Goal: Task Accomplishment & Management: Complete application form

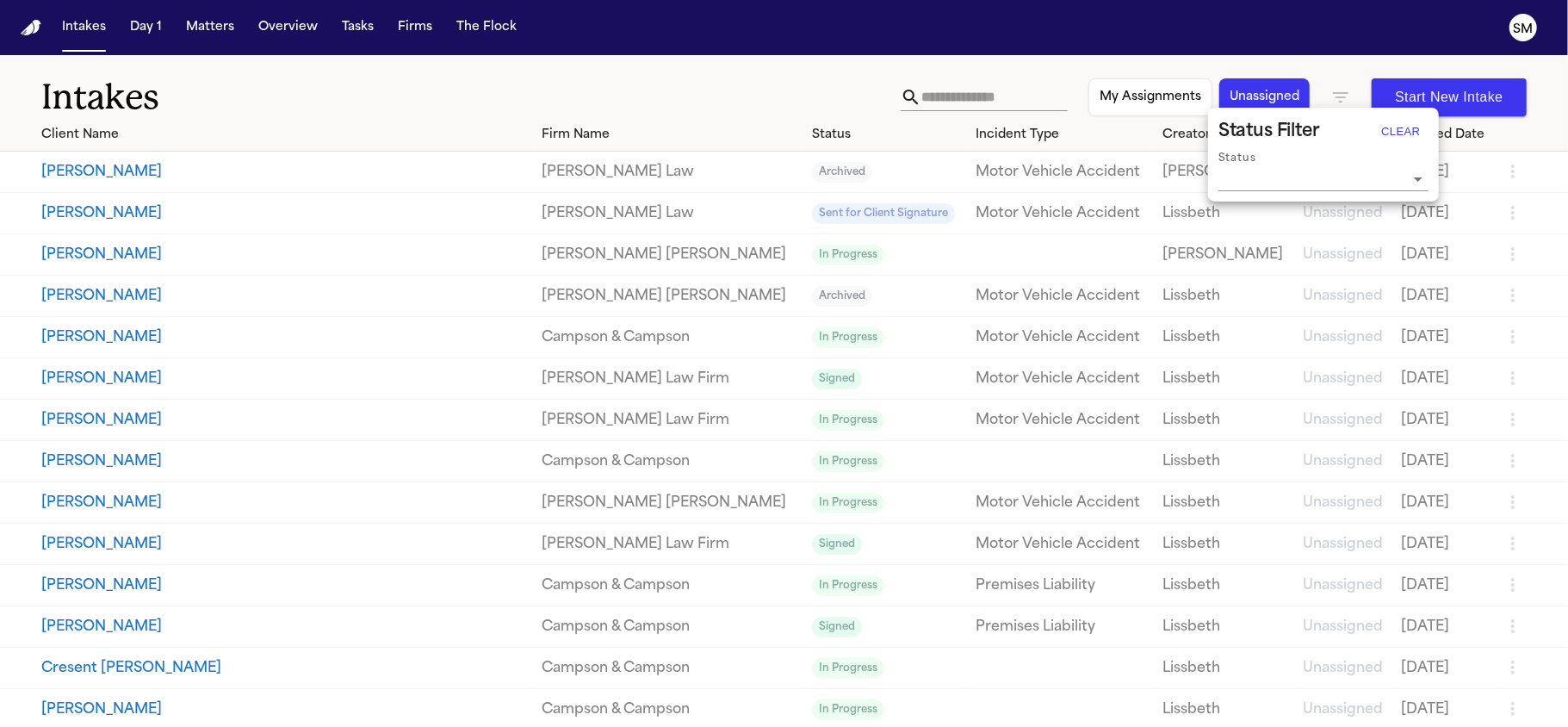
click at [302, 86] on div at bounding box center [784, 363] width 1568 height 727
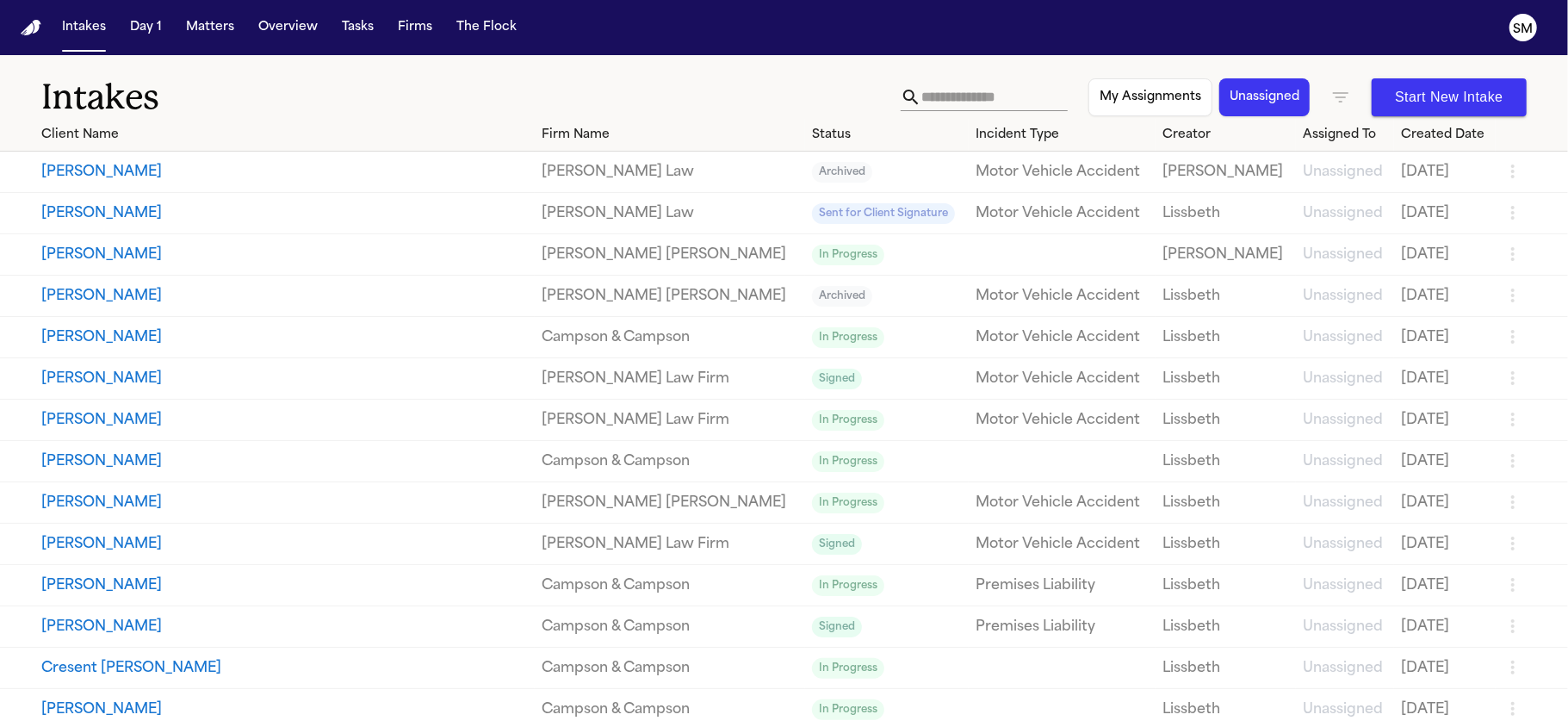
click at [812, 171] on span "Archived" at bounding box center [842, 172] width 60 height 20
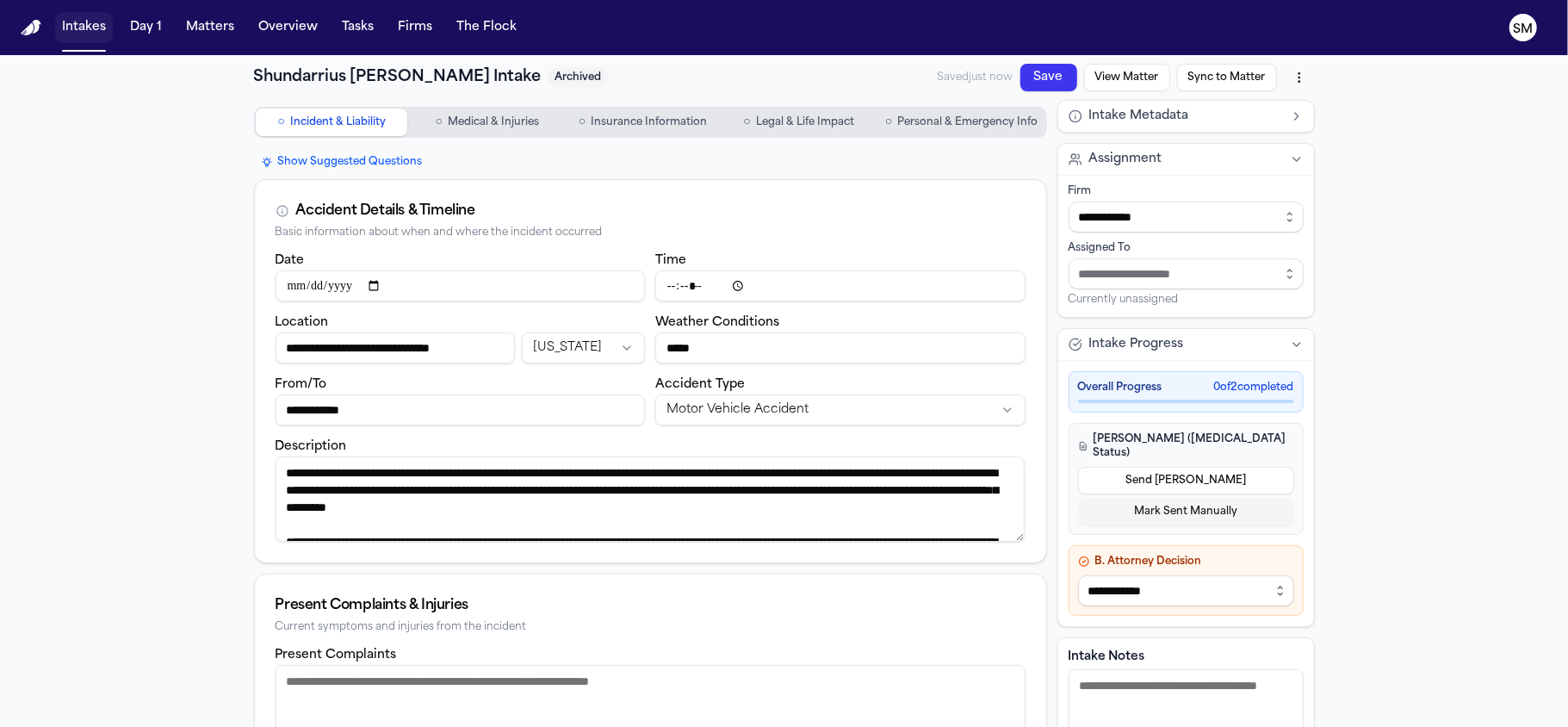
click at [88, 20] on button "Intakes" at bounding box center [84, 27] width 58 height 31
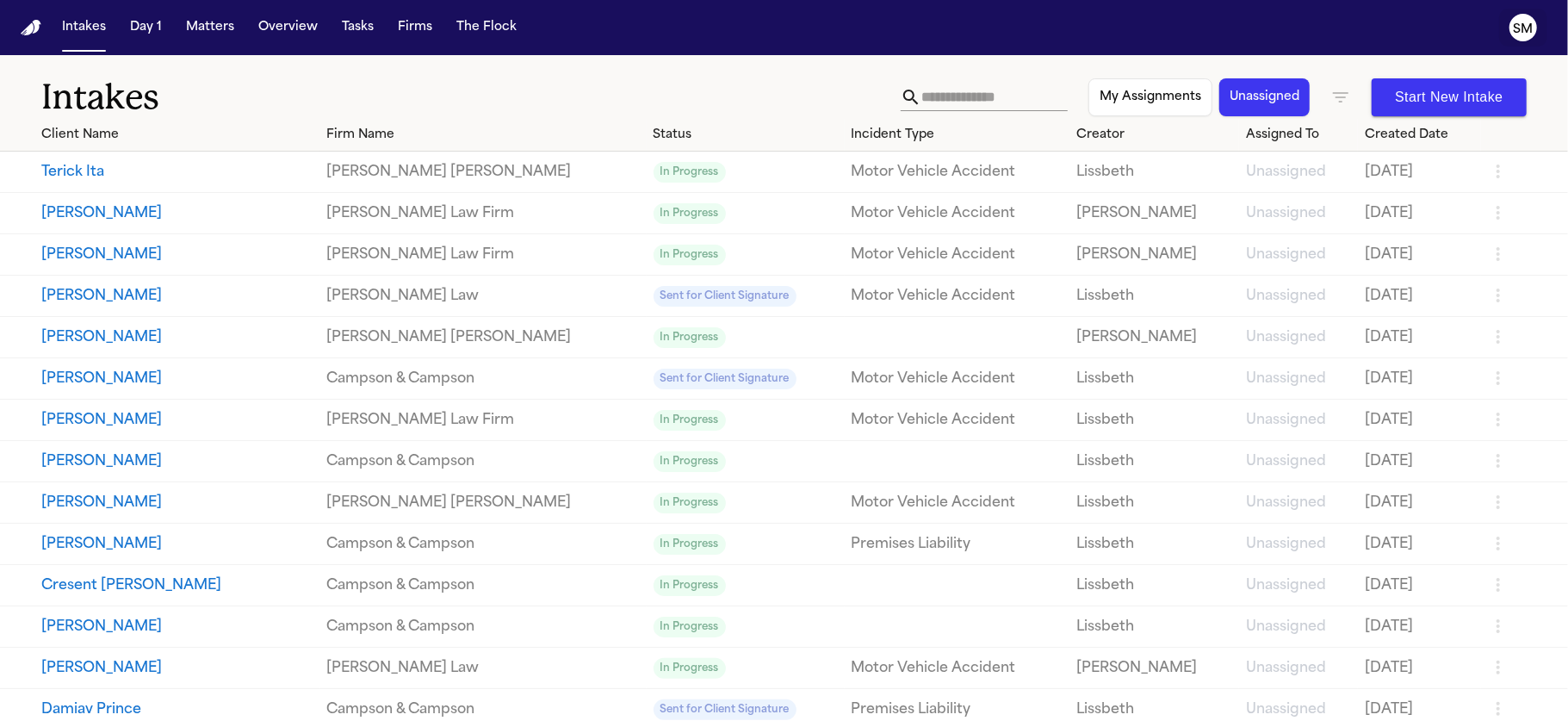
click at [1514, 32] on text "SM" at bounding box center [1523, 29] width 19 height 12
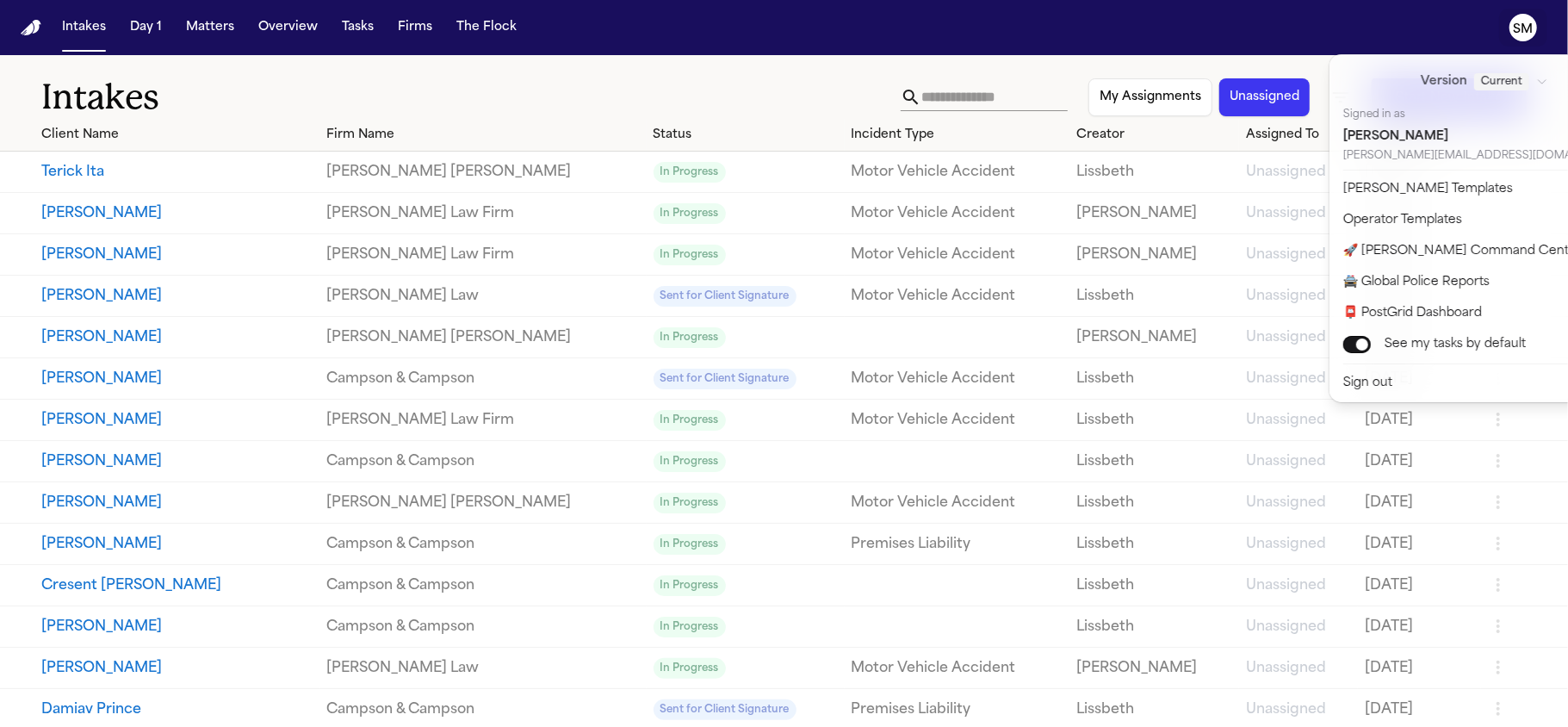
click at [1257, 40] on nav "Intakes Day 1 Matters Overview Tasks Firms The Flock SM" at bounding box center [784, 27] width 1568 height 55
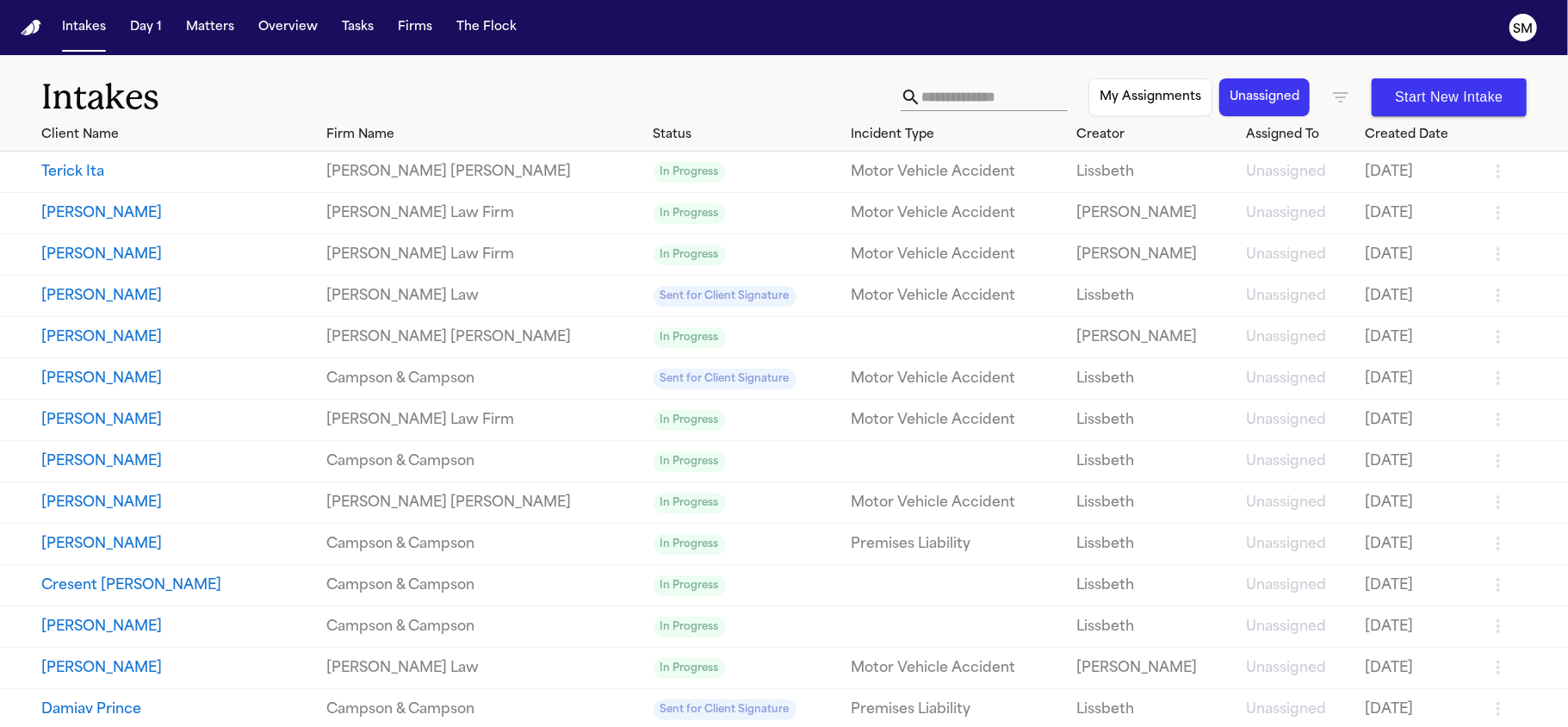
click at [1432, 93] on button "Start New Intake" at bounding box center [1449, 97] width 155 height 38
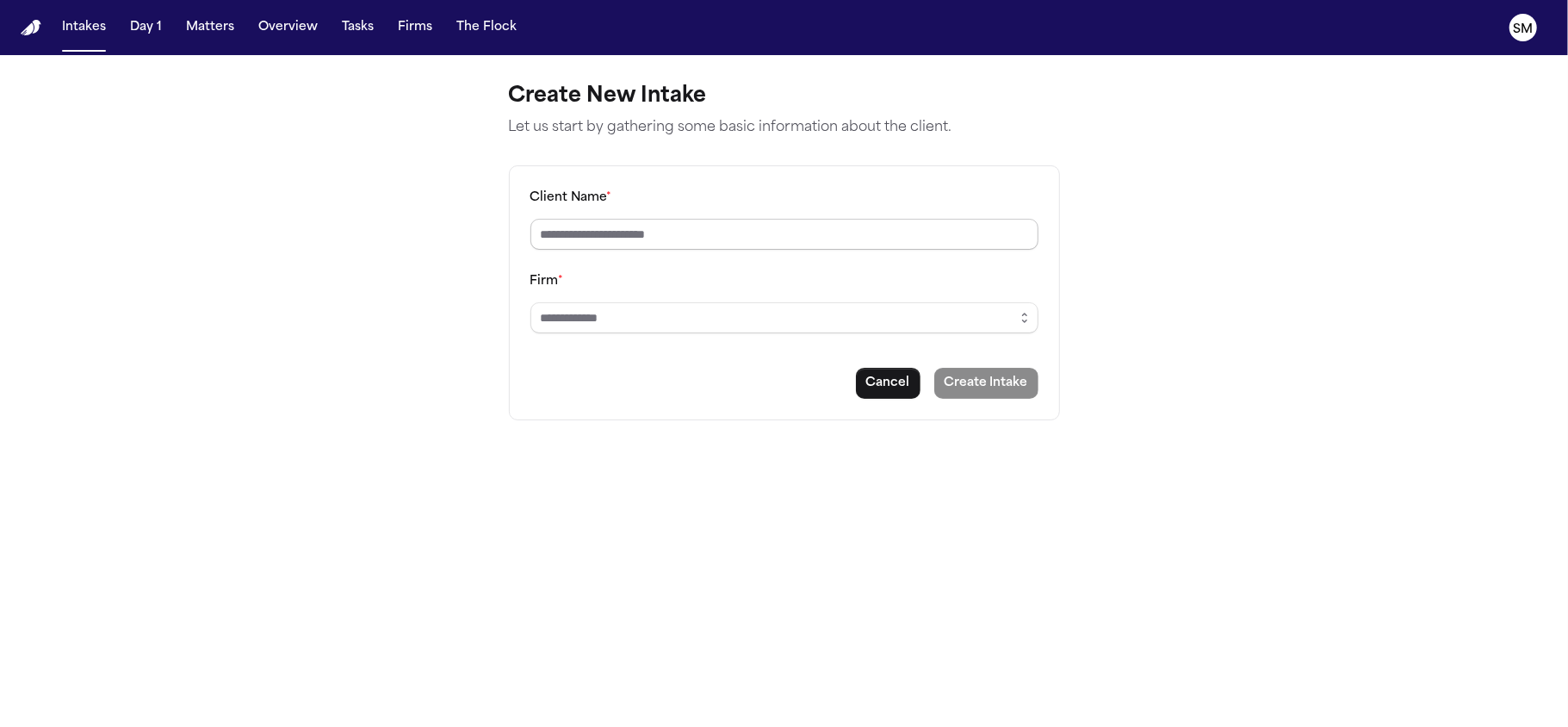
click at [753, 232] on input "Client Name *" at bounding box center [784, 234] width 508 height 31
click at [753, 318] on input "Firm *" at bounding box center [784, 318] width 508 height 31
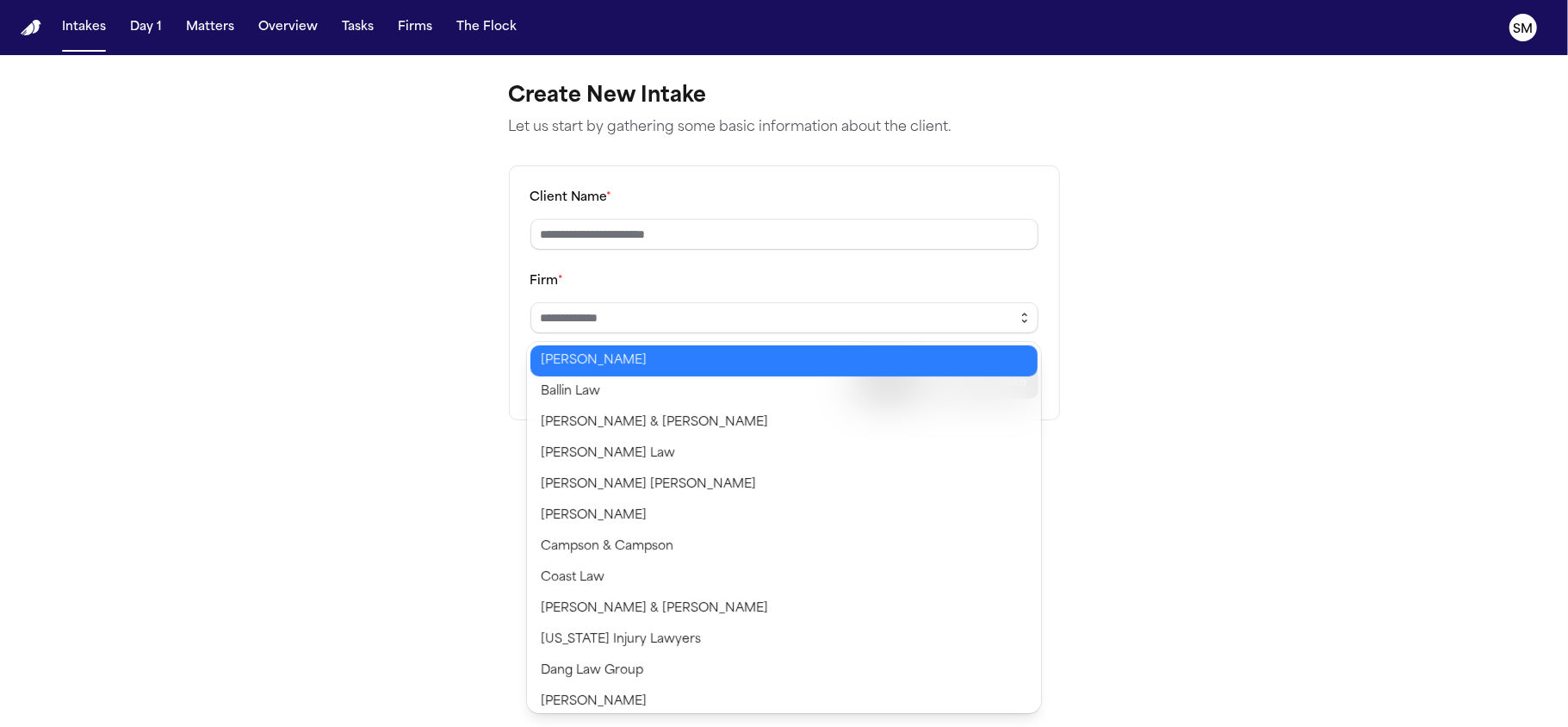
click at [1020, 325] on icon "button" at bounding box center [1024, 318] width 14 height 14
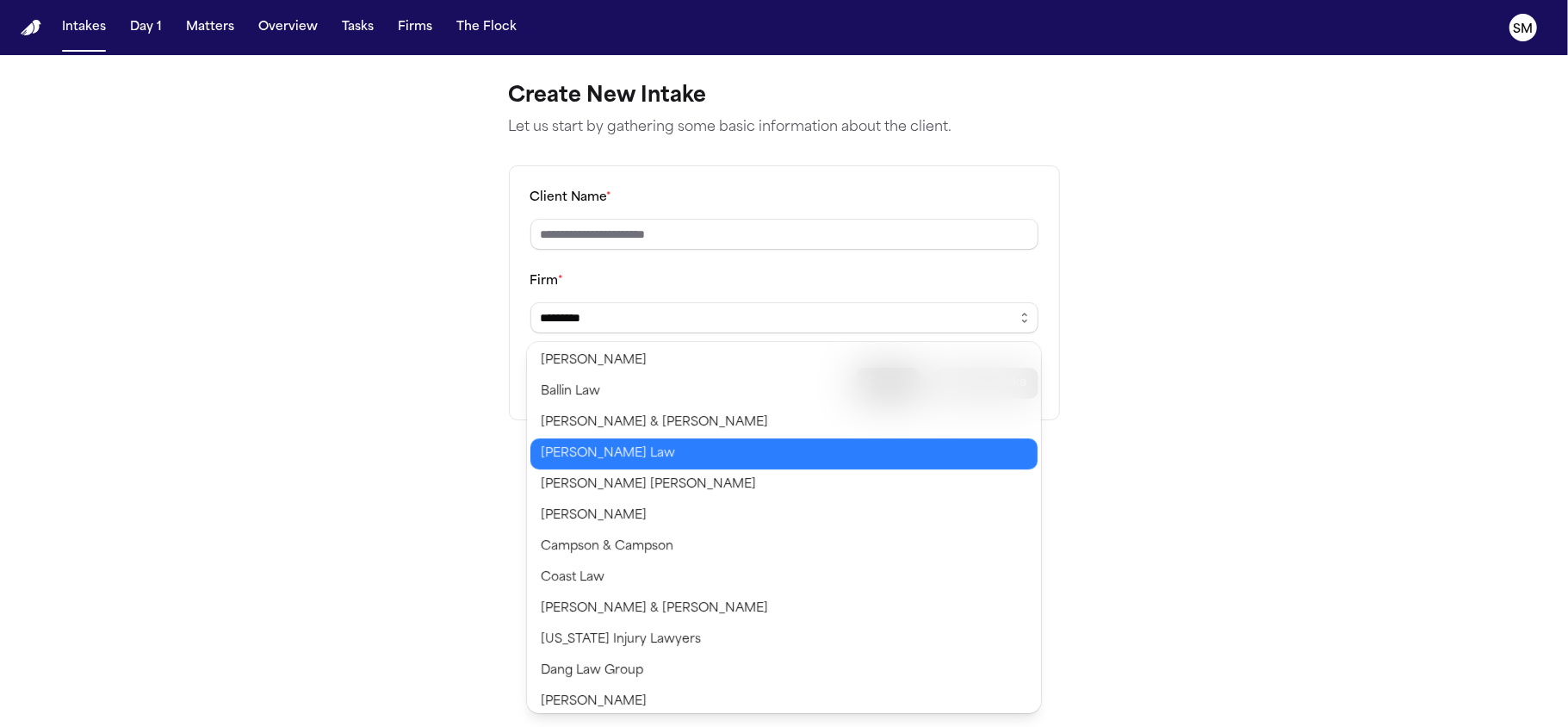
click at [582, 445] on body "Intakes Day 1 Matters Overview Tasks Firms The Flock SM Create New Intake Let u…" at bounding box center [784, 363] width 1568 height 727
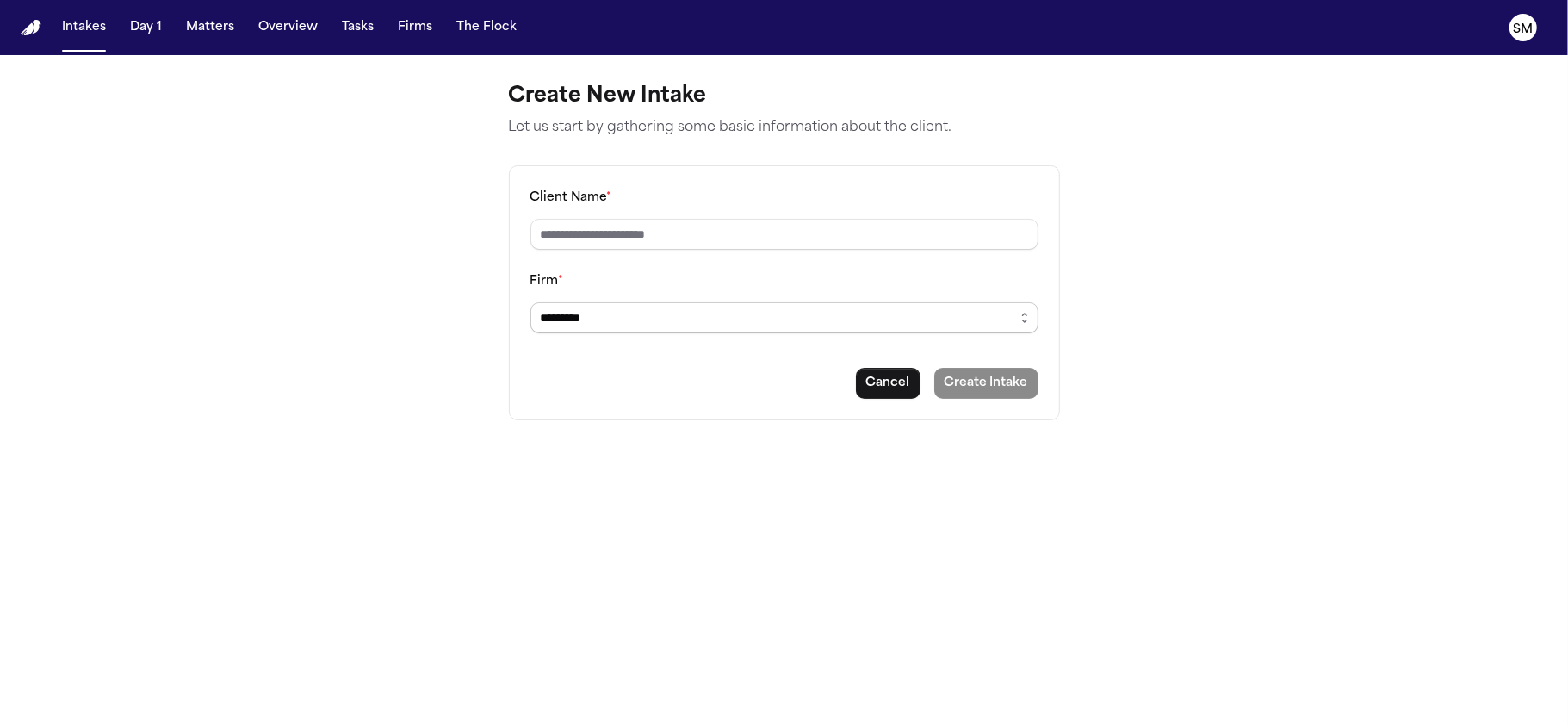
click at [753, 321] on input "*********" at bounding box center [784, 318] width 508 height 31
drag, startPoint x: 753, startPoint y: 321, endPoint x: 397, endPoint y: 307, distance: 356.3
click at [397, 307] on main "Create New Intake Let us start by gathering some basic information about the cl…" at bounding box center [784, 391] width 1568 height 672
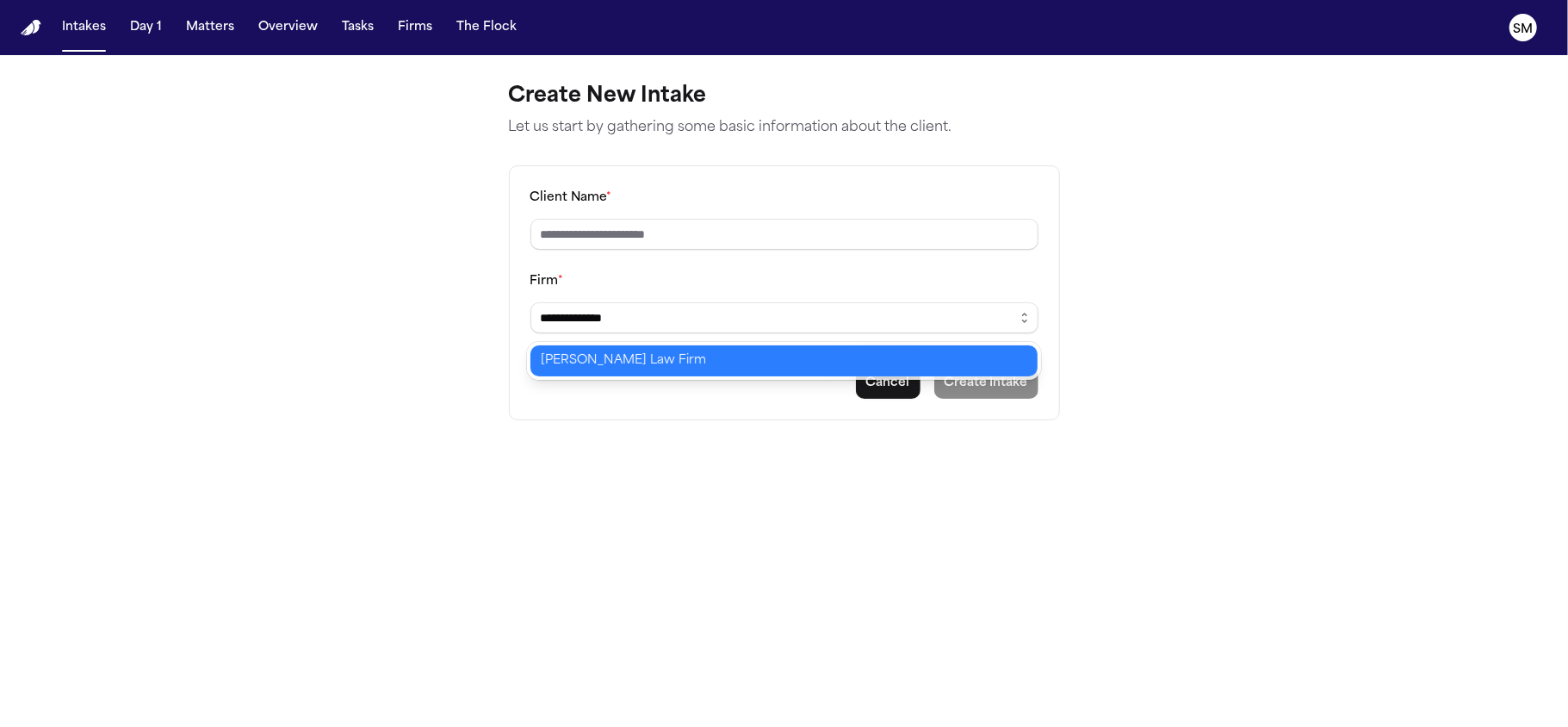
click at [642, 352] on body "**********" at bounding box center [784, 363] width 1568 height 727
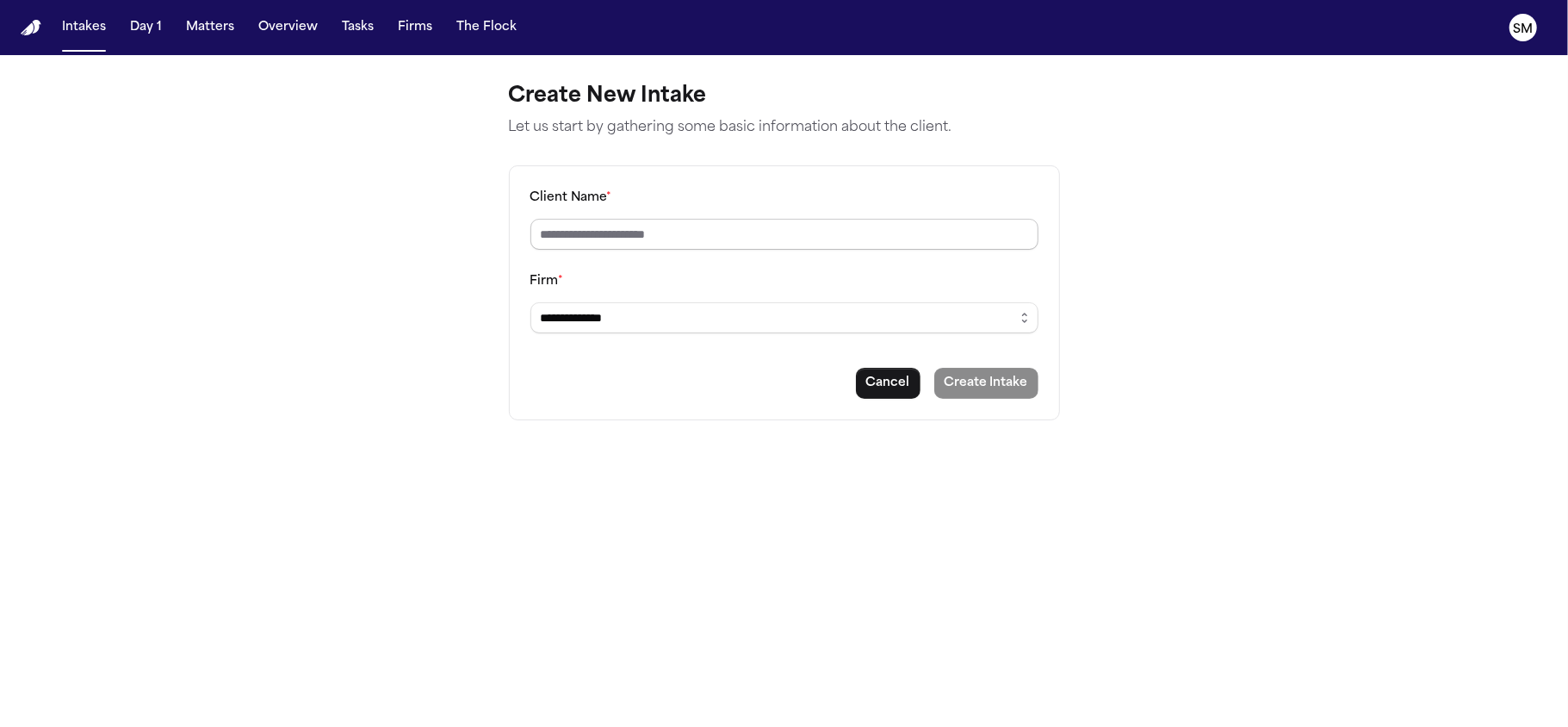
type input "**********"
click at [648, 241] on input "Client Name *" at bounding box center [784, 234] width 508 height 31
type input "**********"
click at [1000, 379] on button "Create Intake" at bounding box center [986, 383] width 104 height 31
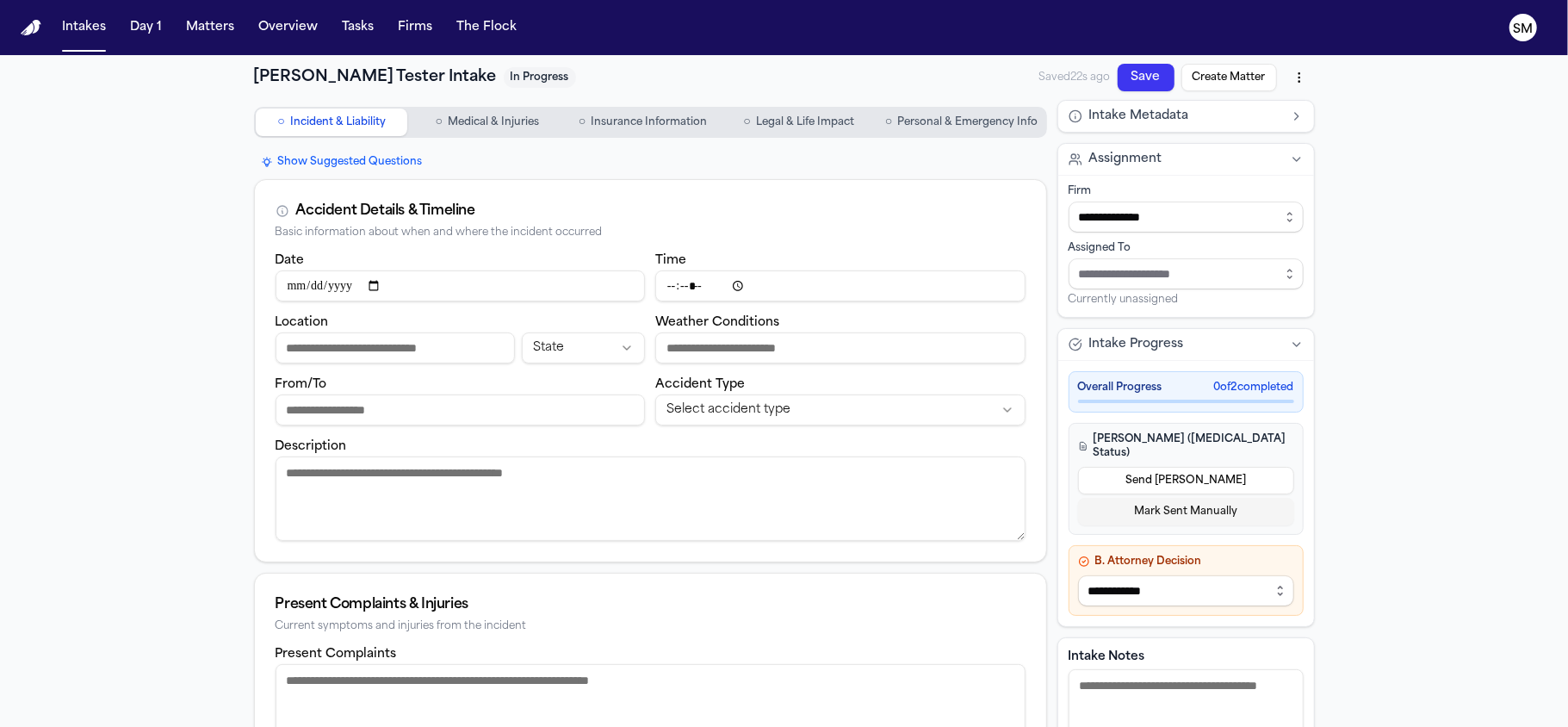
click at [1289, 76] on html "**********" at bounding box center [784, 363] width 1568 height 727
click at [1354, 151] on html "**********" at bounding box center [784, 363] width 1568 height 727
click at [387, 155] on button "Show Suggested Questions" at bounding box center [342, 162] width 175 height 20
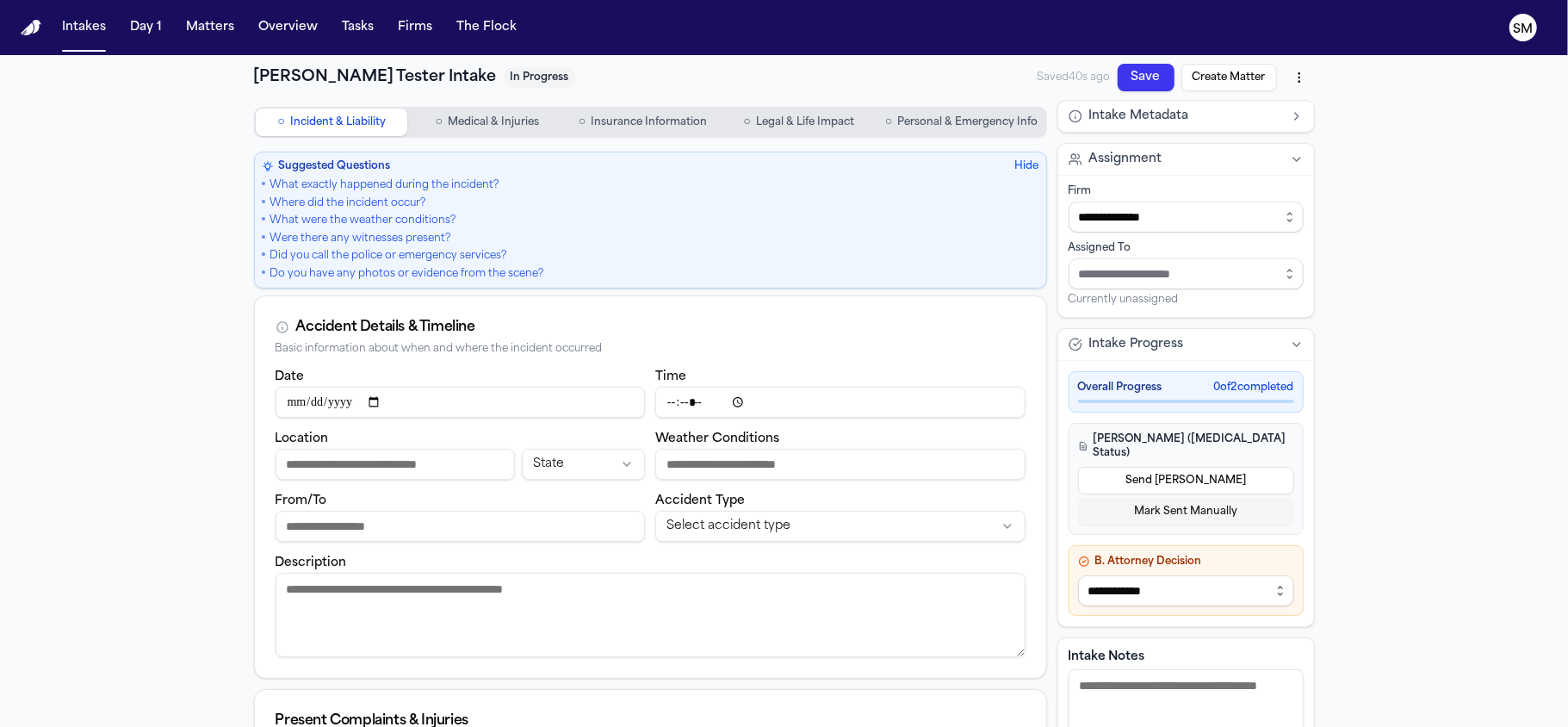
click at [1016, 162] on button "Hide" at bounding box center [1028, 166] width 24 height 14
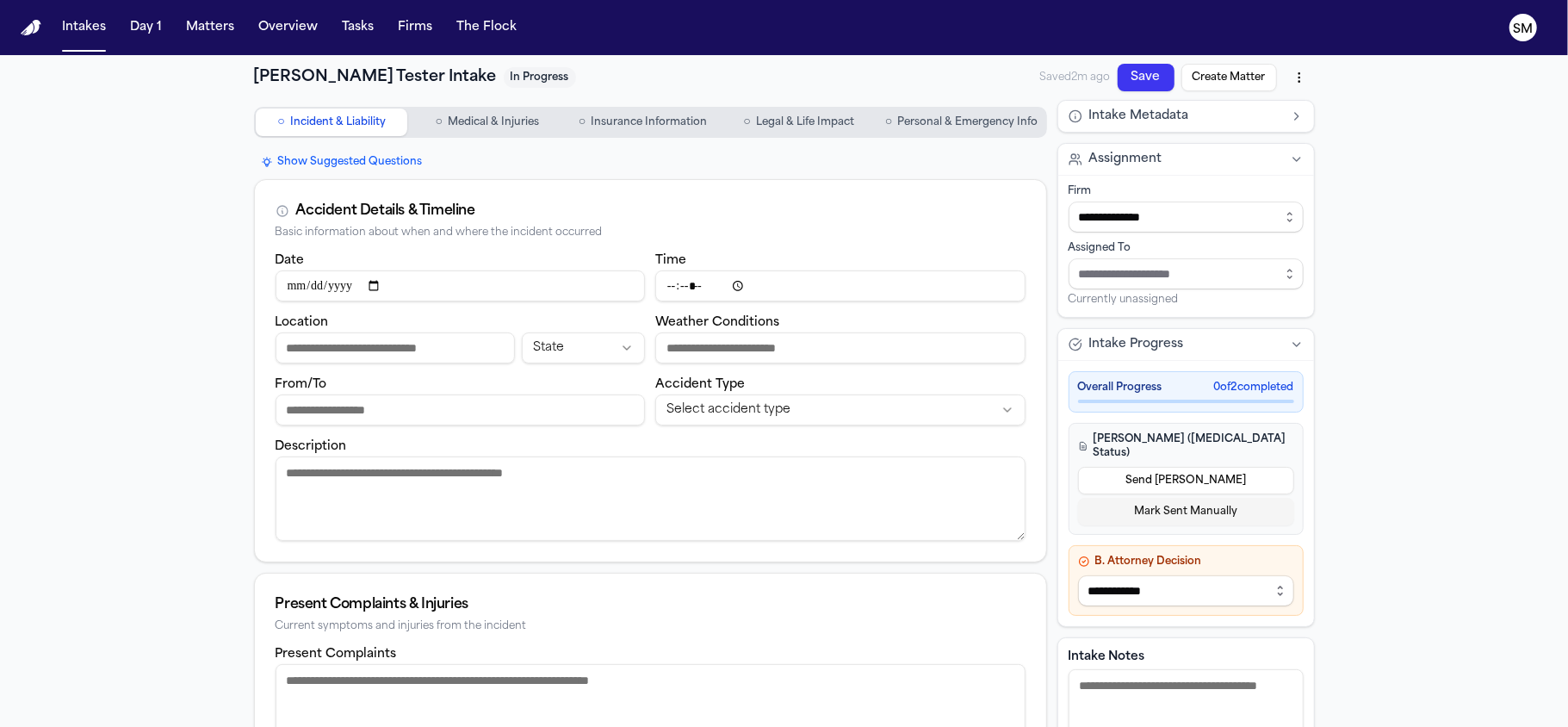
click at [343, 278] on input "Date" at bounding box center [460, 285] width 370 height 31
click at [387, 278] on input "Date" at bounding box center [460, 285] width 370 height 31
type input "**********"
click at [700, 507] on textarea "Description" at bounding box center [651, 499] width 750 height 84
drag, startPoint x: 782, startPoint y: 290, endPoint x: 149, endPoint y: 196, distance: 639.9
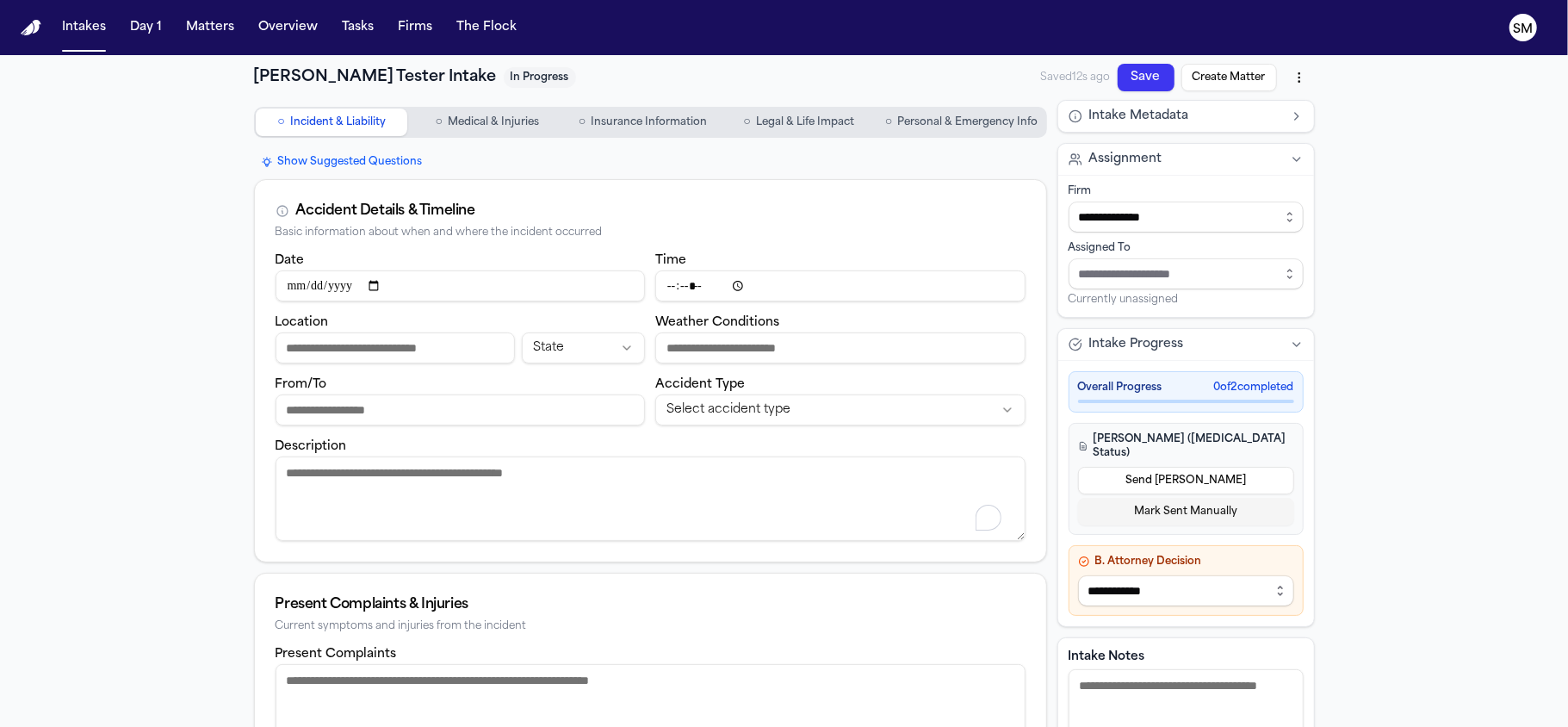
click at [149, 196] on div "**********" at bounding box center [784, 647] width 1568 height 1185
click at [415, 24] on button "Firms" at bounding box center [415, 27] width 48 height 31
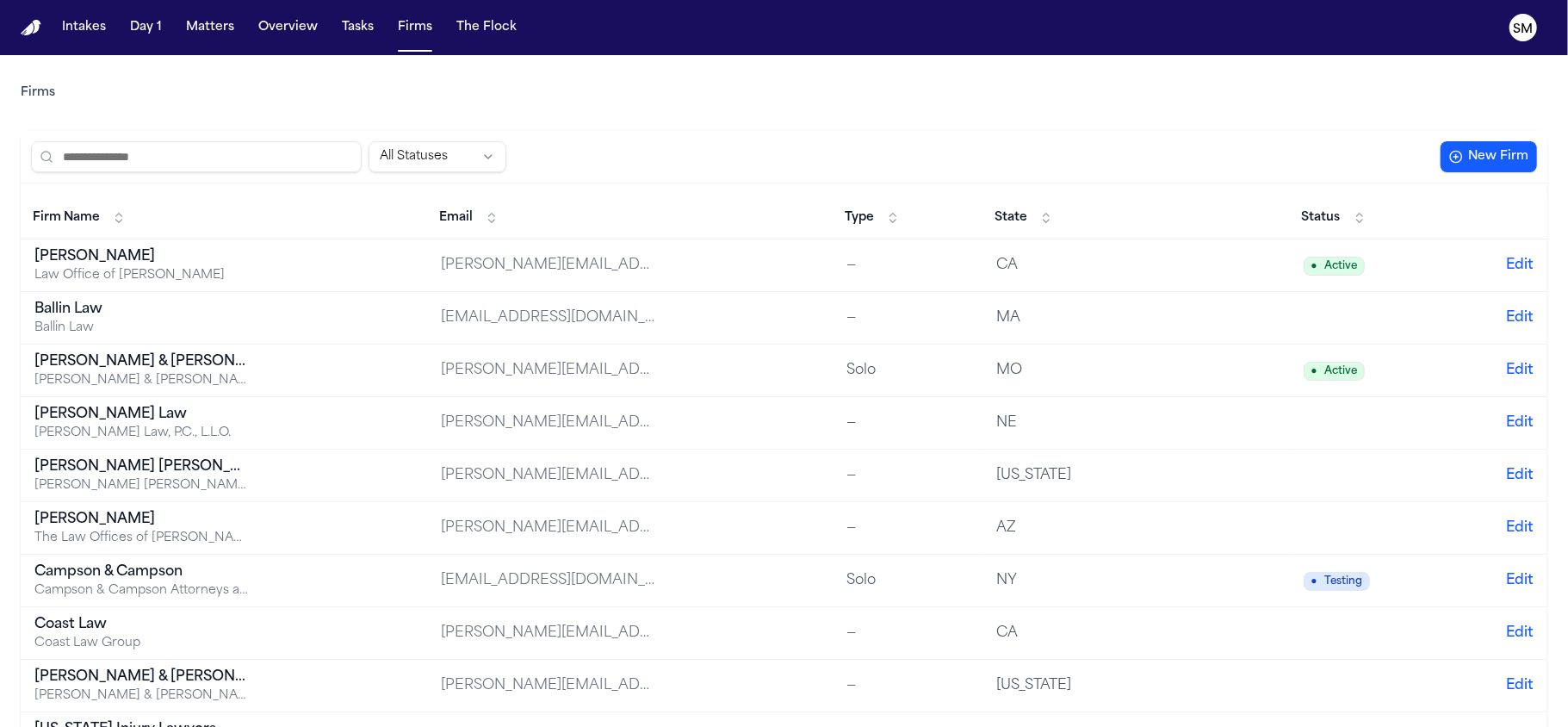
click at [58, 312] on div "Ballin Law" at bounding box center [142, 309] width 215 height 20
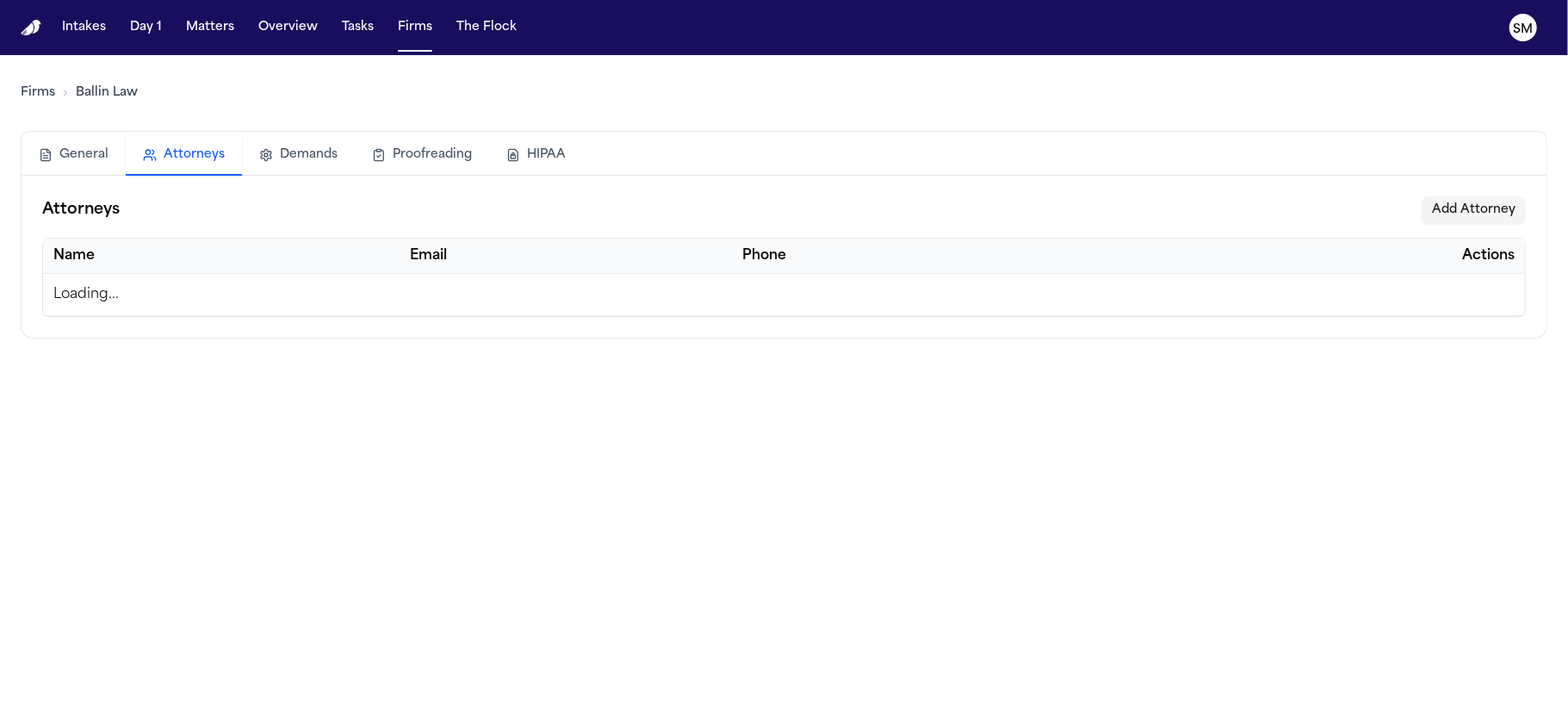
click at [208, 153] on button "Attorneys" at bounding box center [183, 156] width 116 height 40
click at [297, 156] on button "Demands" at bounding box center [299, 155] width 113 height 38
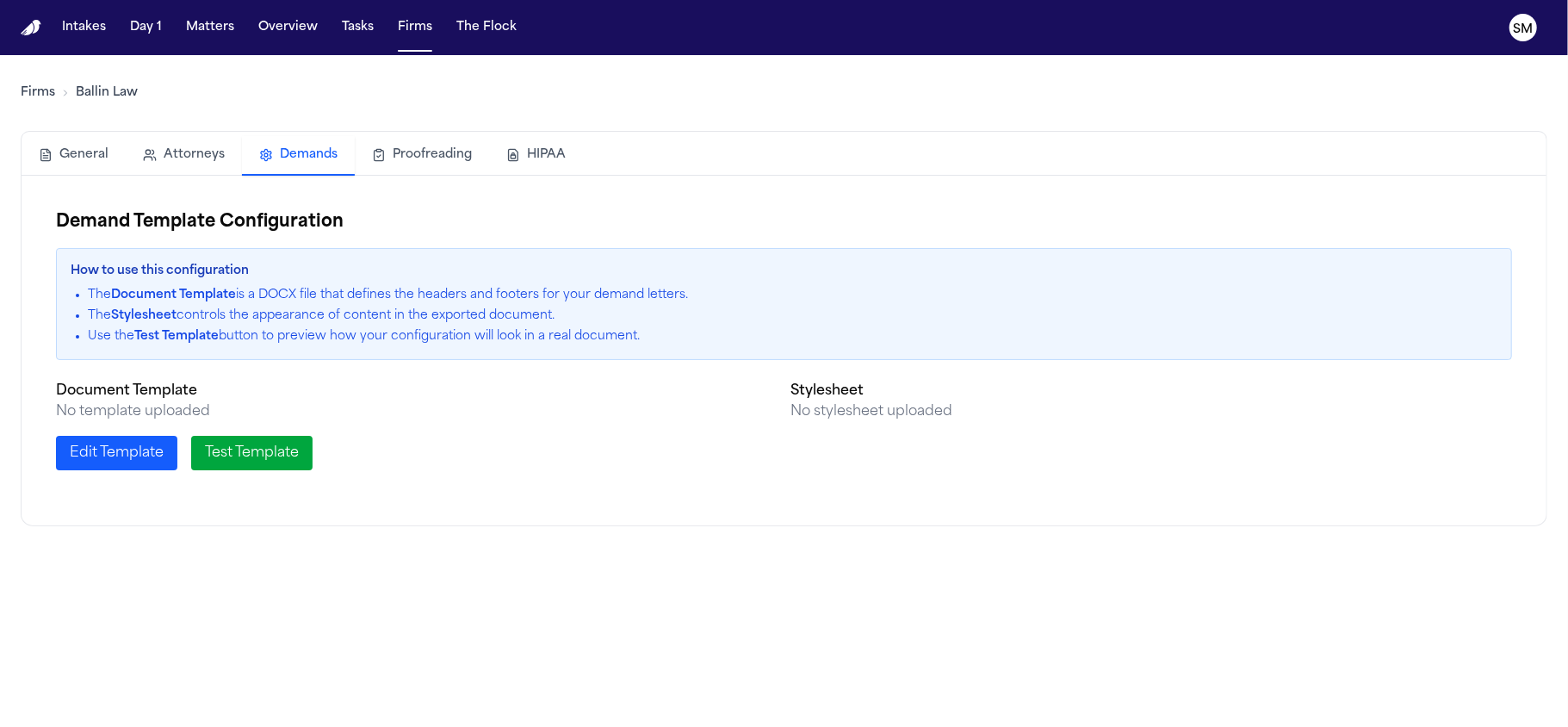
click at [437, 159] on button "Proofreading" at bounding box center [421, 155] width 135 height 38
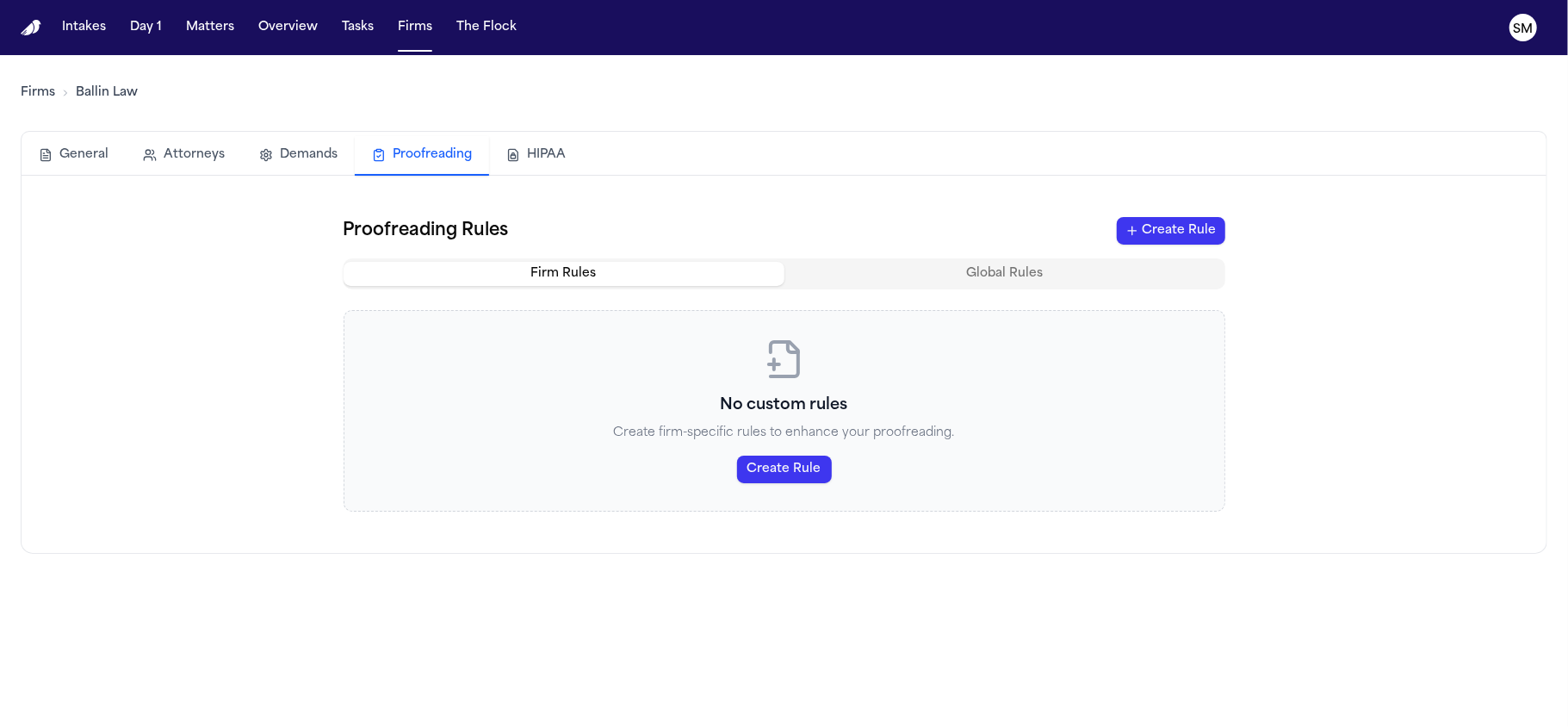
click at [550, 155] on button "HIPAA" at bounding box center [536, 155] width 94 height 38
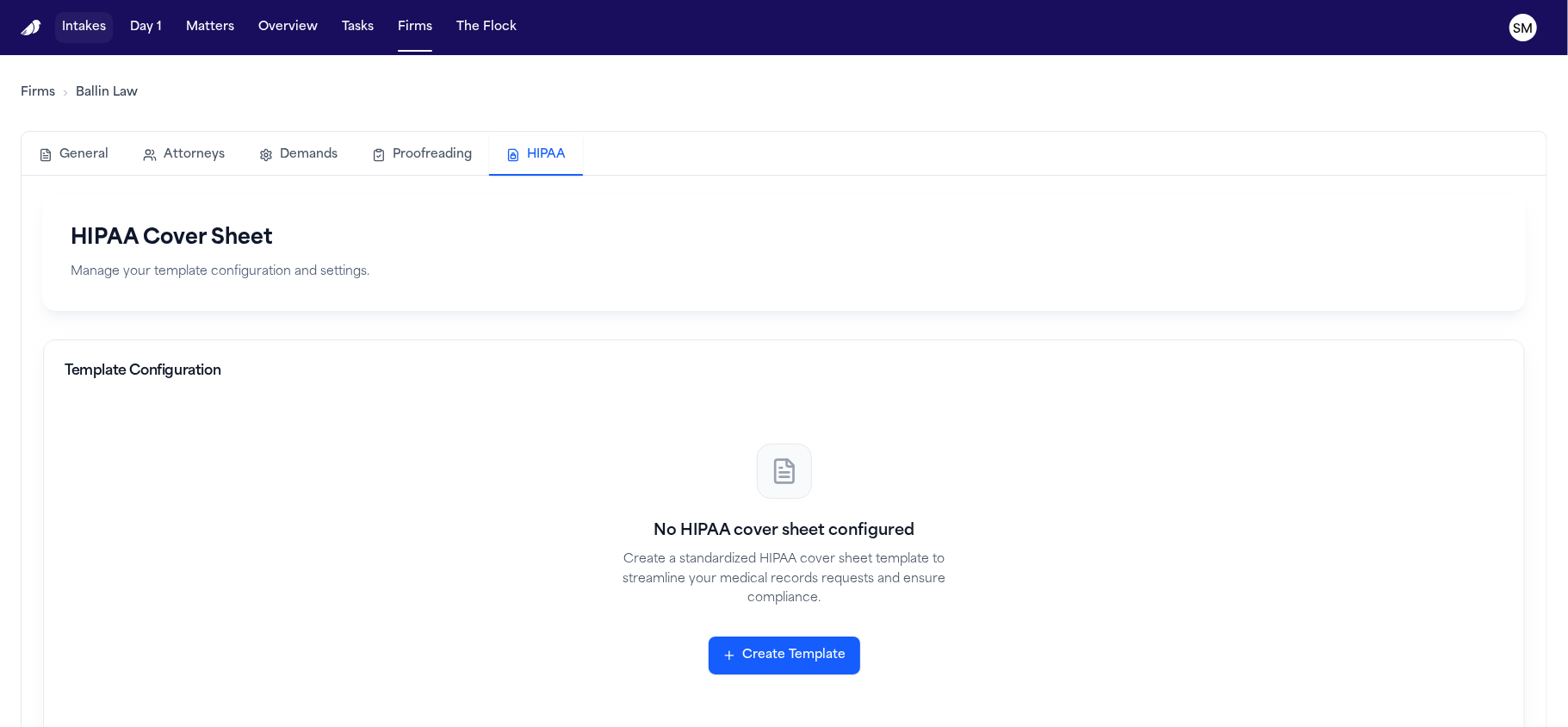
click at [86, 18] on button "Intakes" at bounding box center [84, 27] width 58 height 31
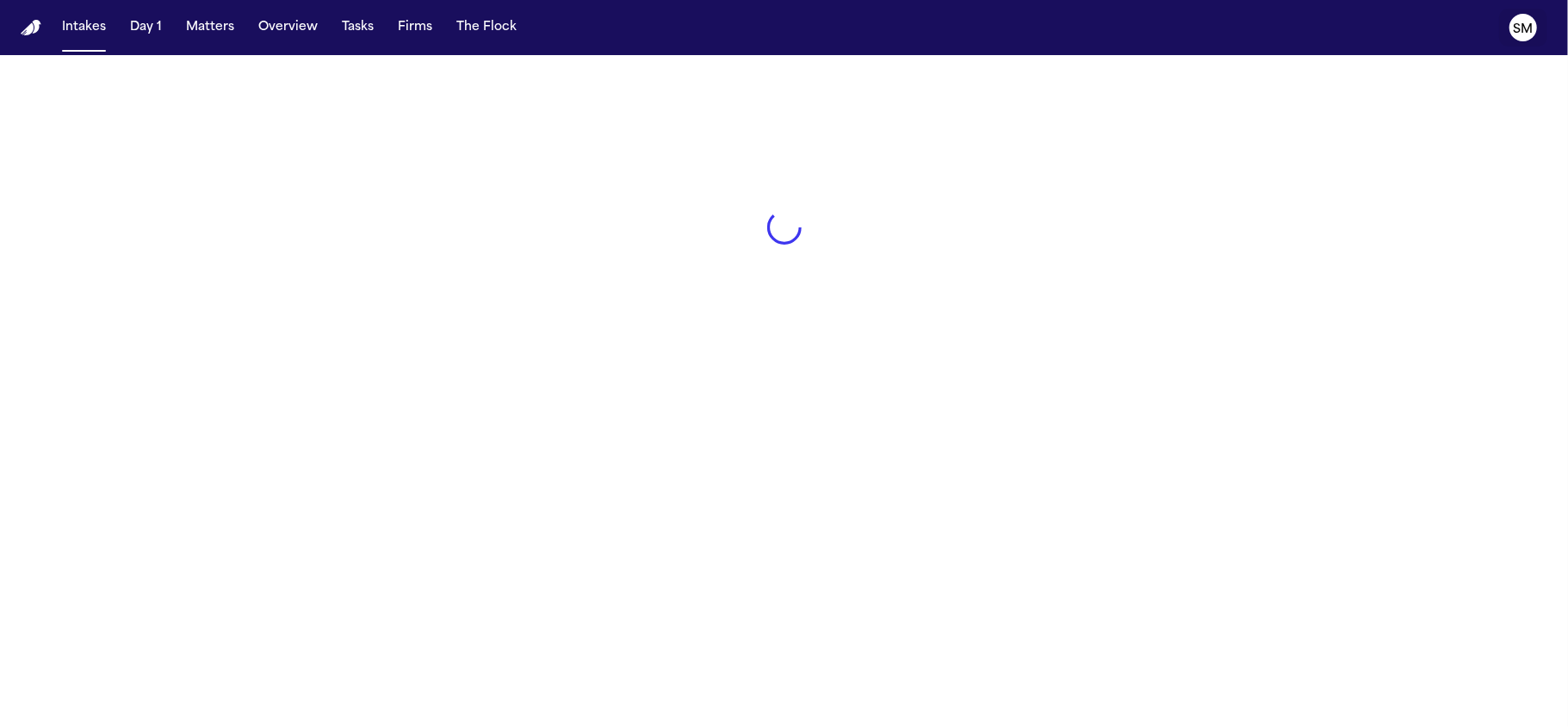
click at [1524, 23] on text "SM" at bounding box center [1523, 29] width 19 height 12
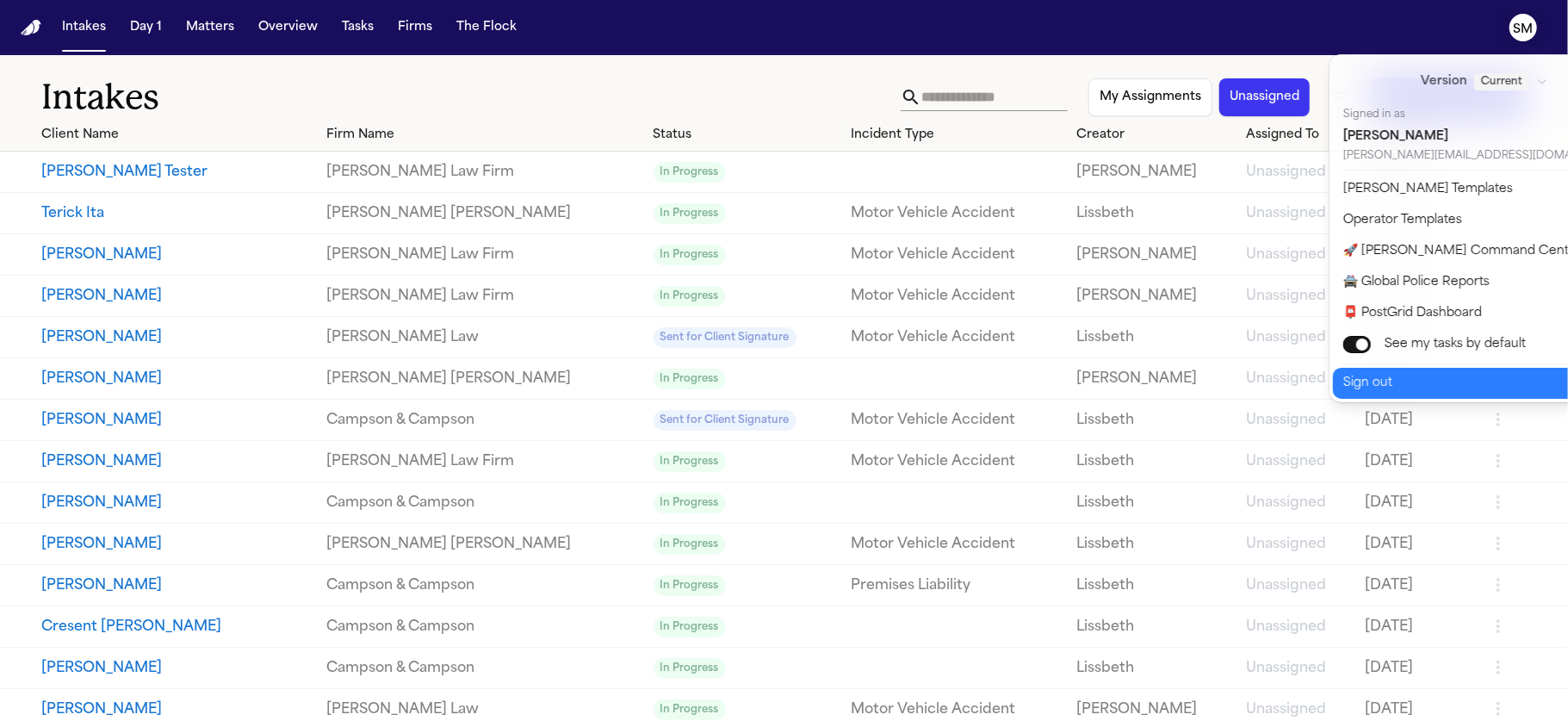
click at [1367, 384] on button "Sign out" at bounding box center [1495, 383] width 324 height 31
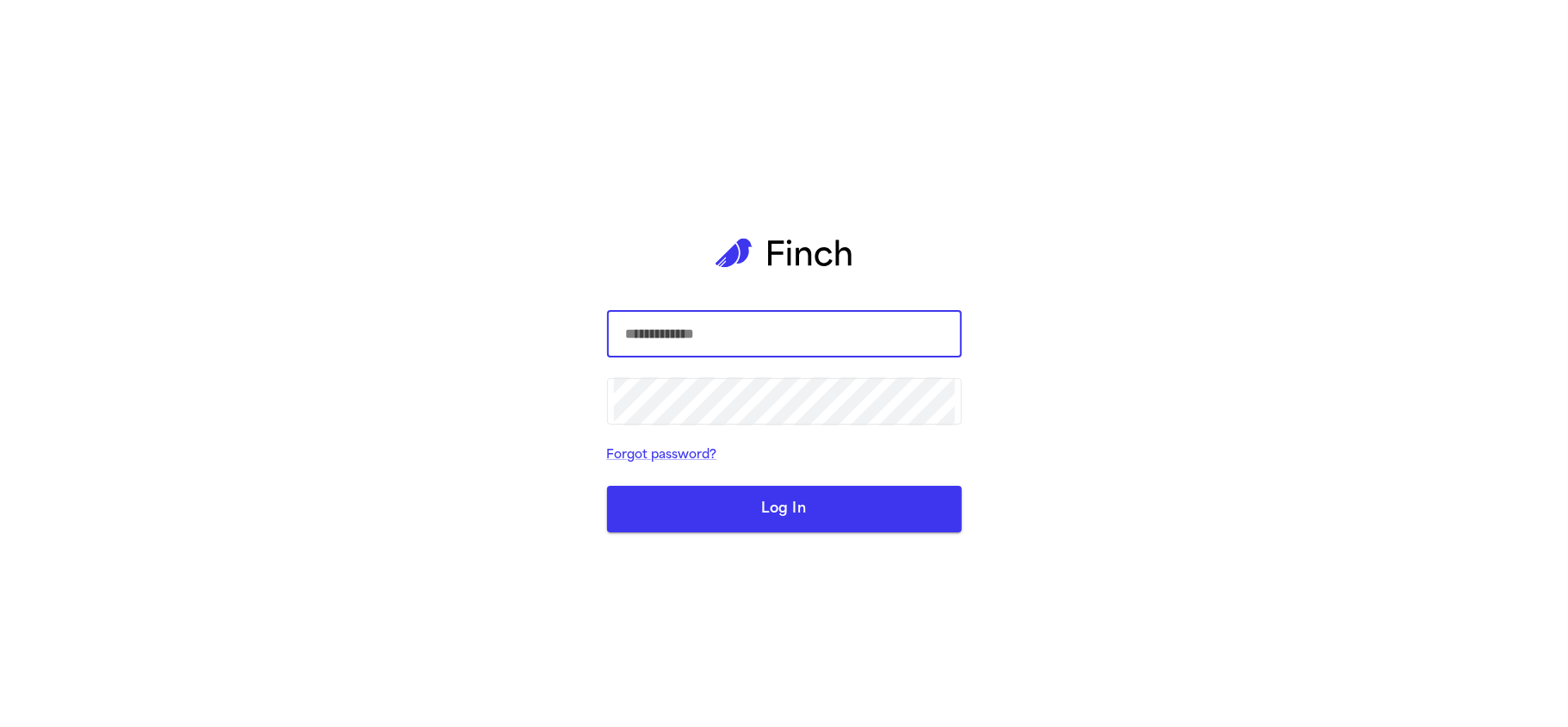
click at [792, 344] on input "text" at bounding box center [784, 334] width 341 height 48
type input "**********"
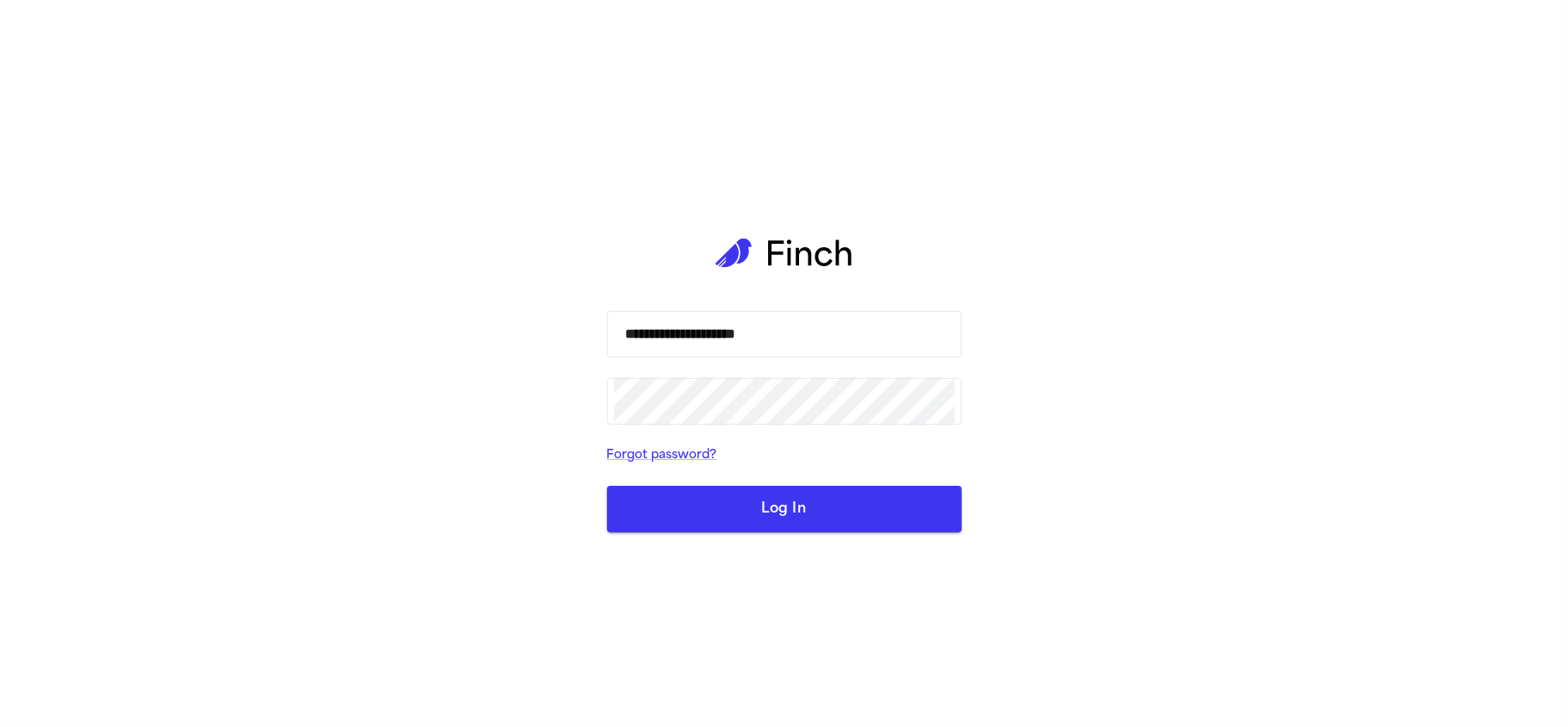
click at [728, 505] on button "Log In" at bounding box center [784, 509] width 355 height 46
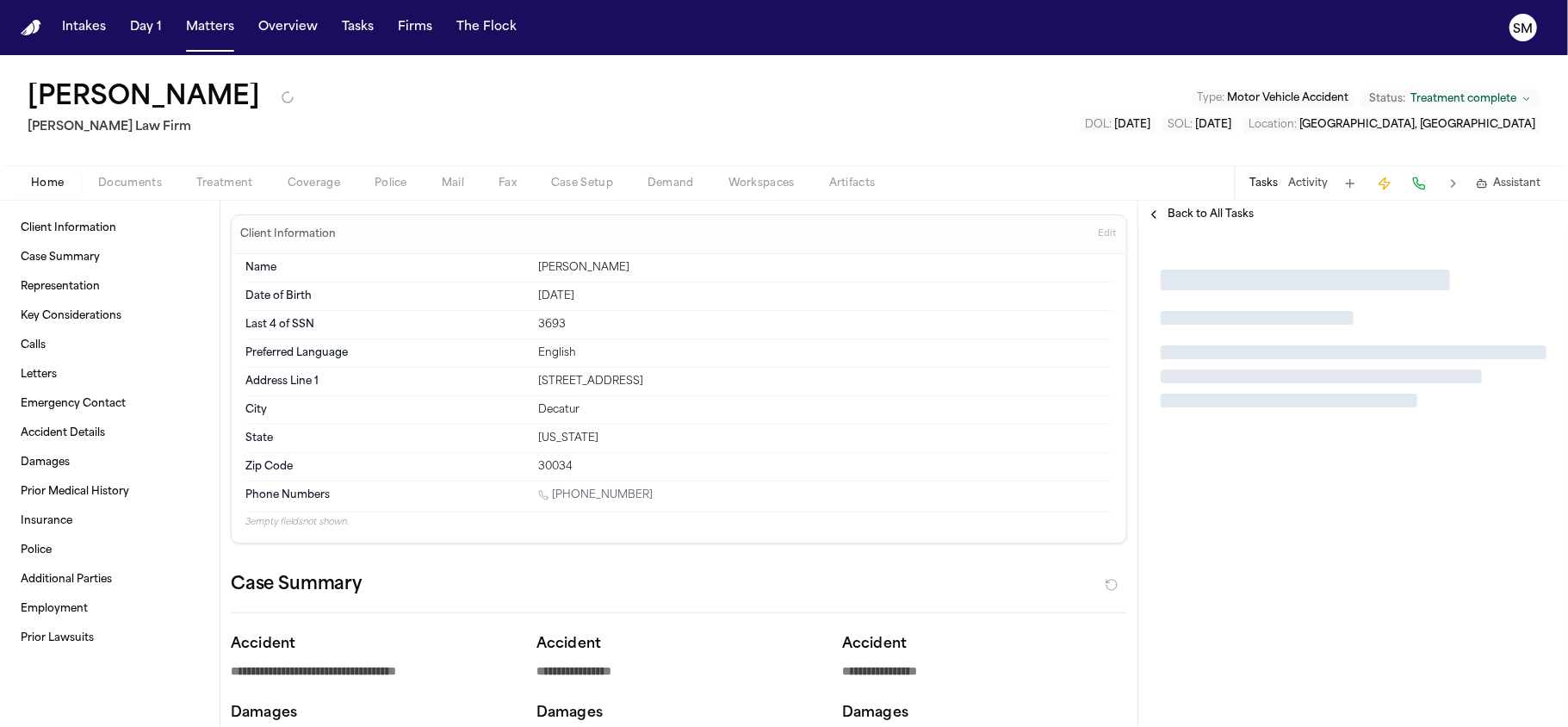
type textarea "*"
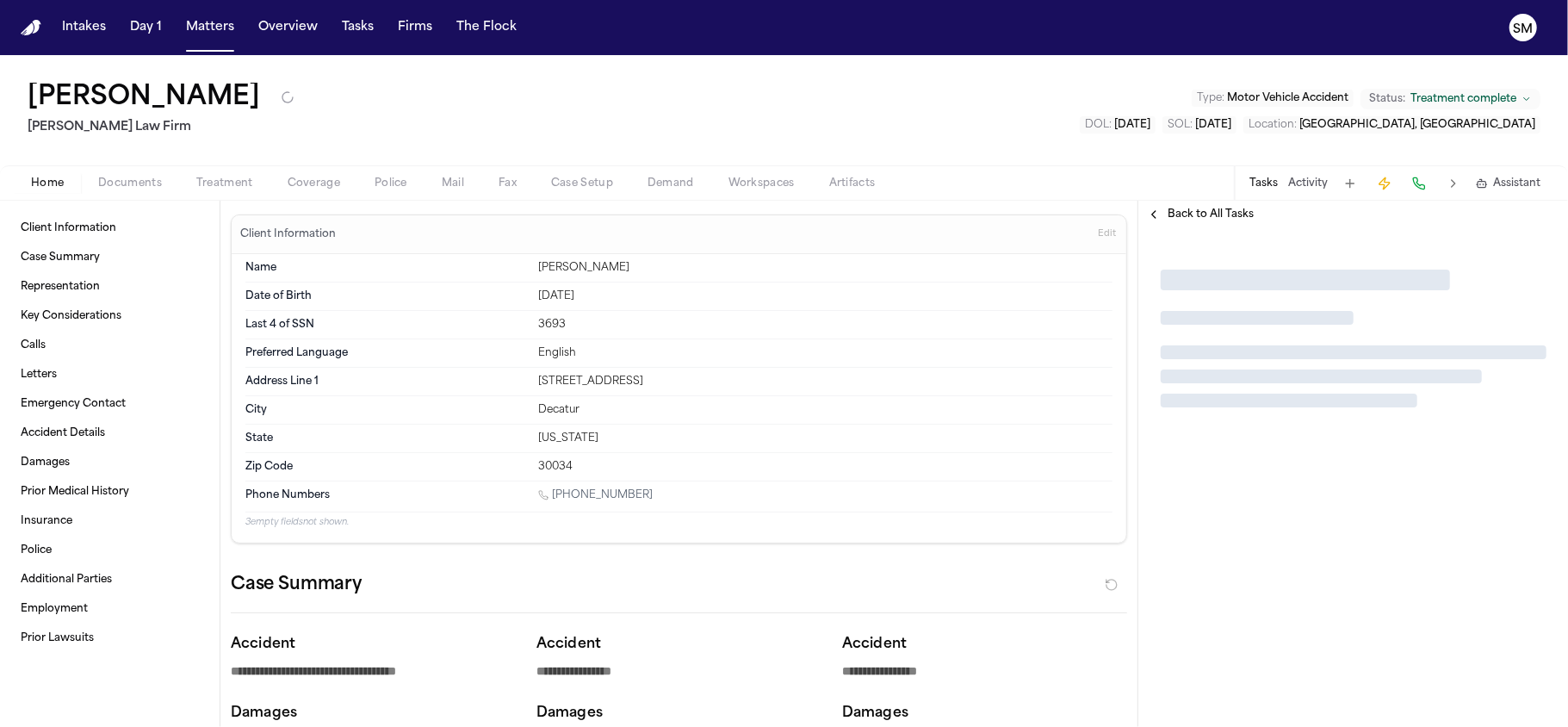
type textarea "*"
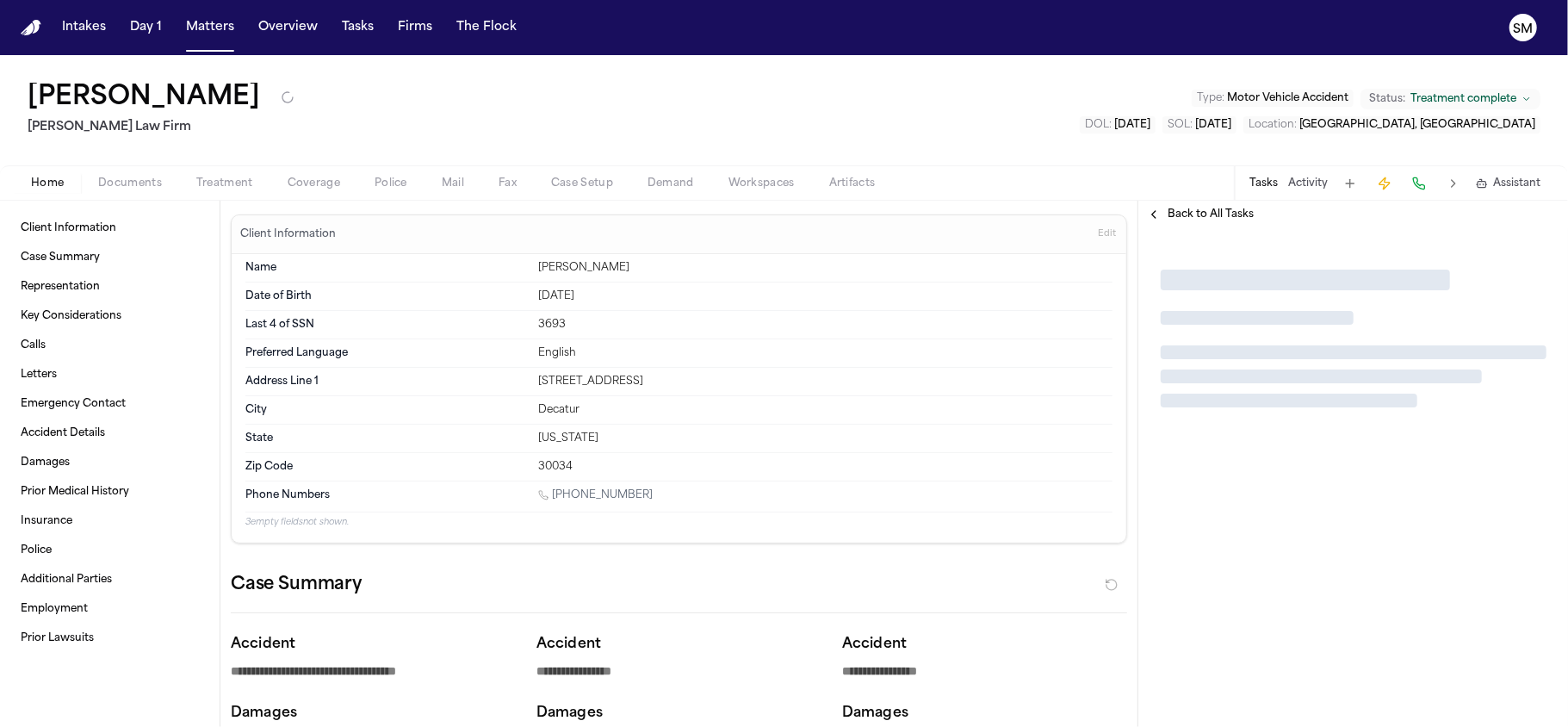
type textarea "*"
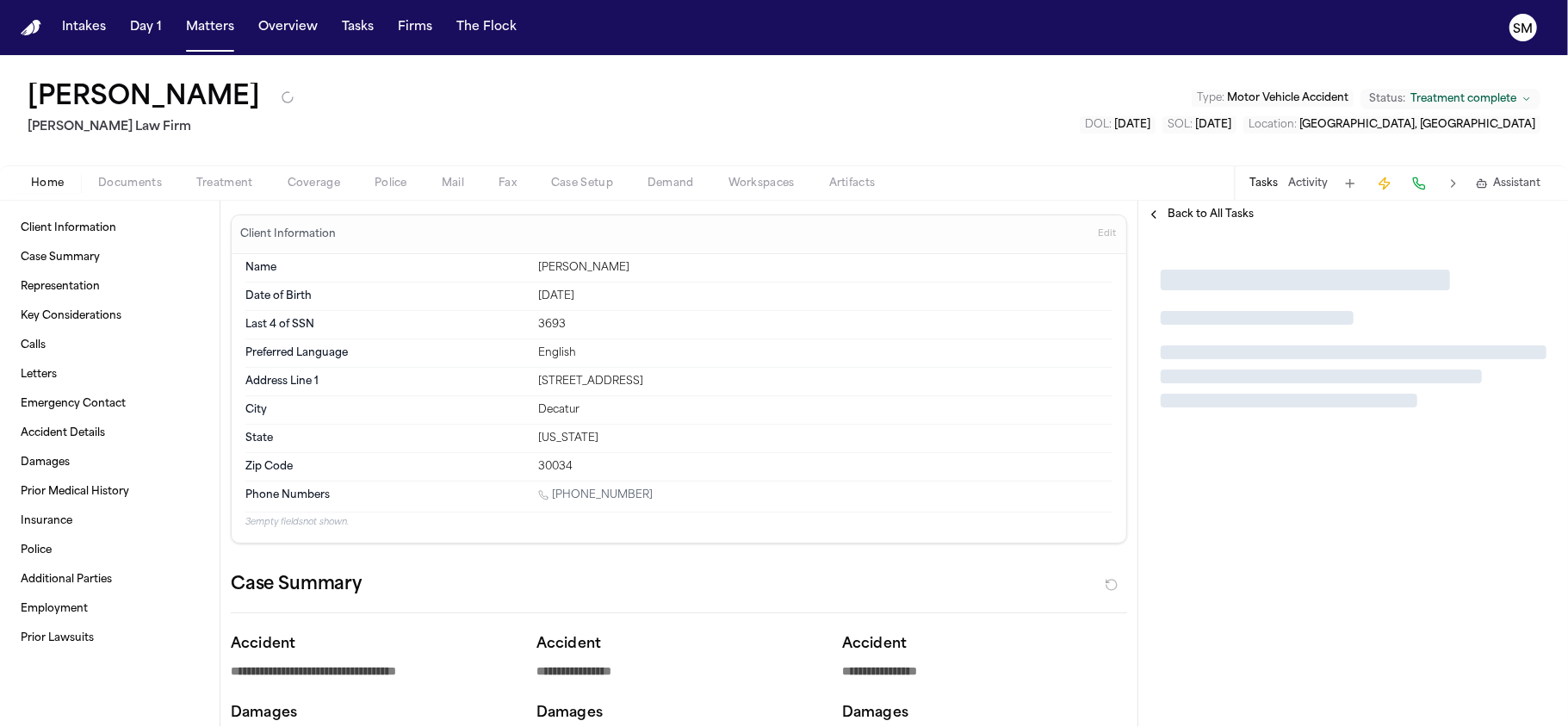
type textarea "*"
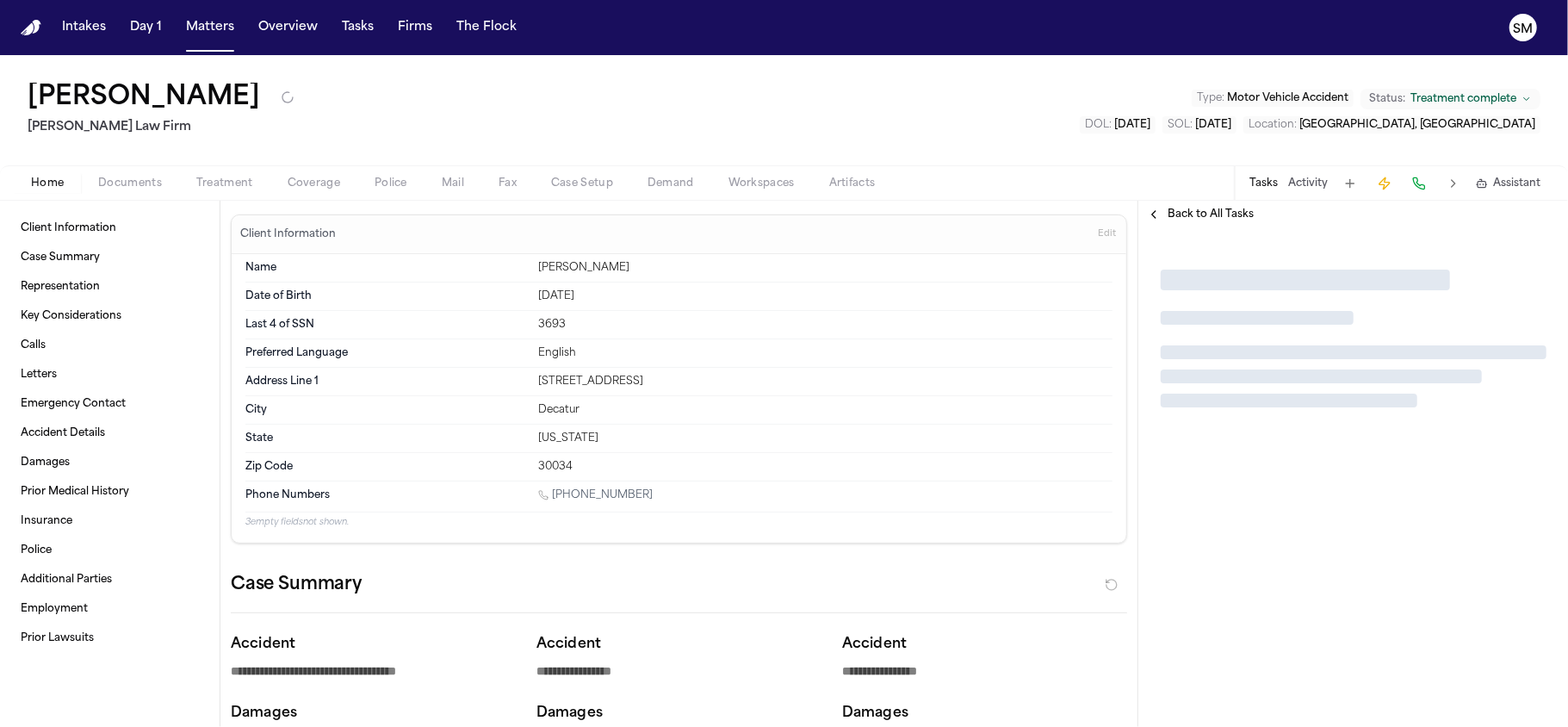
type textarea "*"
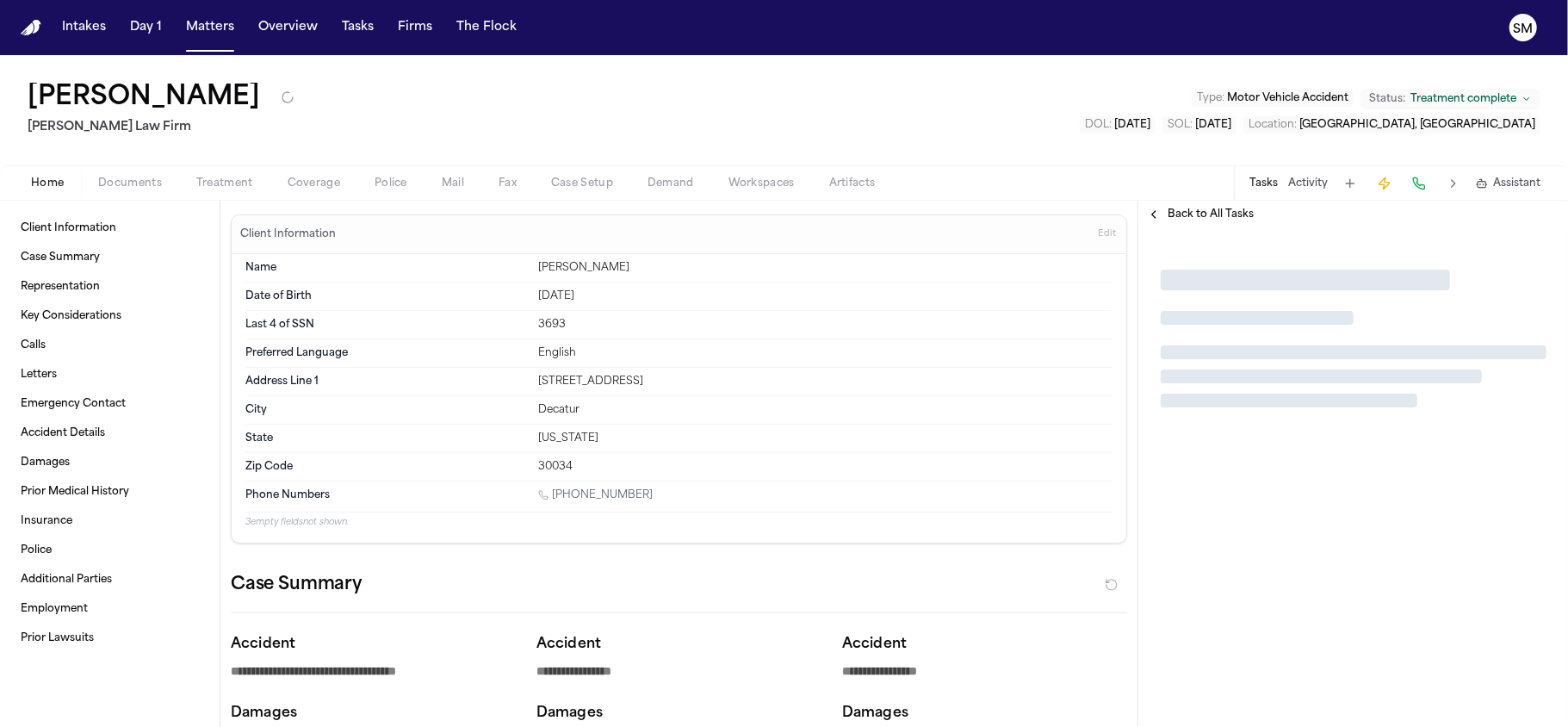
type textarea "*"
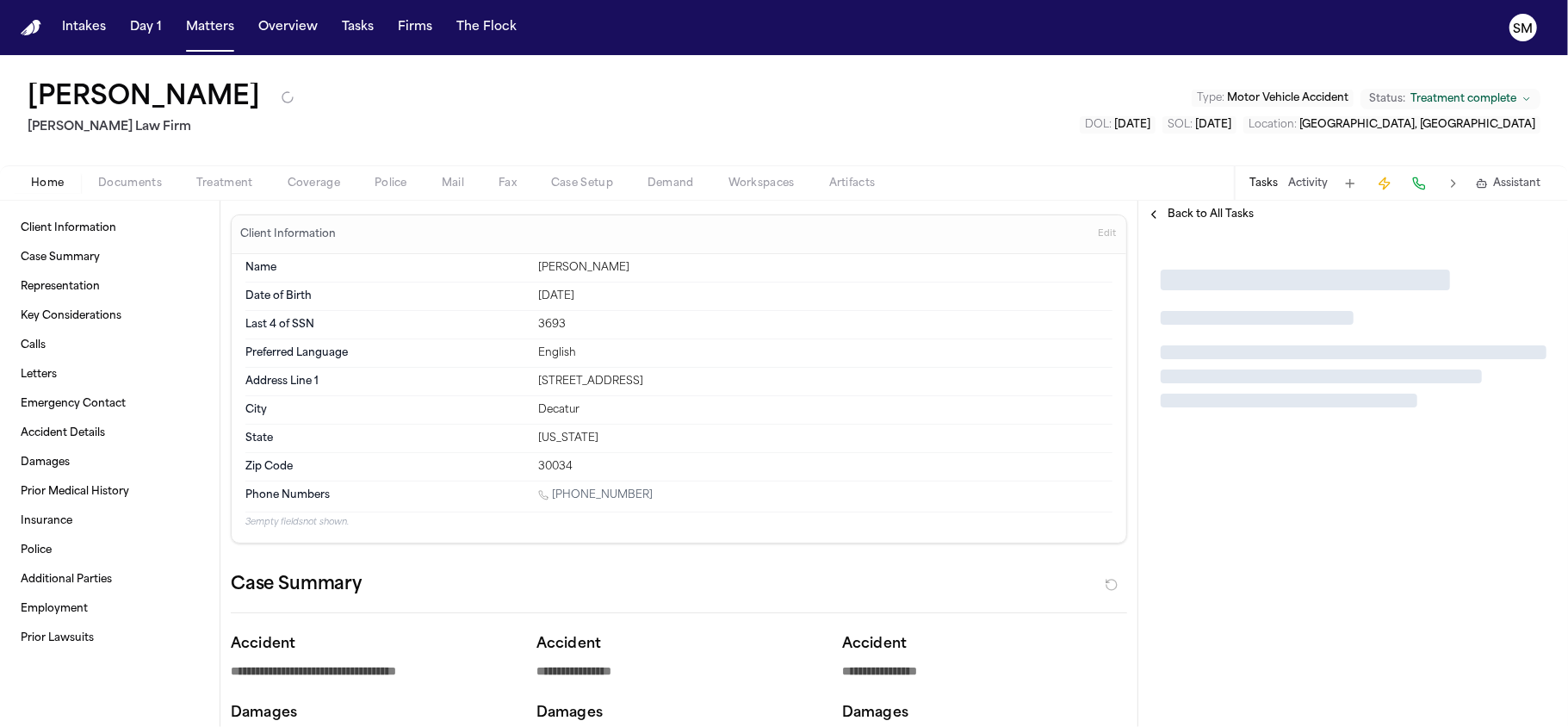
type textarea "*"
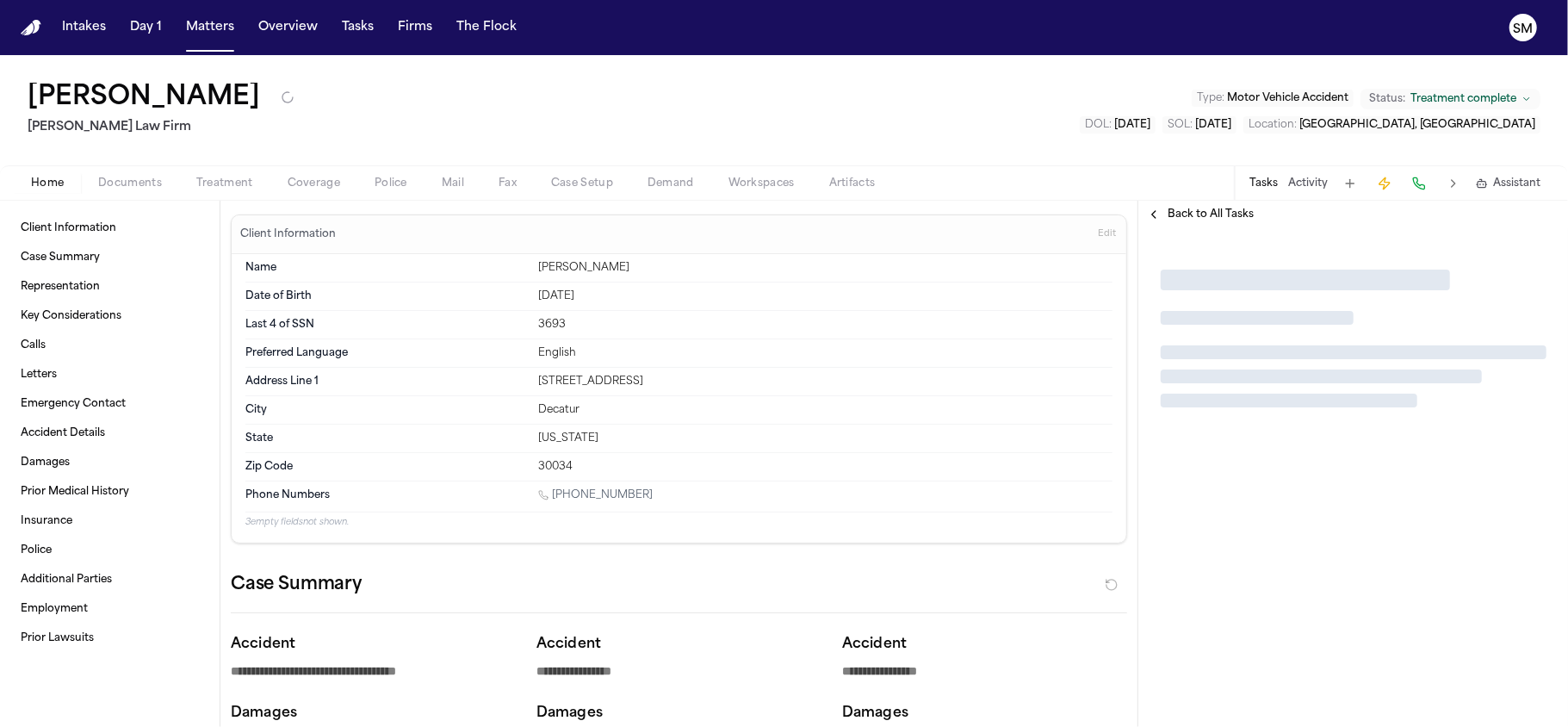
type textarea "*"
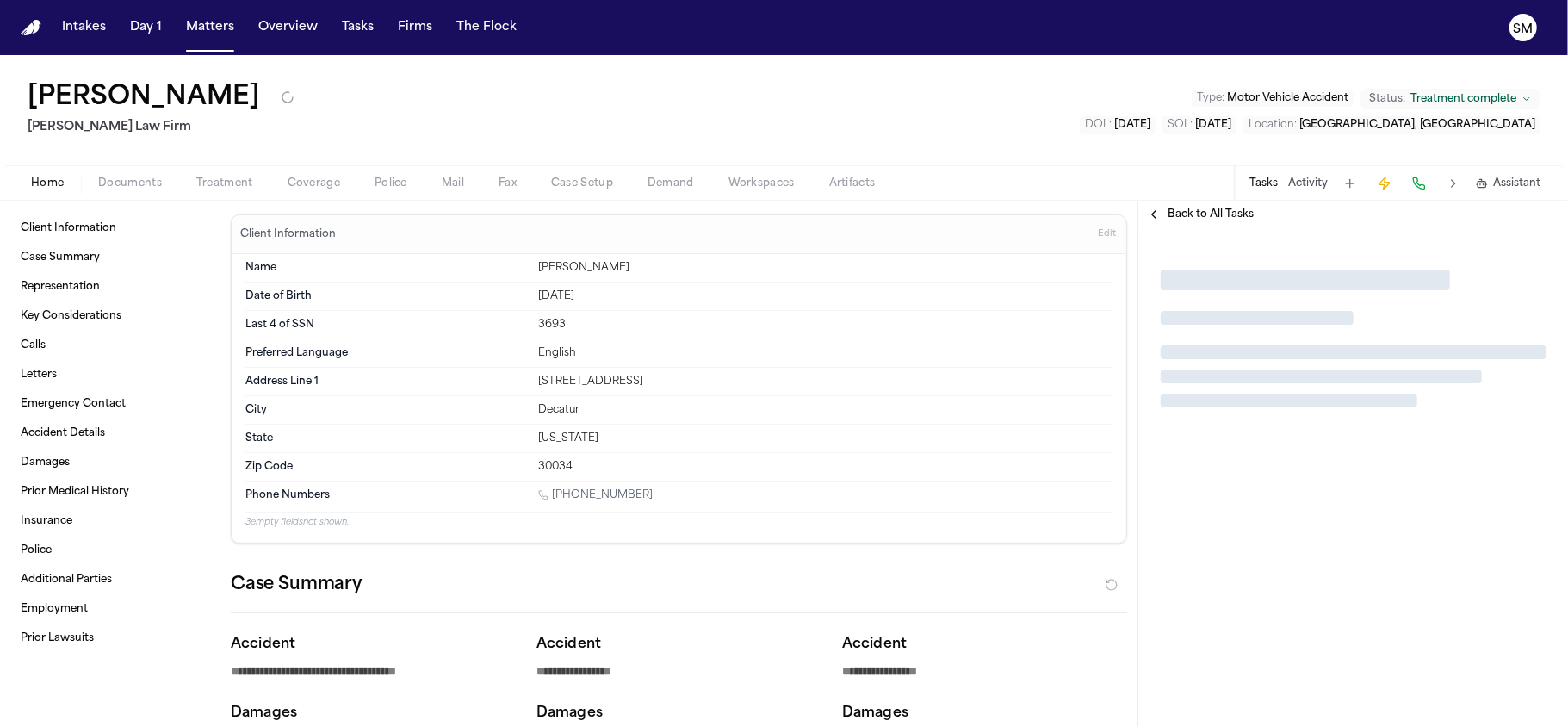
type textarea "*"
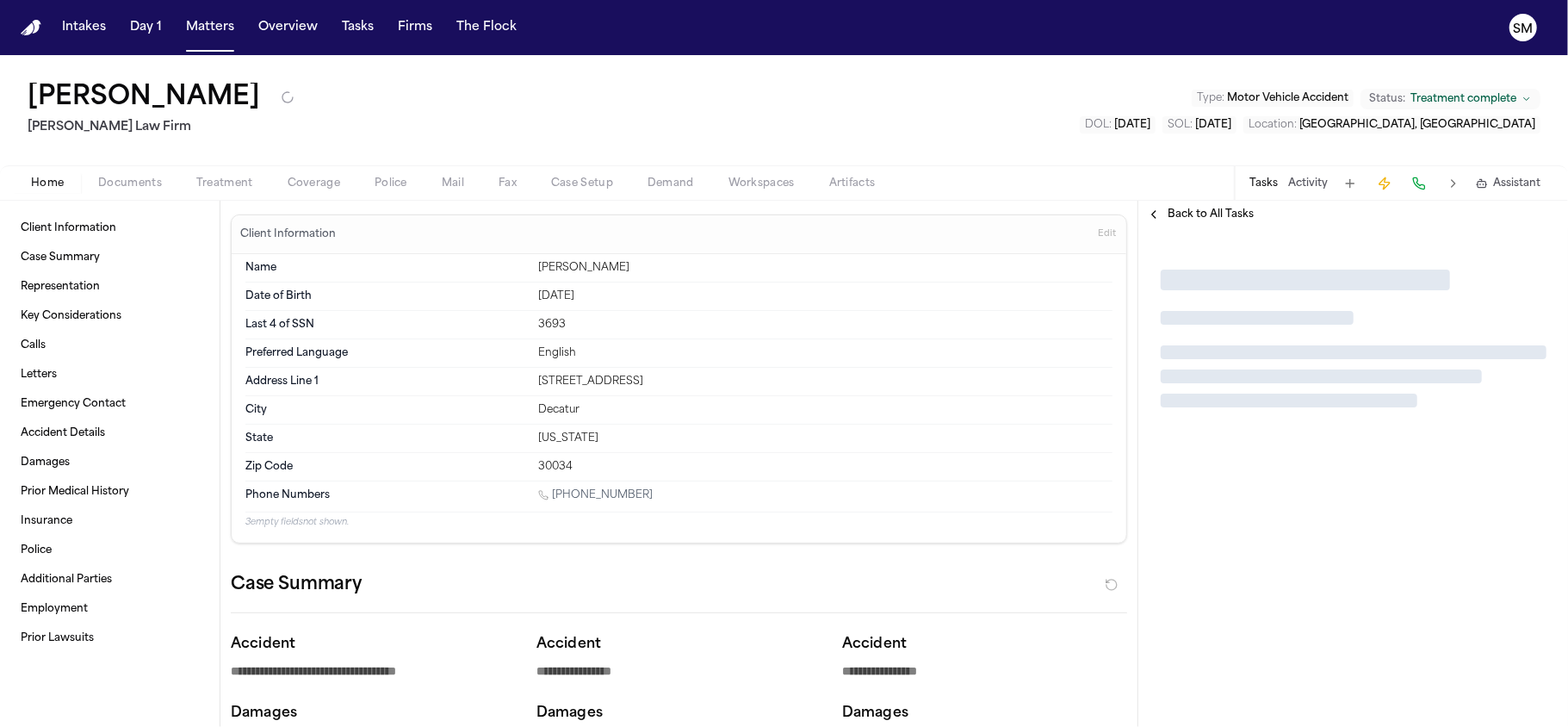
type textarea "*"
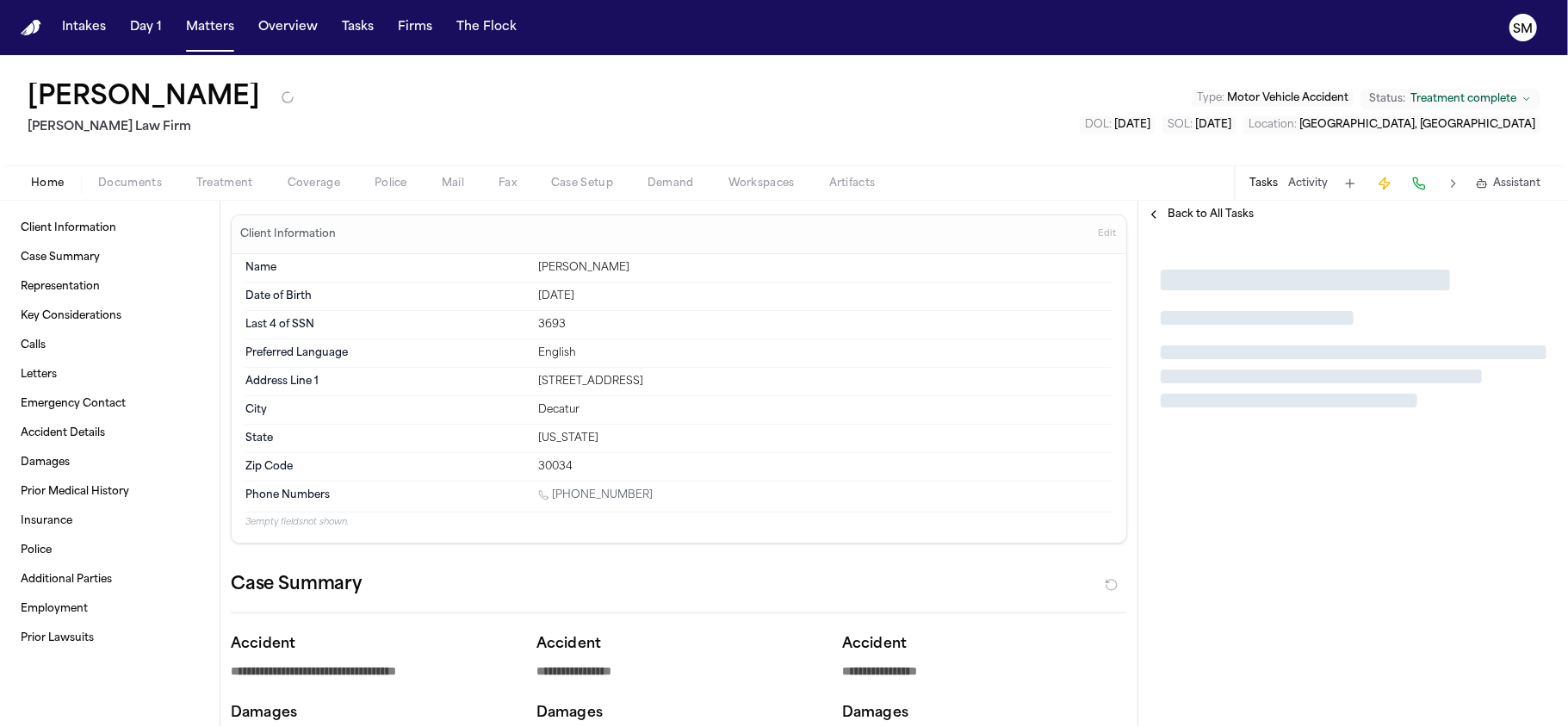
type textarea "*"
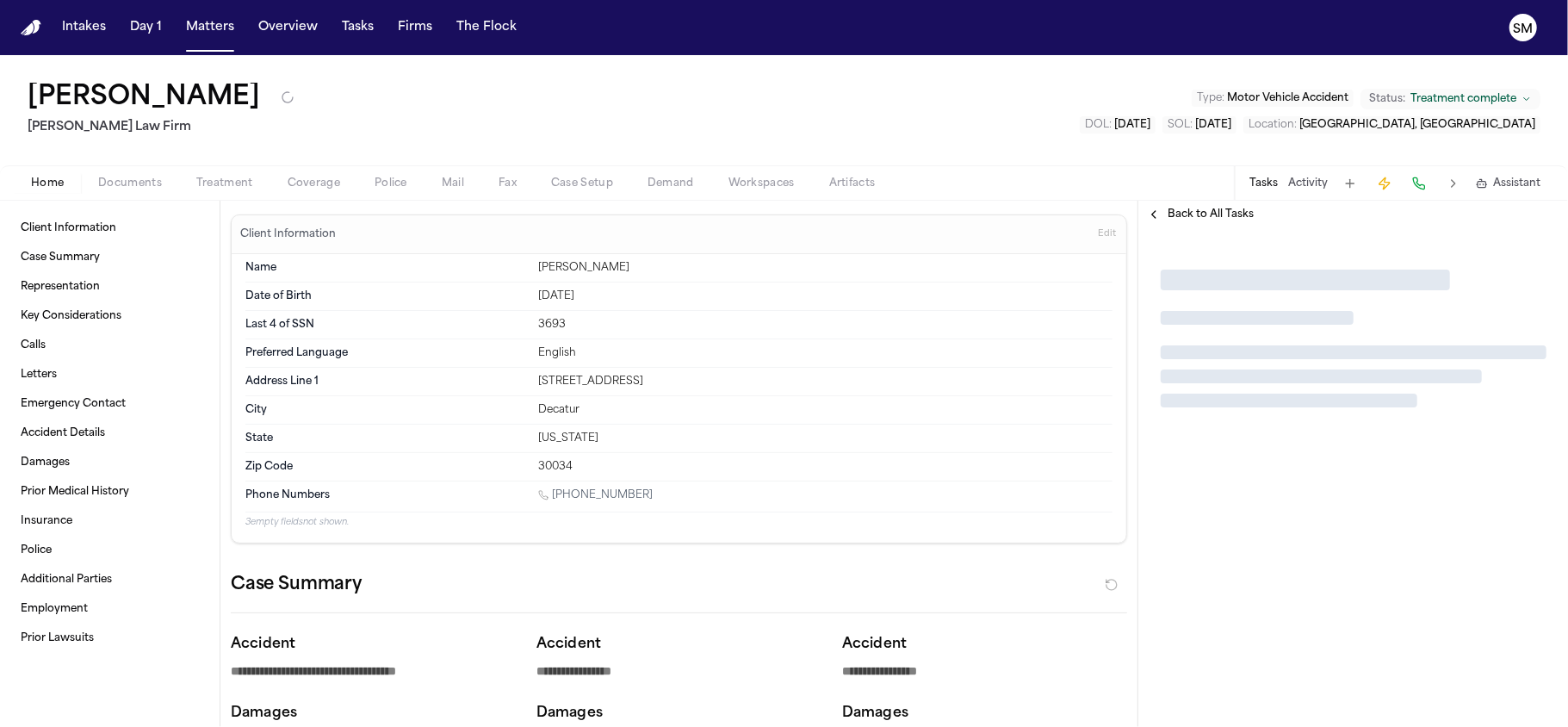
type textarea "*"
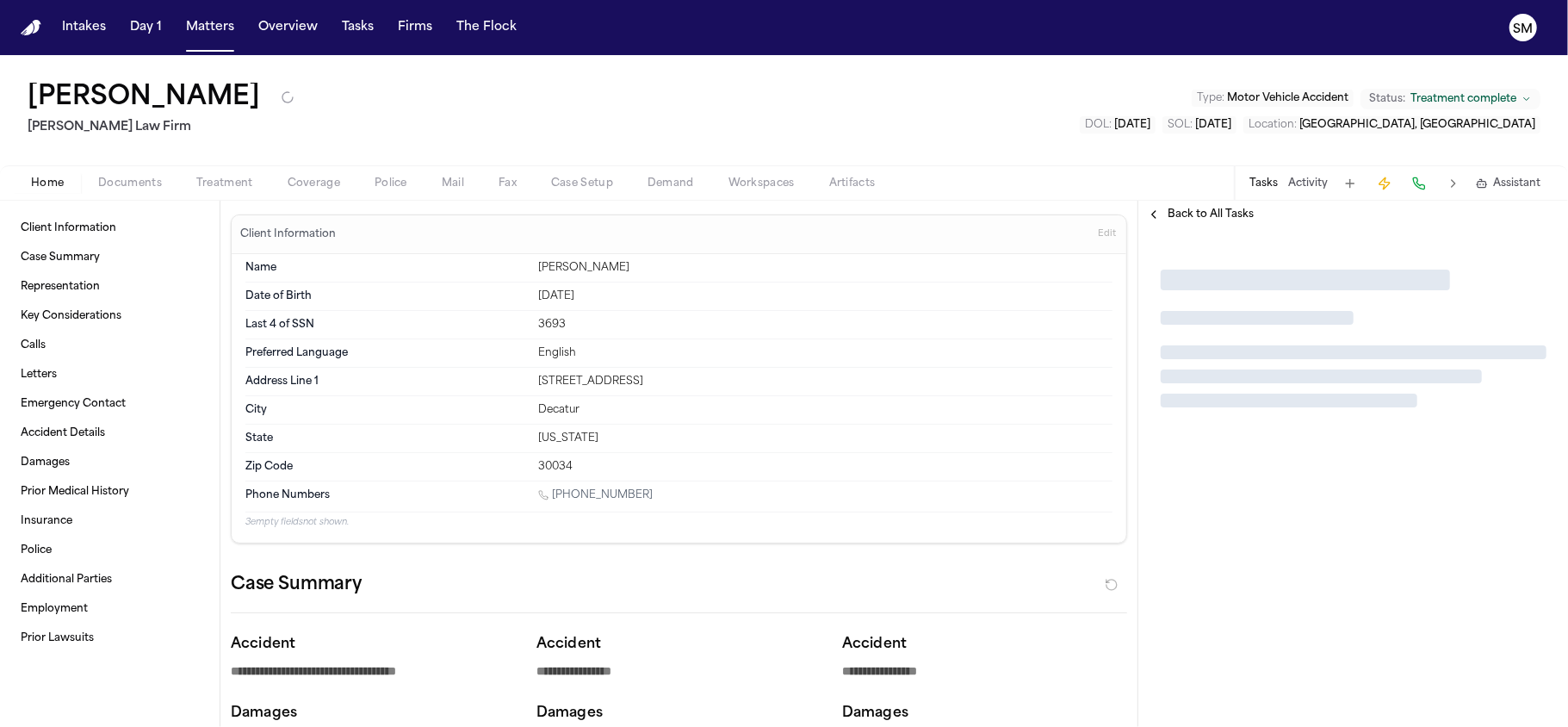
type textarea "*"
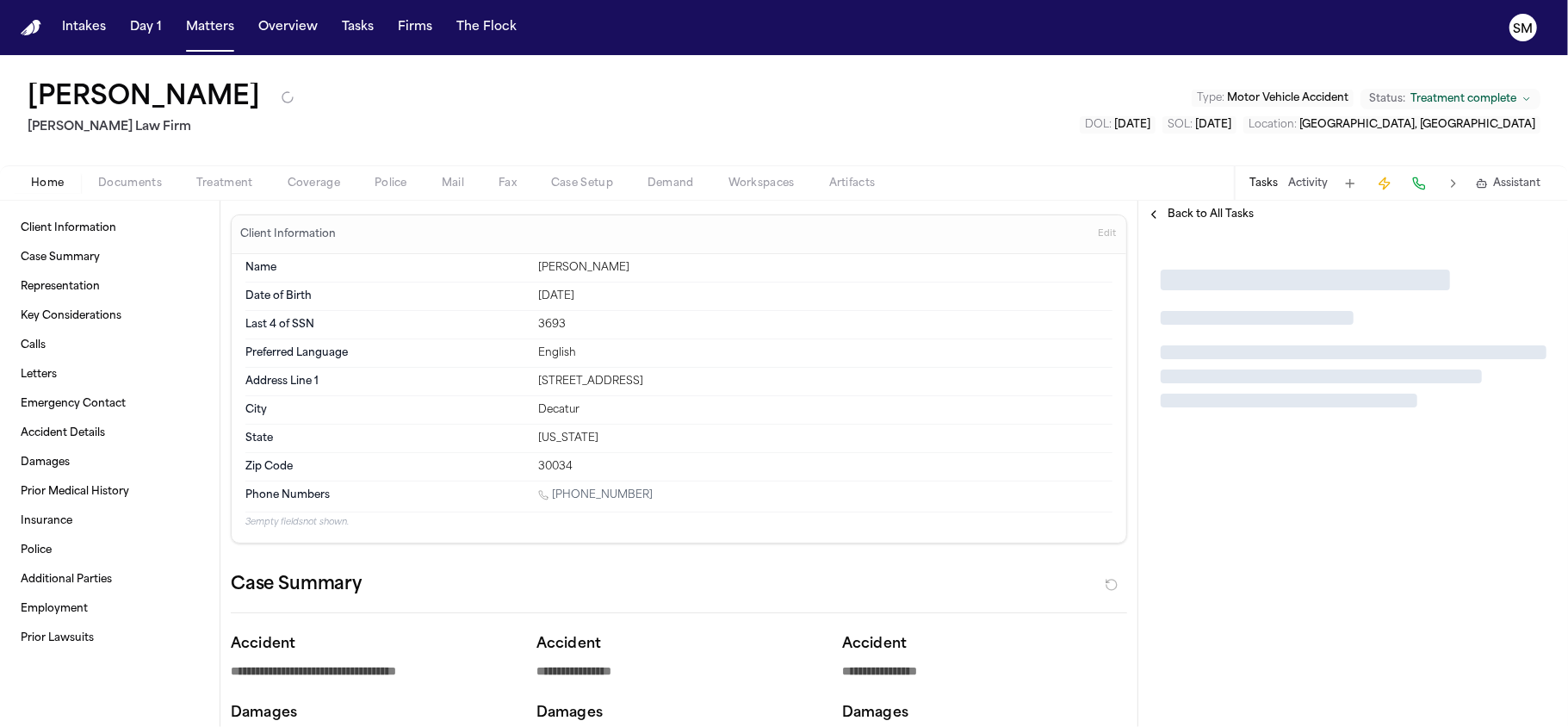
type textarea "*"
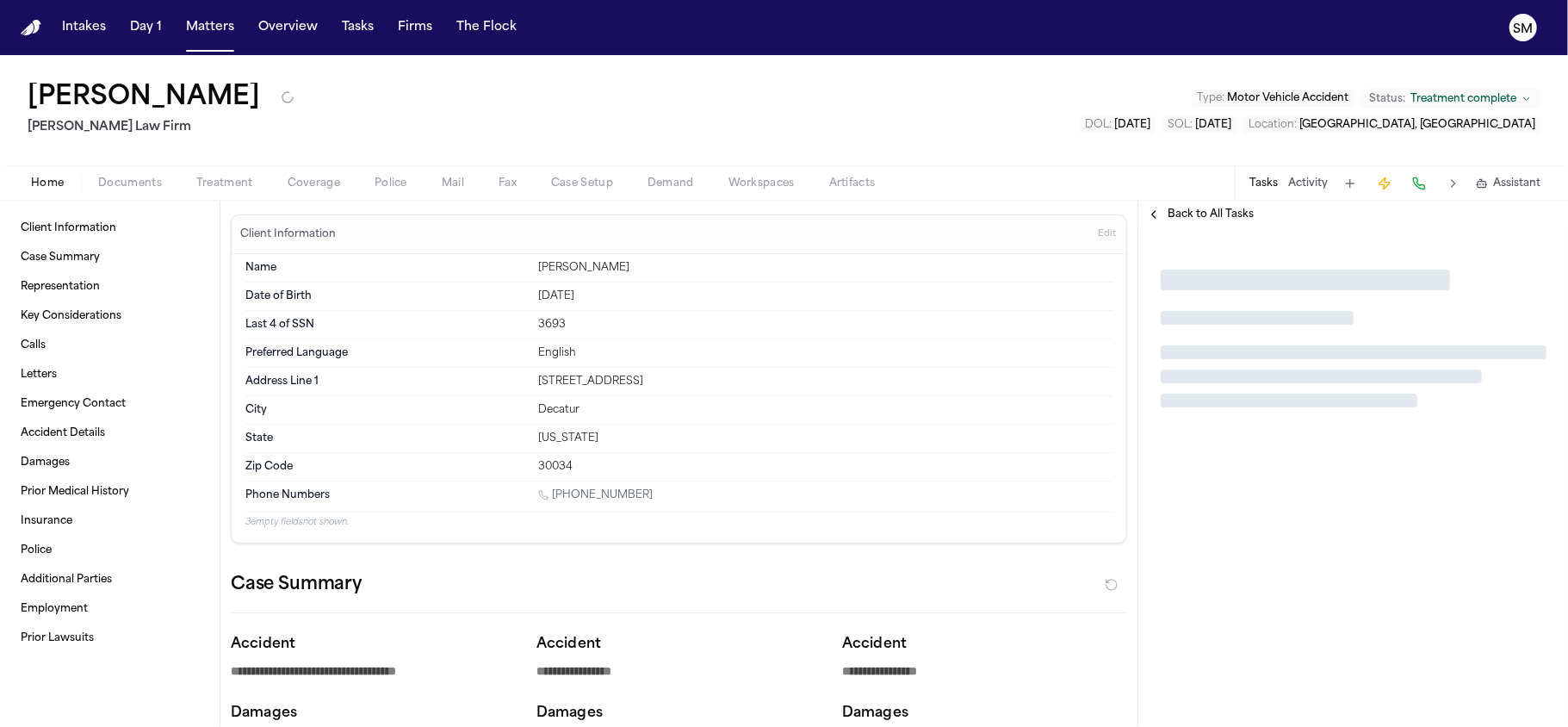
type textarea "*"
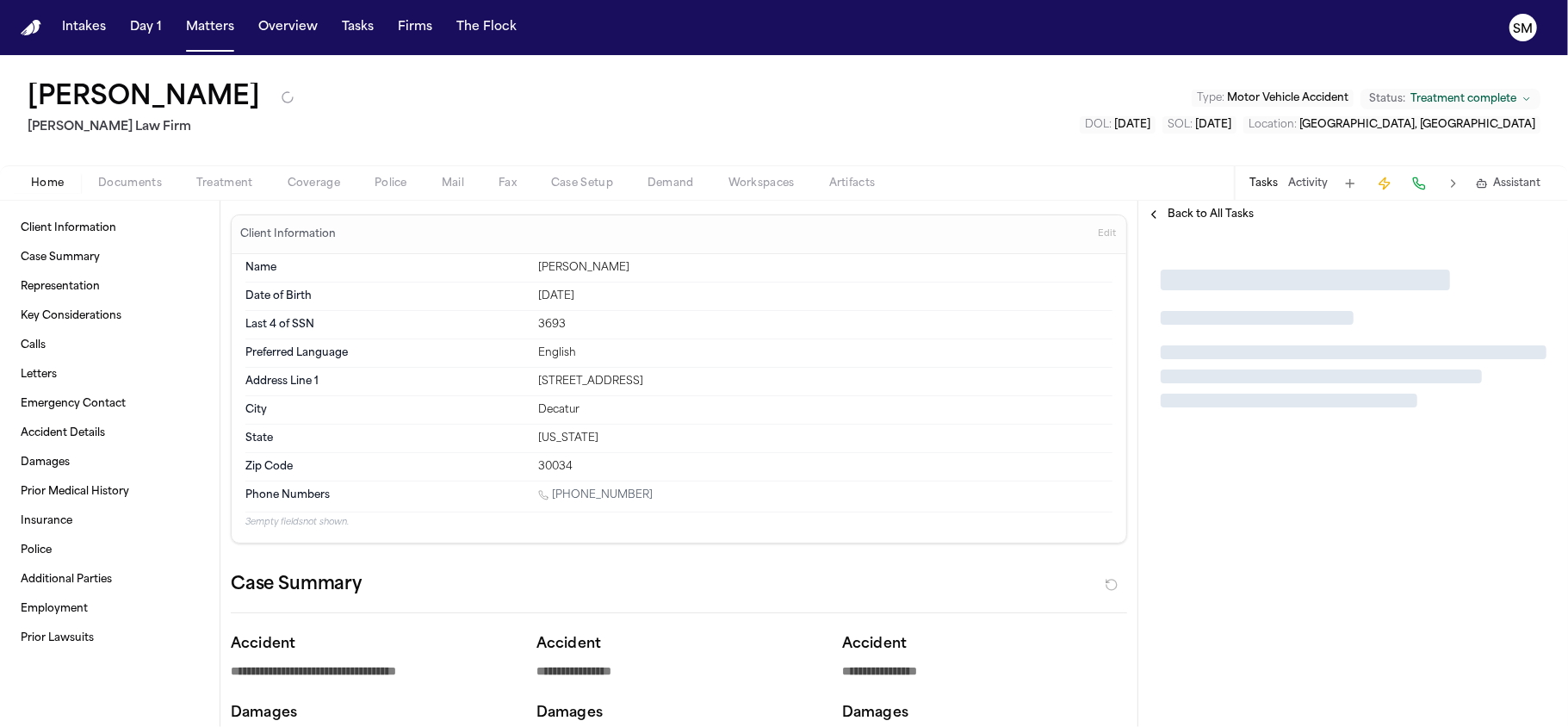
type textarea "*"
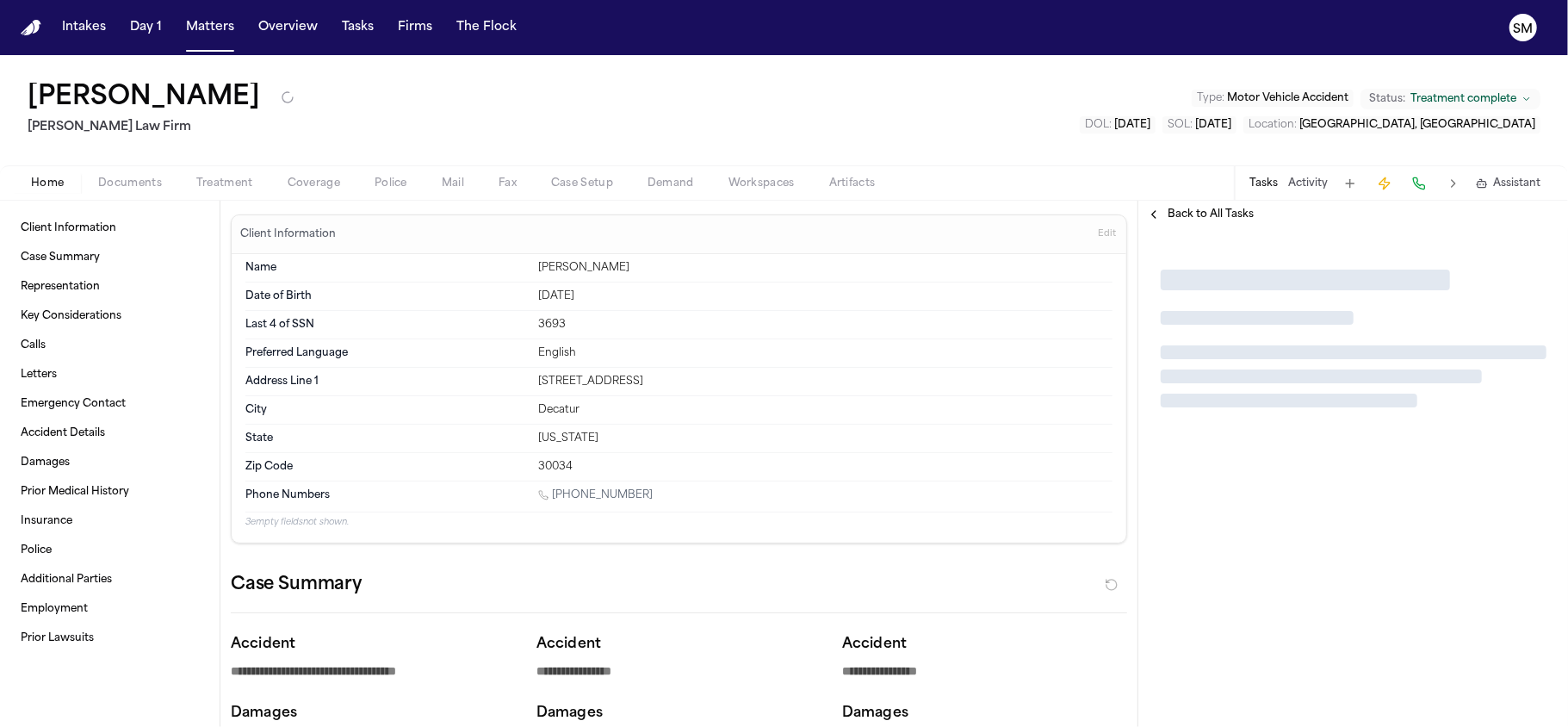
type textarea "*"
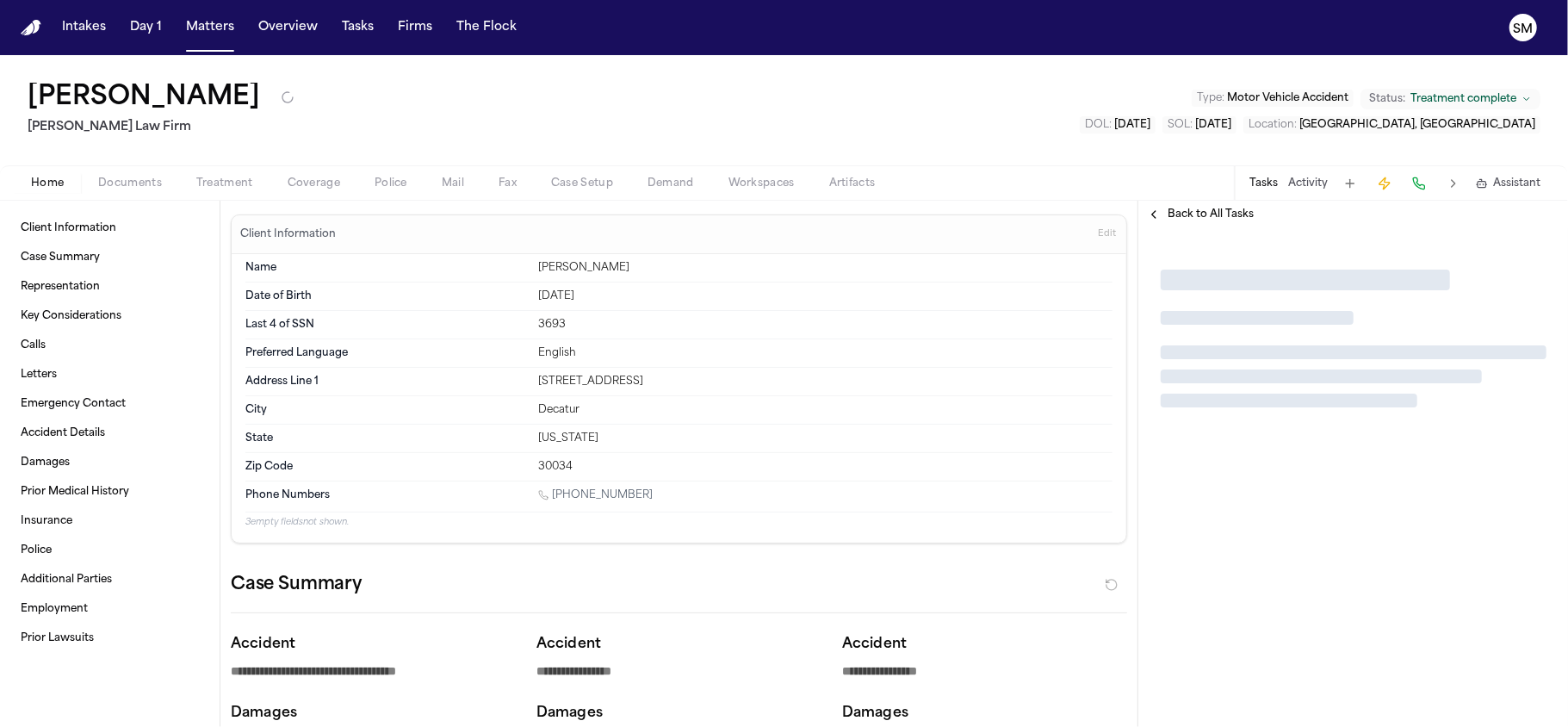
type textarea "*"
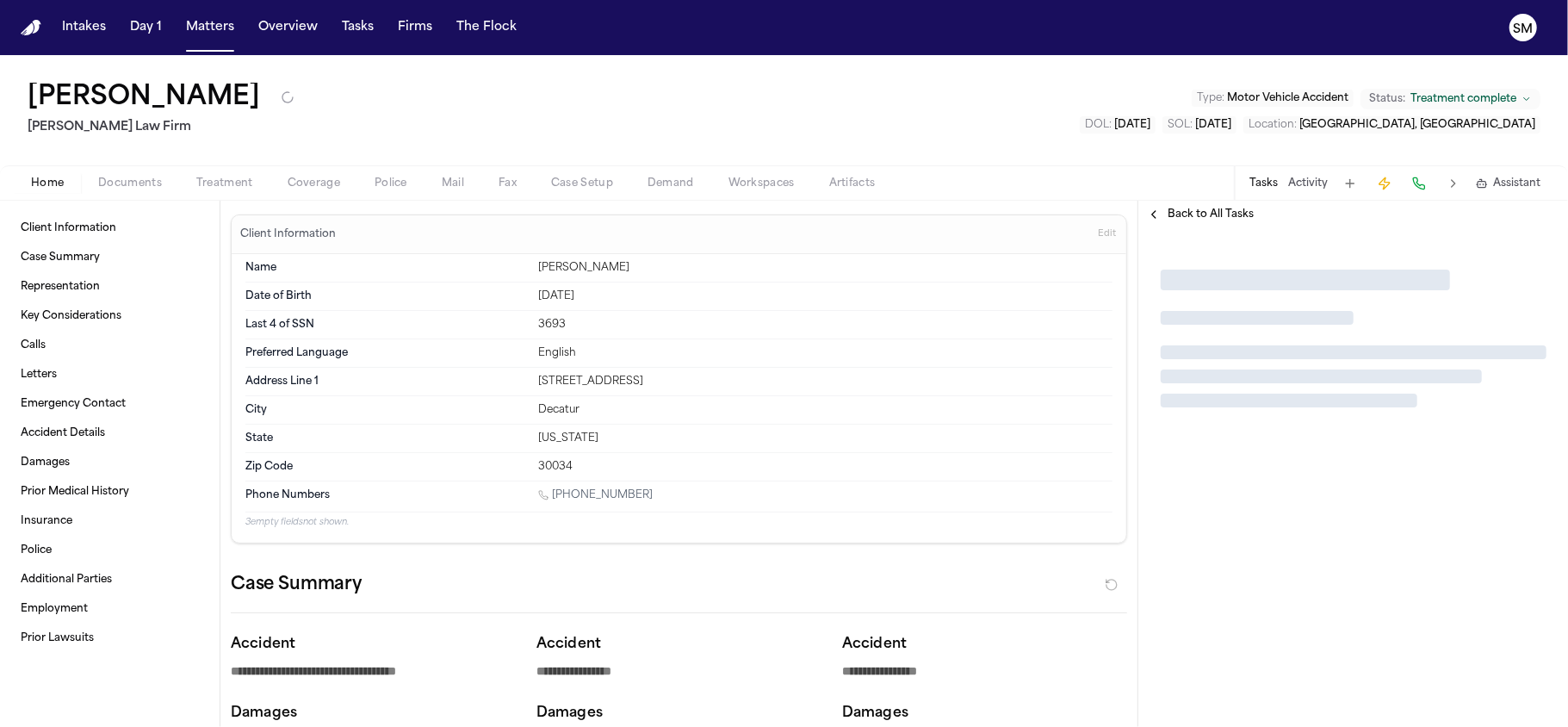
type textarea "*"
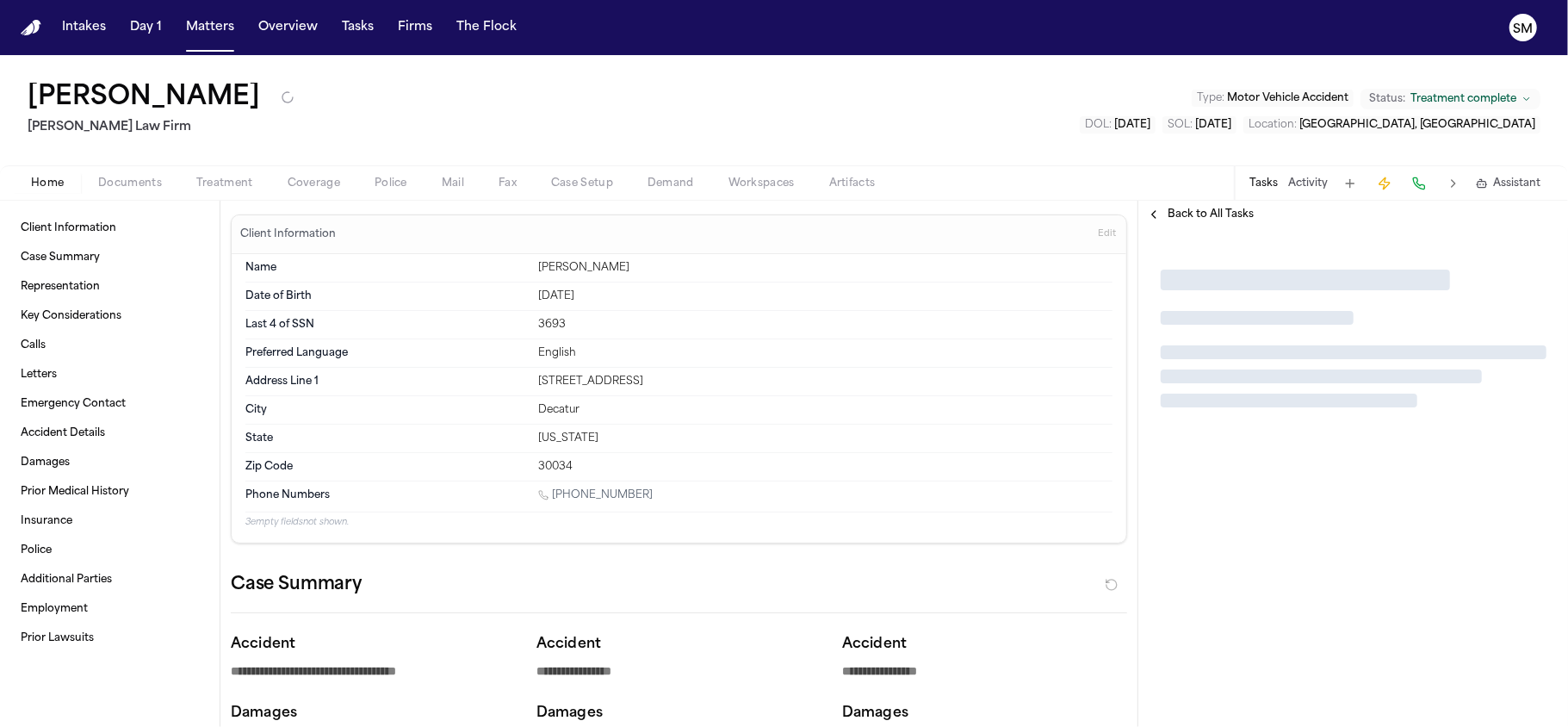
type textarea "*"
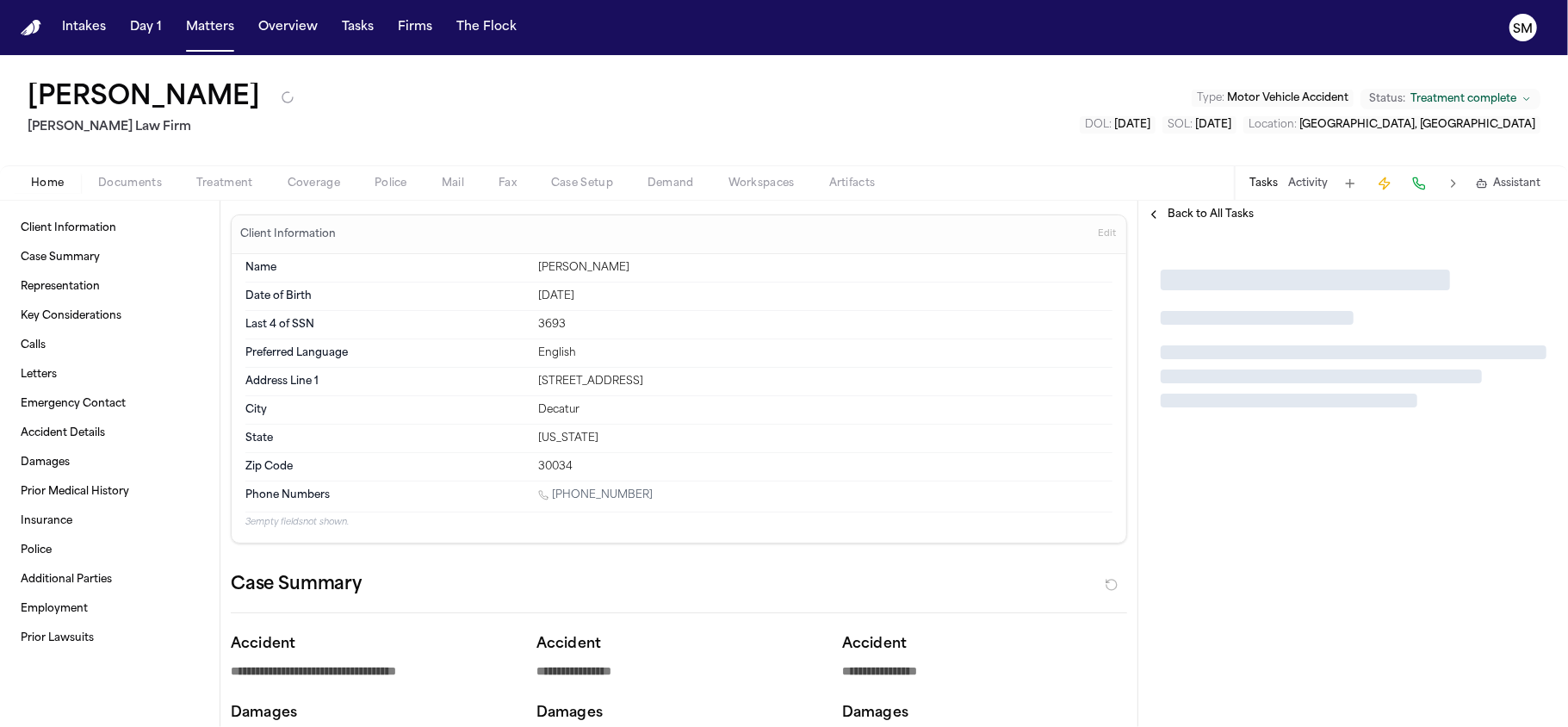
type textarea "*"
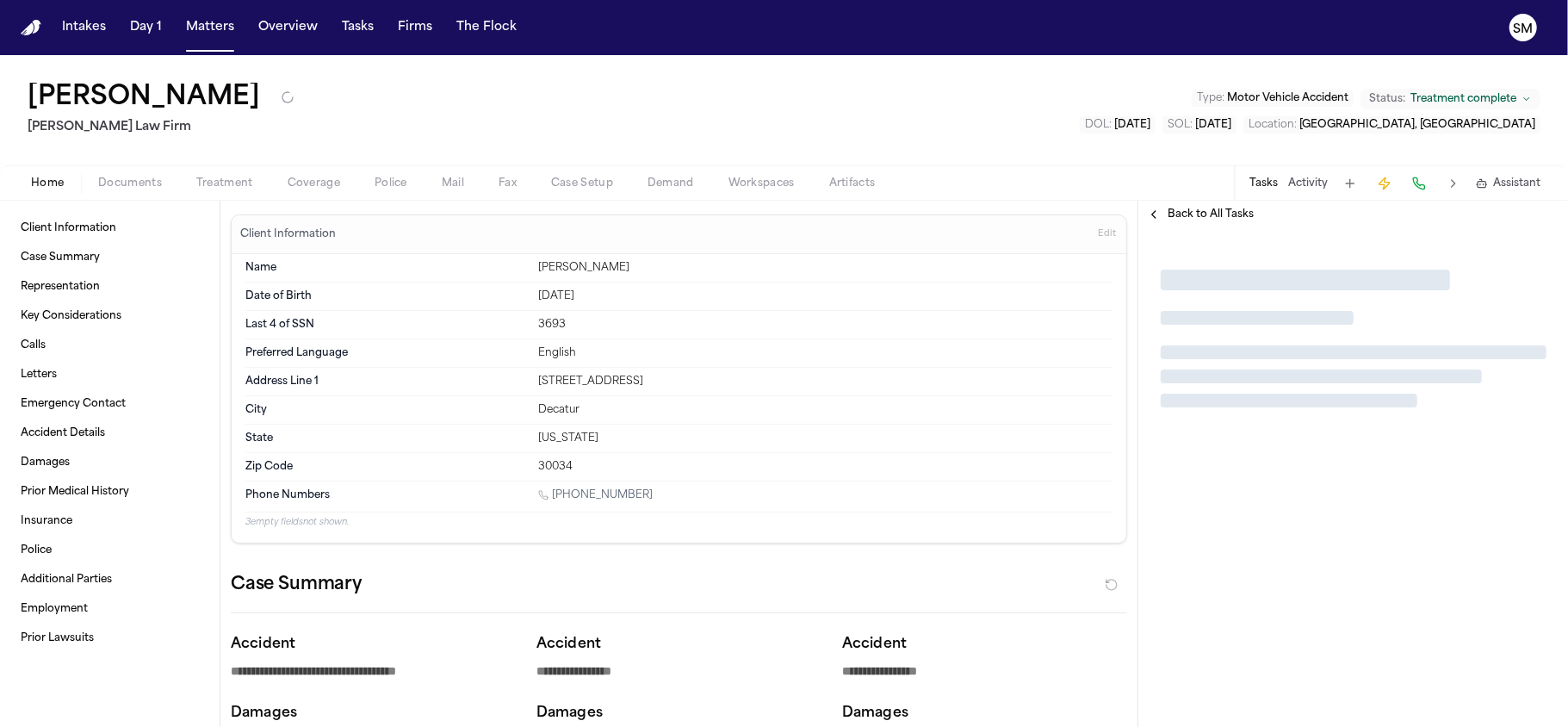
type textarea "*"
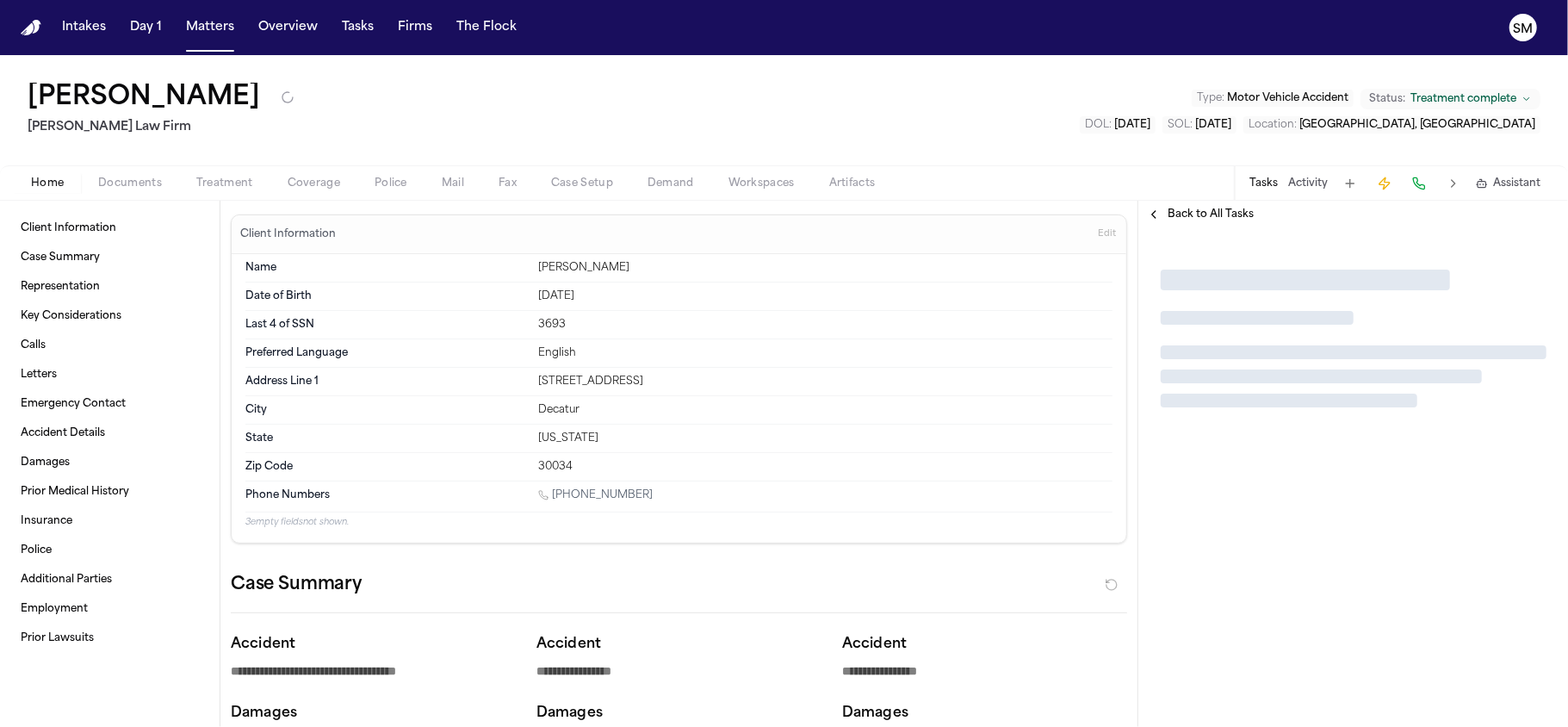
type textarea "*"
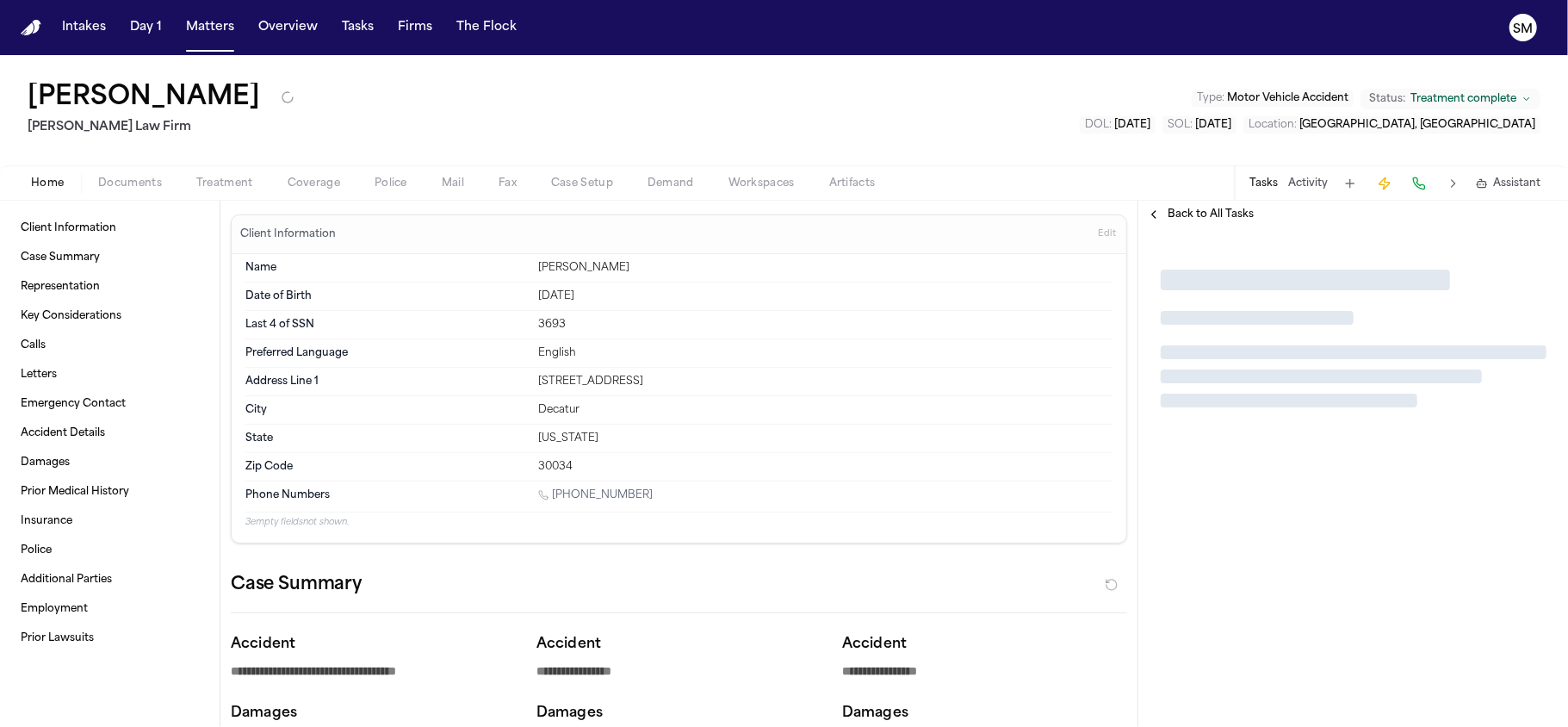
type textarea "*"
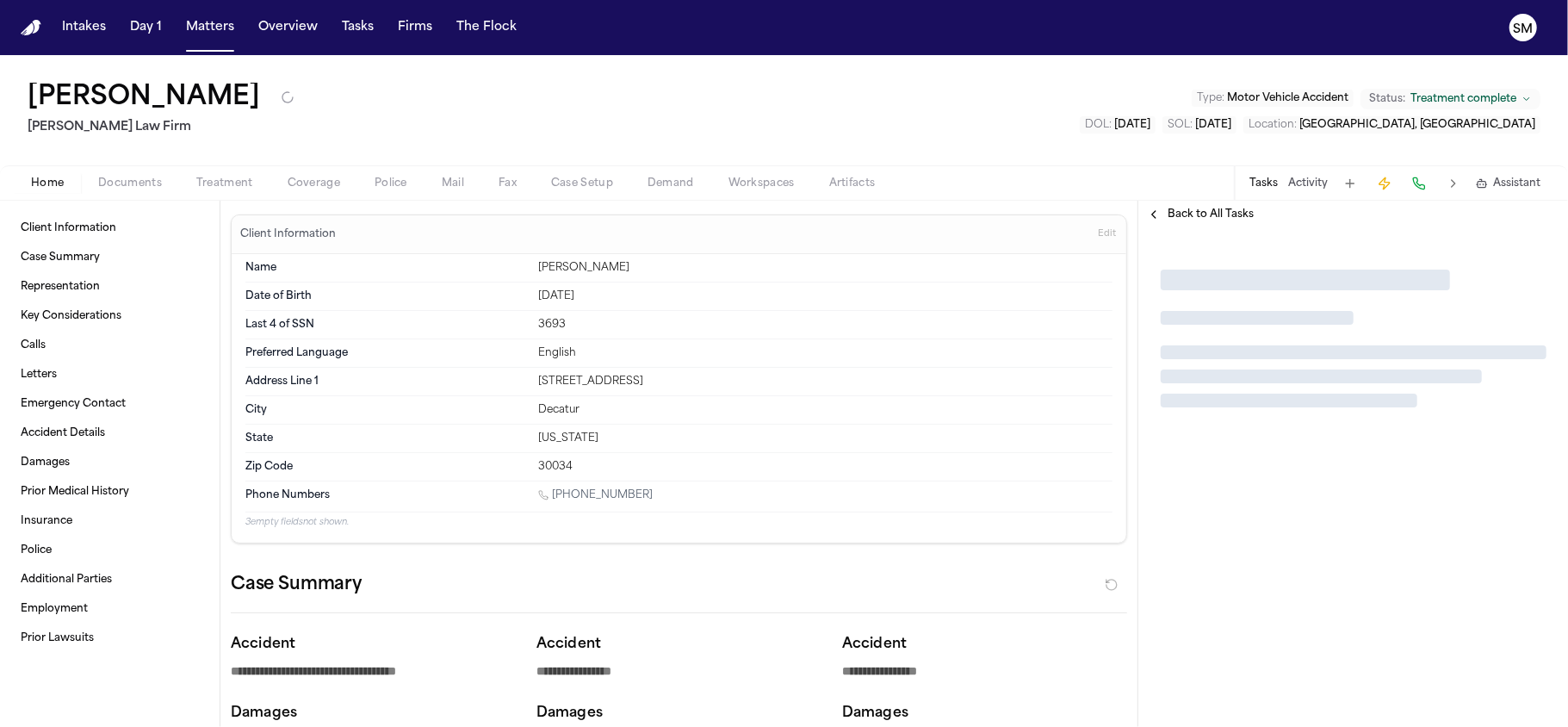
type textarea "*"
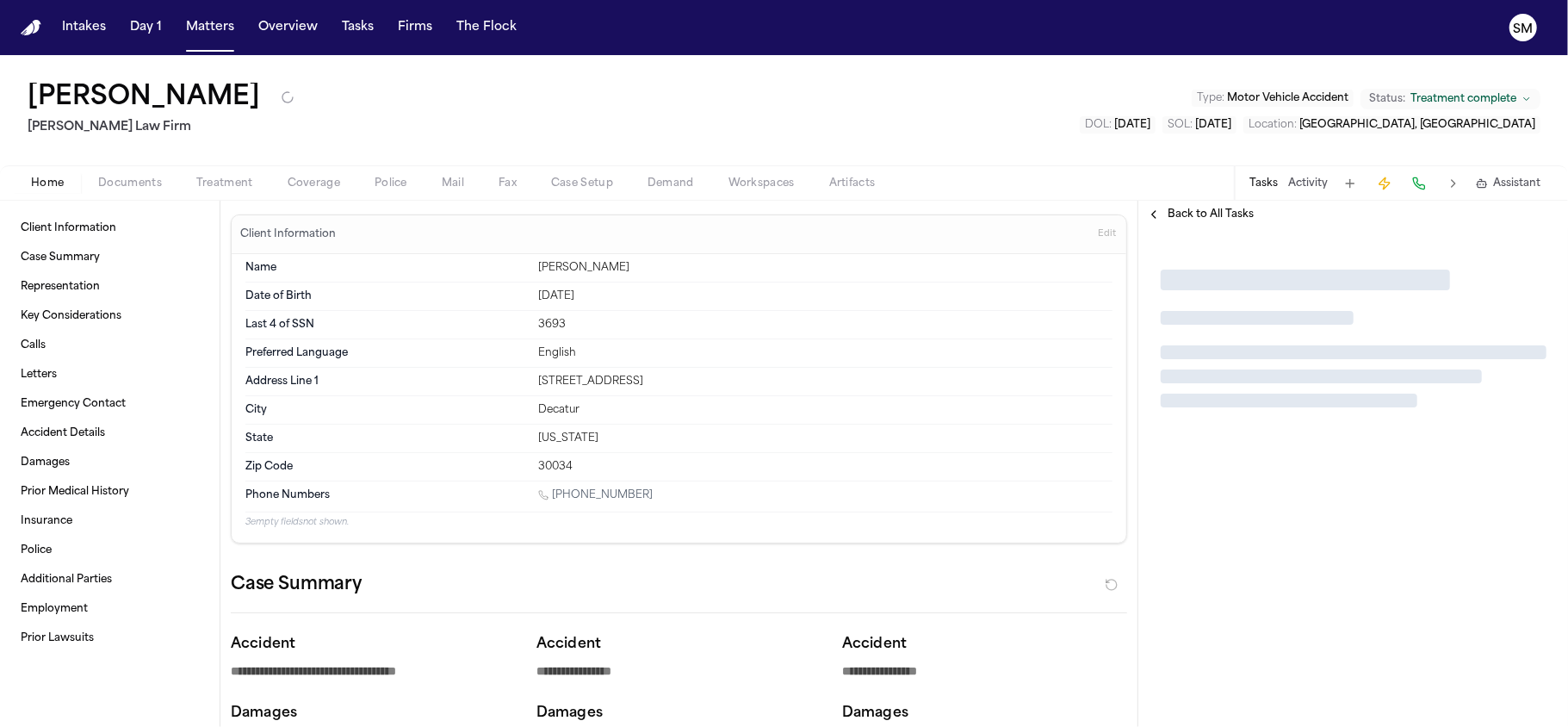
type textarea "*"
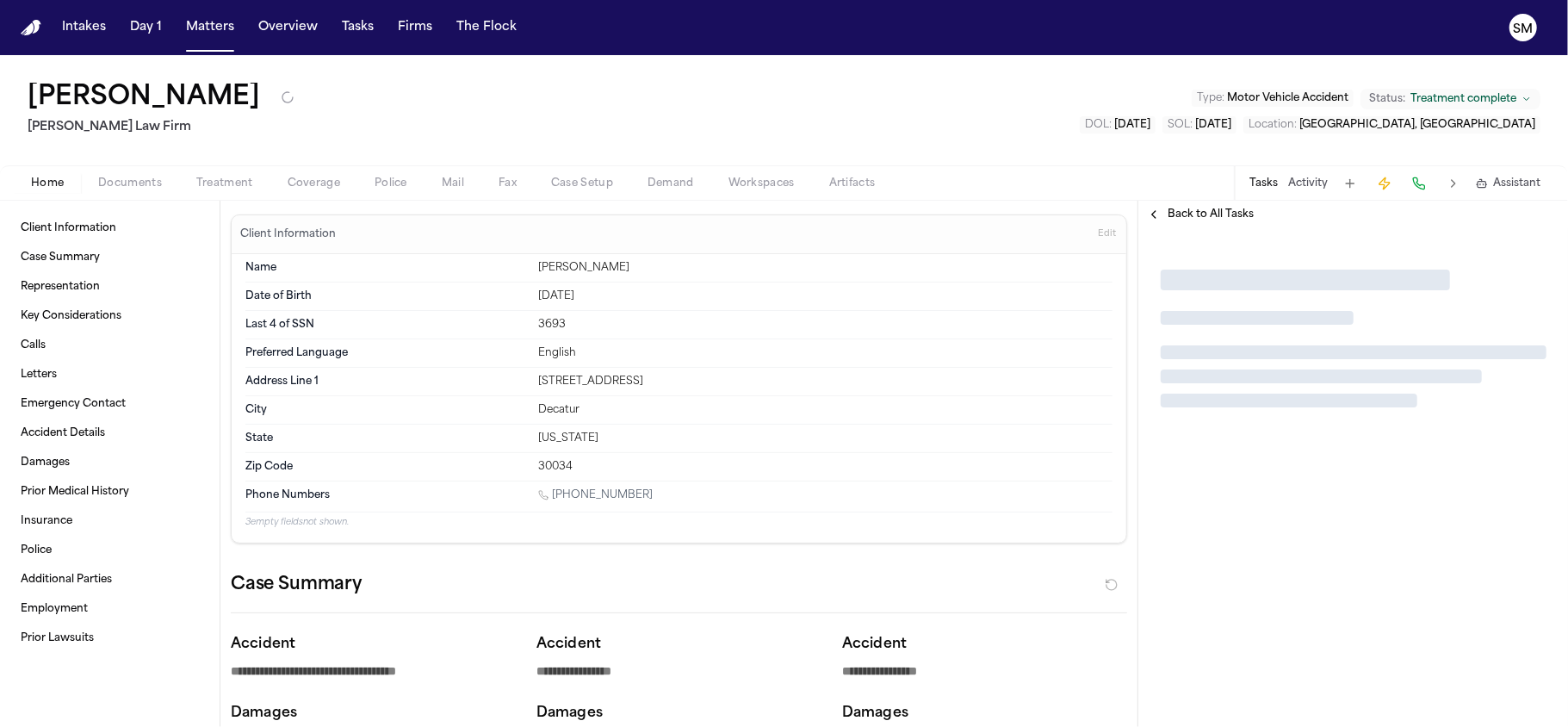
type textarea "*"
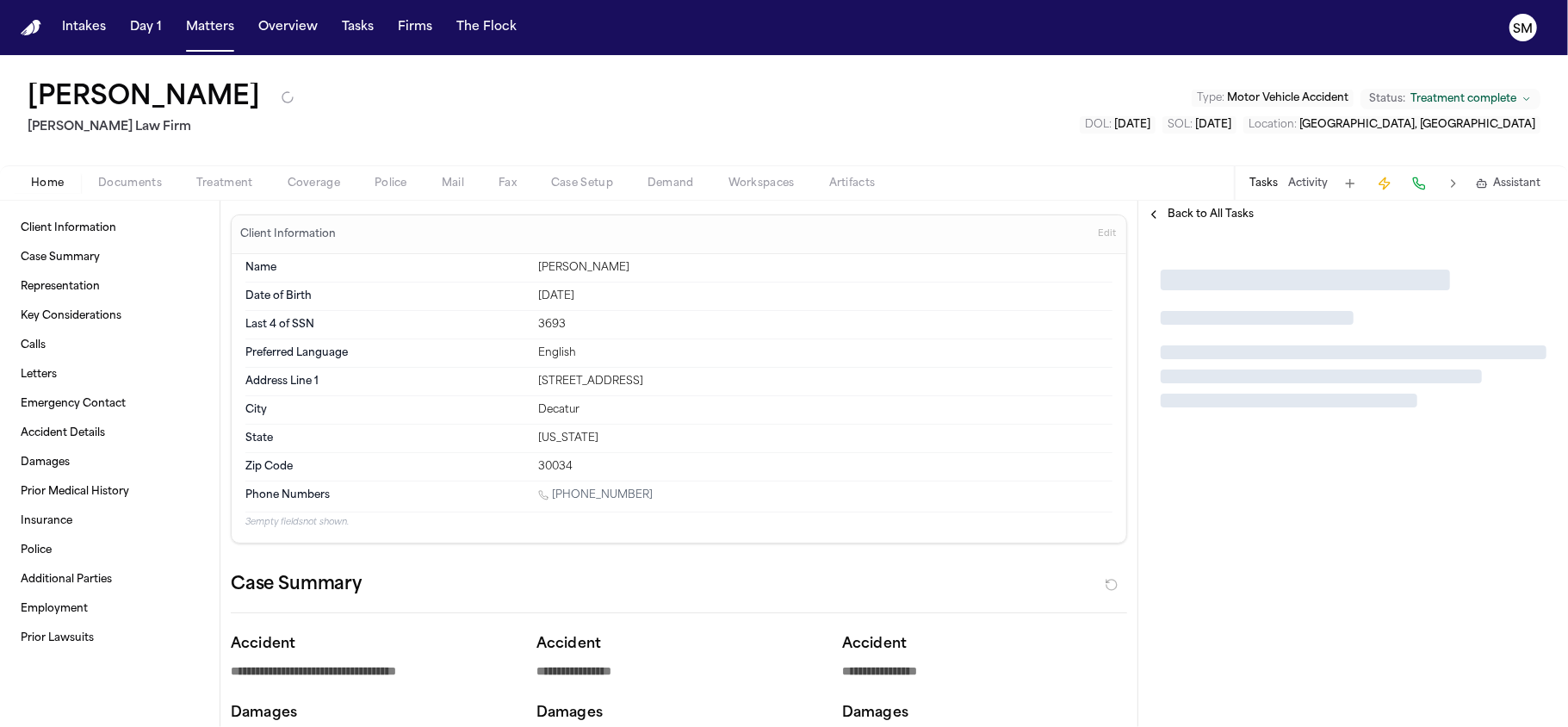
type textarea "*"
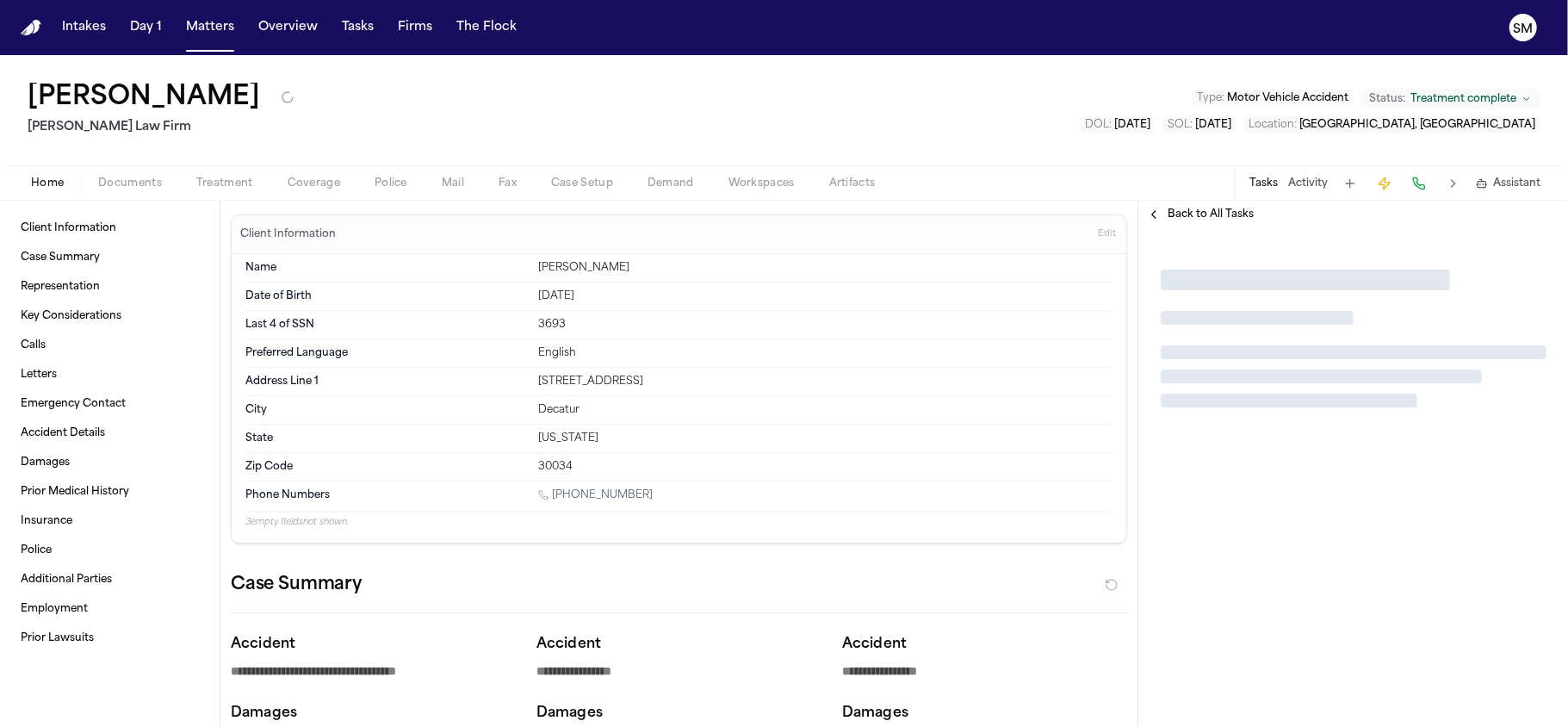
type textarea "*"
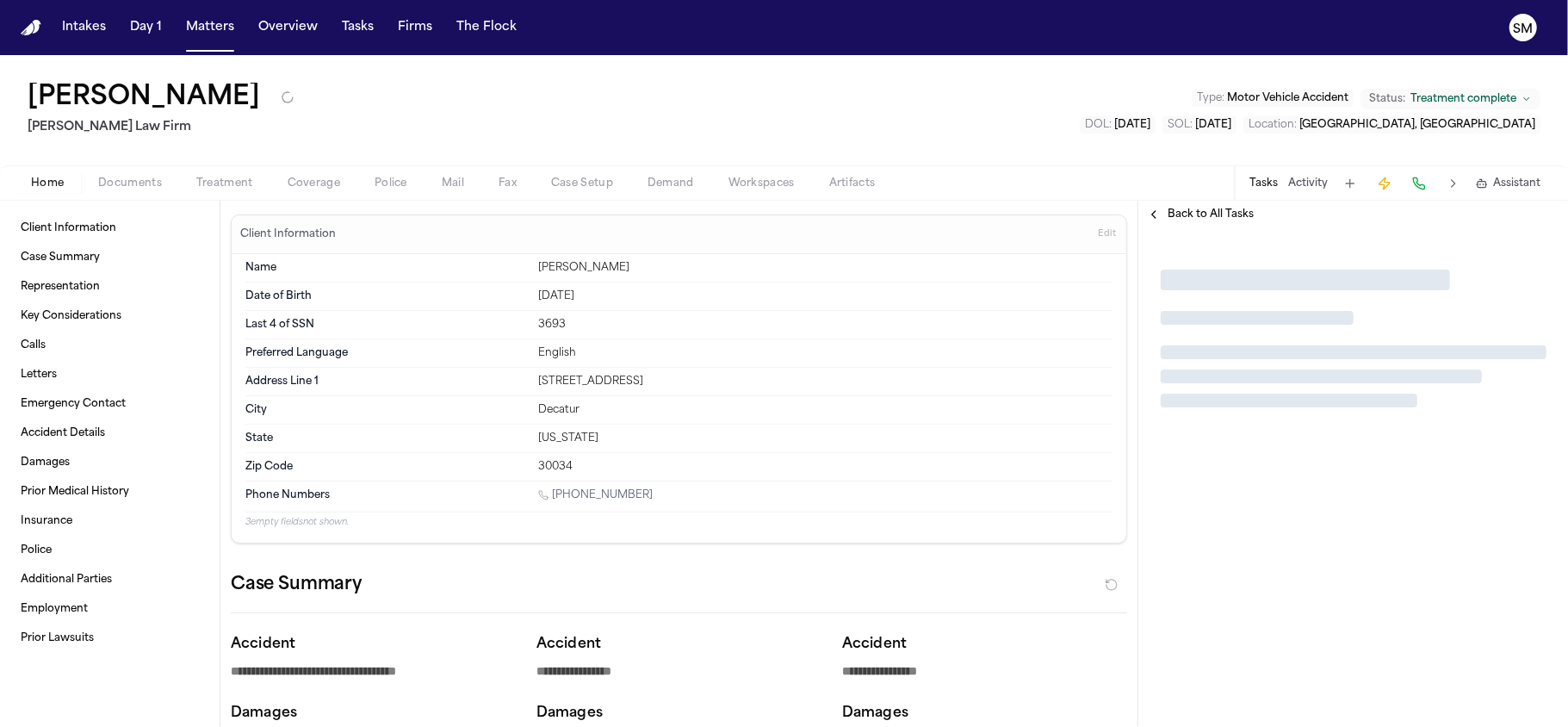
type textarea "*"
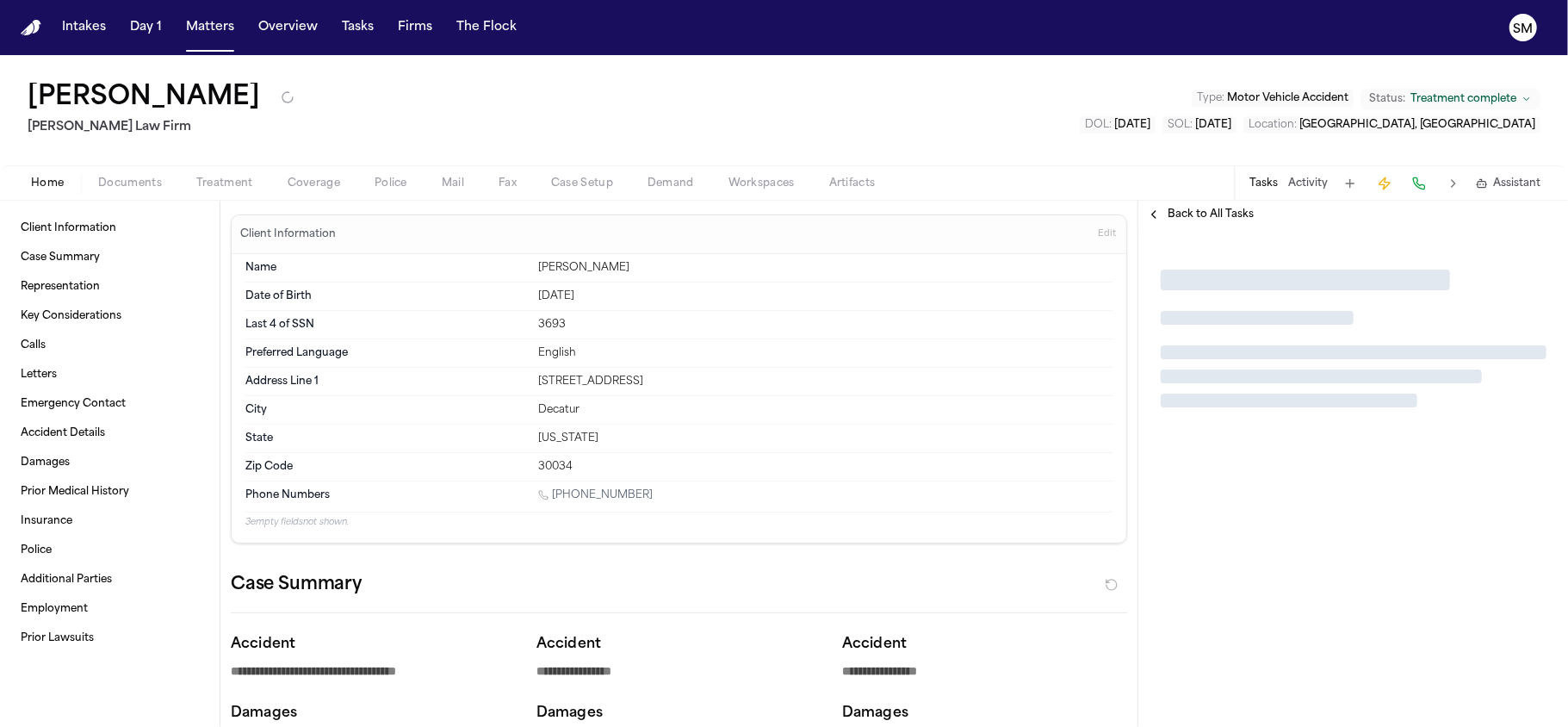
type textarea "*"
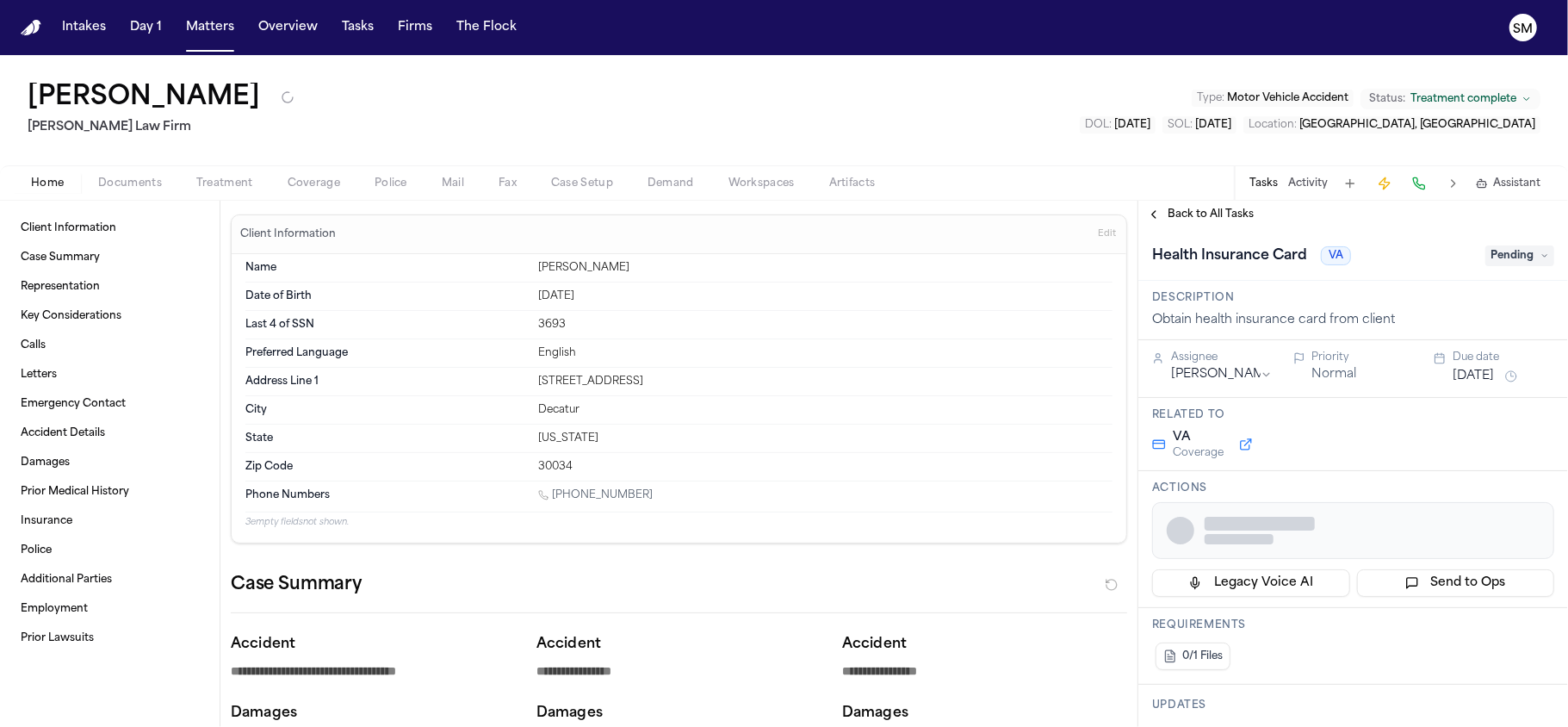
type textarea "*"
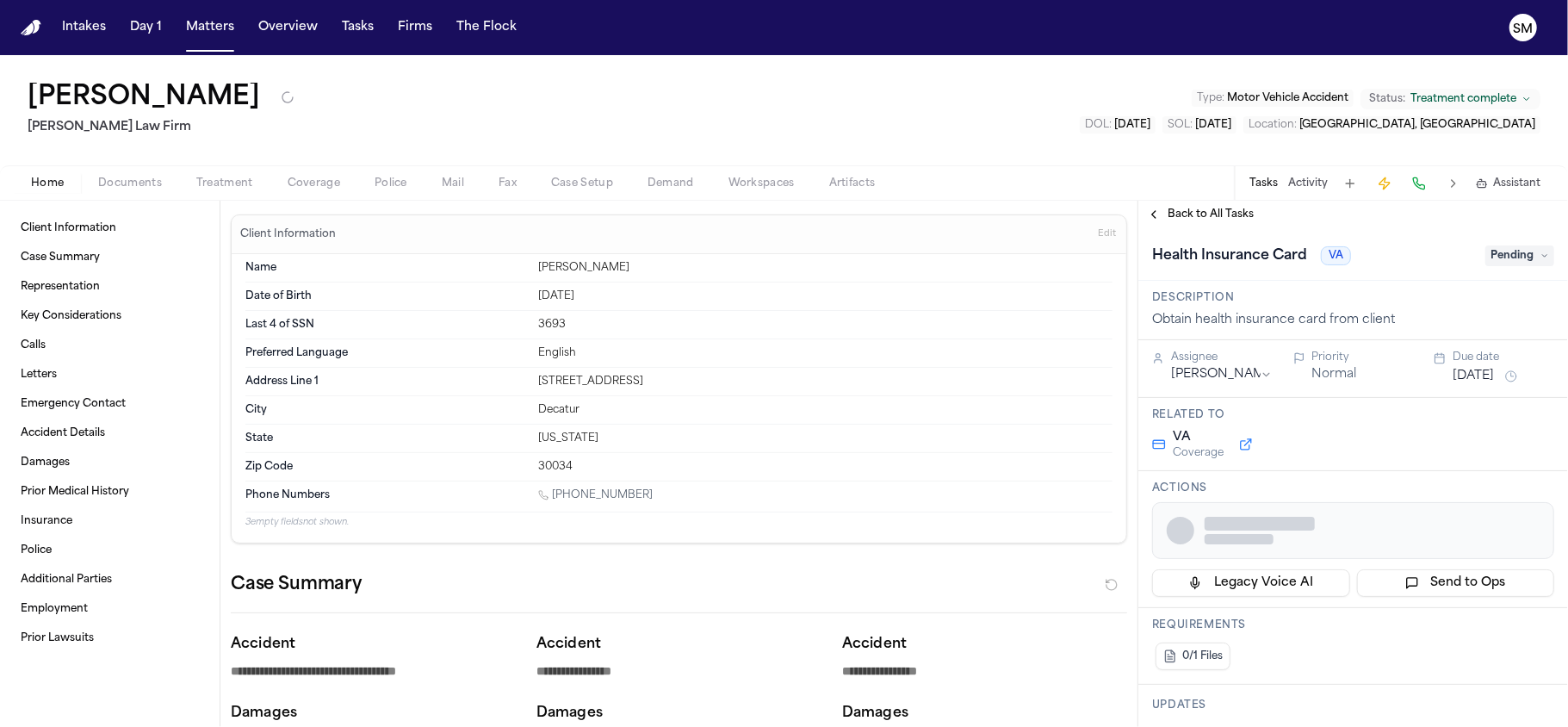
type textarea "*"
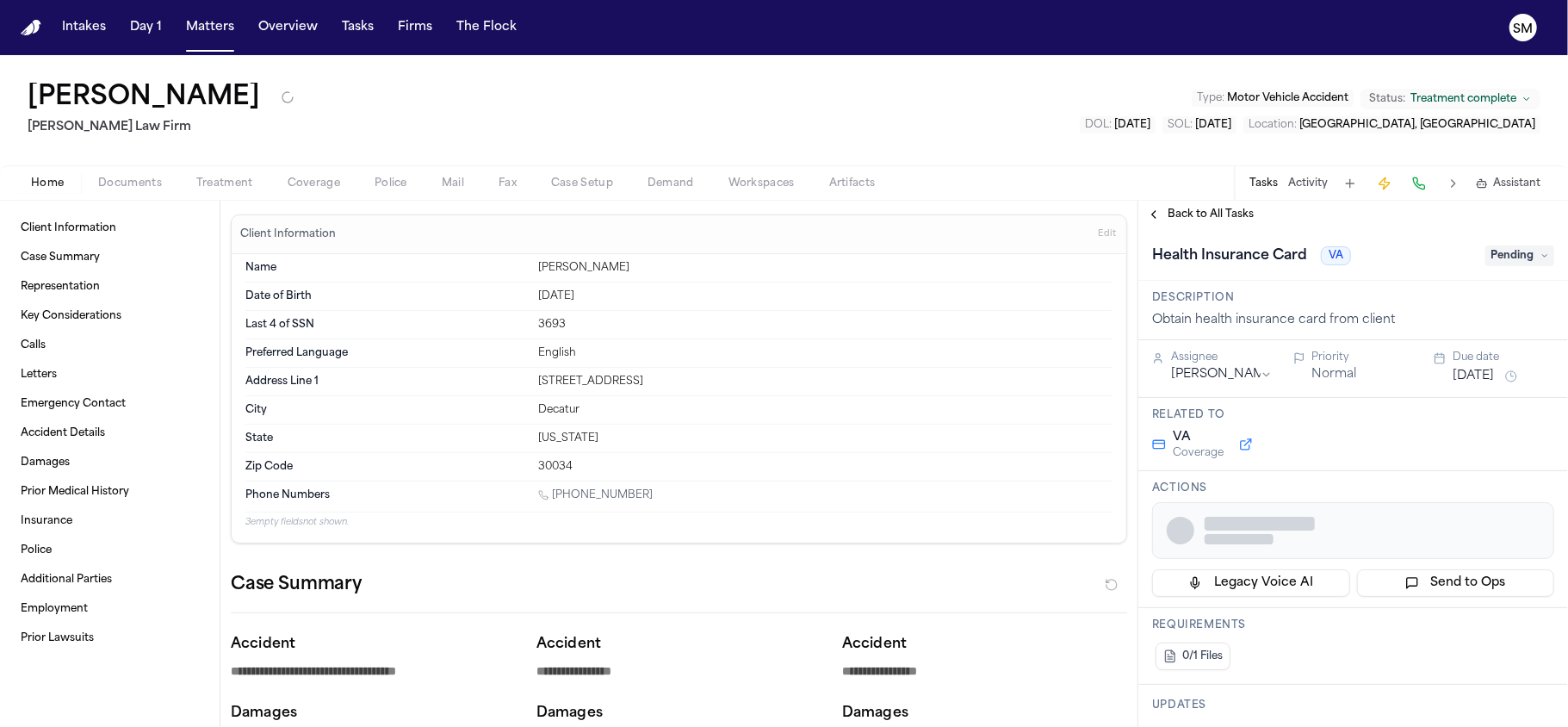
type textarea "*"
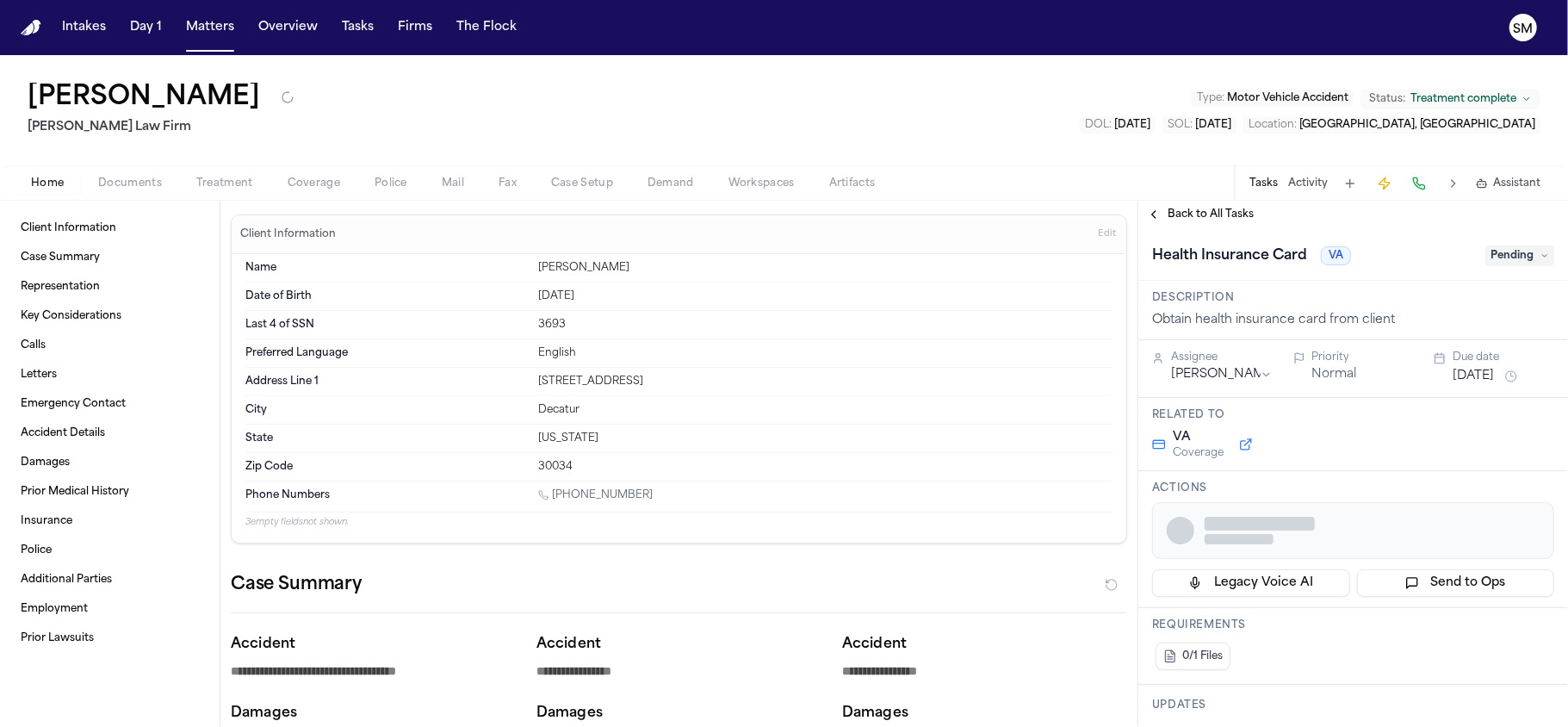
type textarea "*"
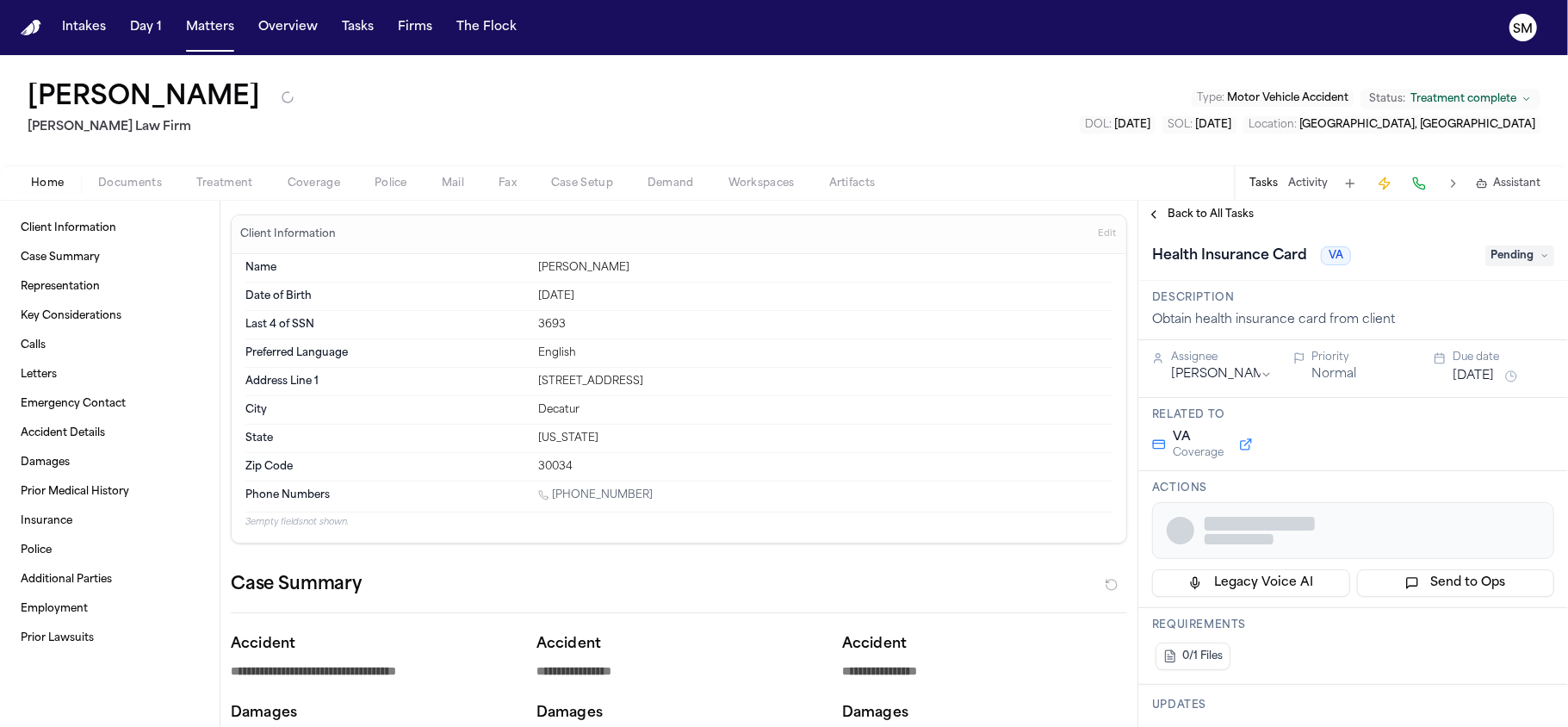
type textarea "*"
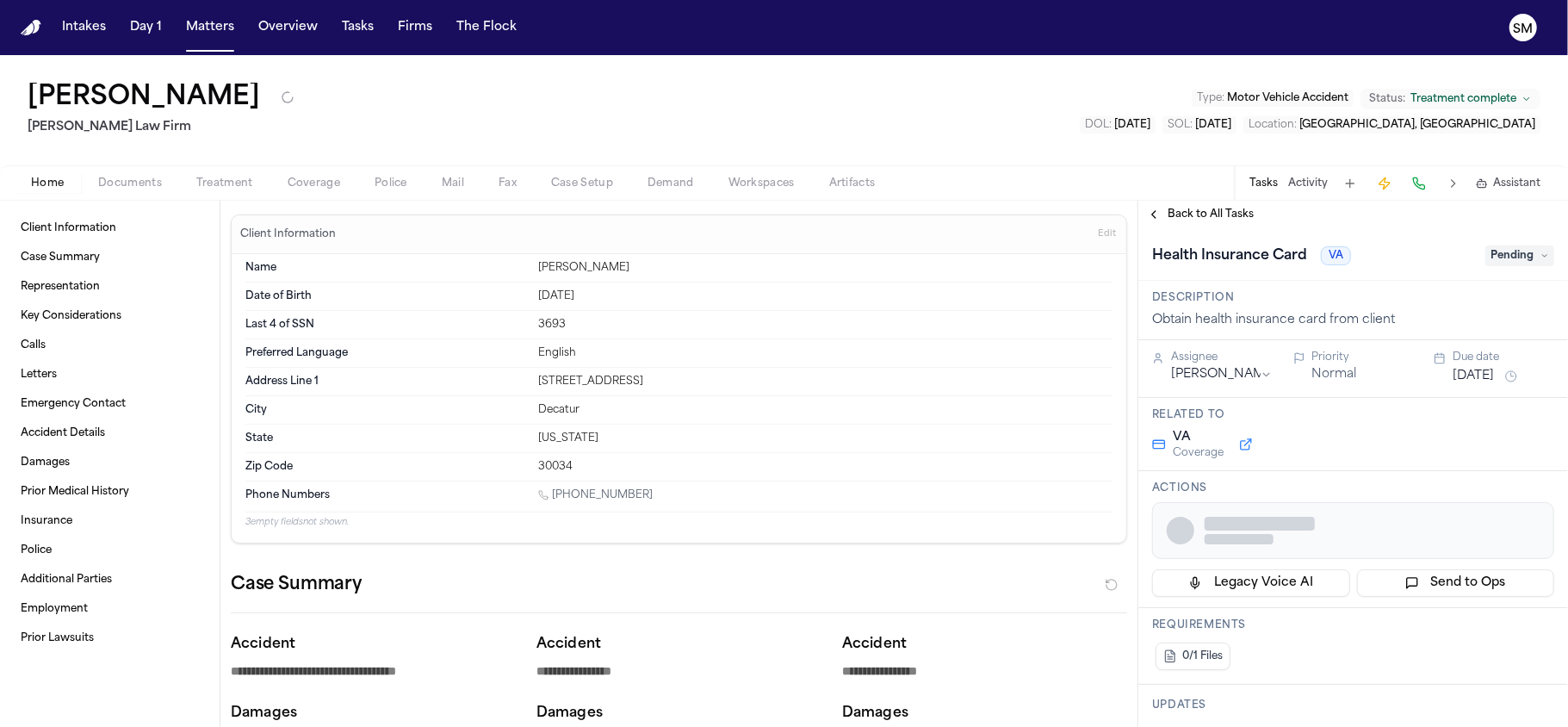
type textarea "*"
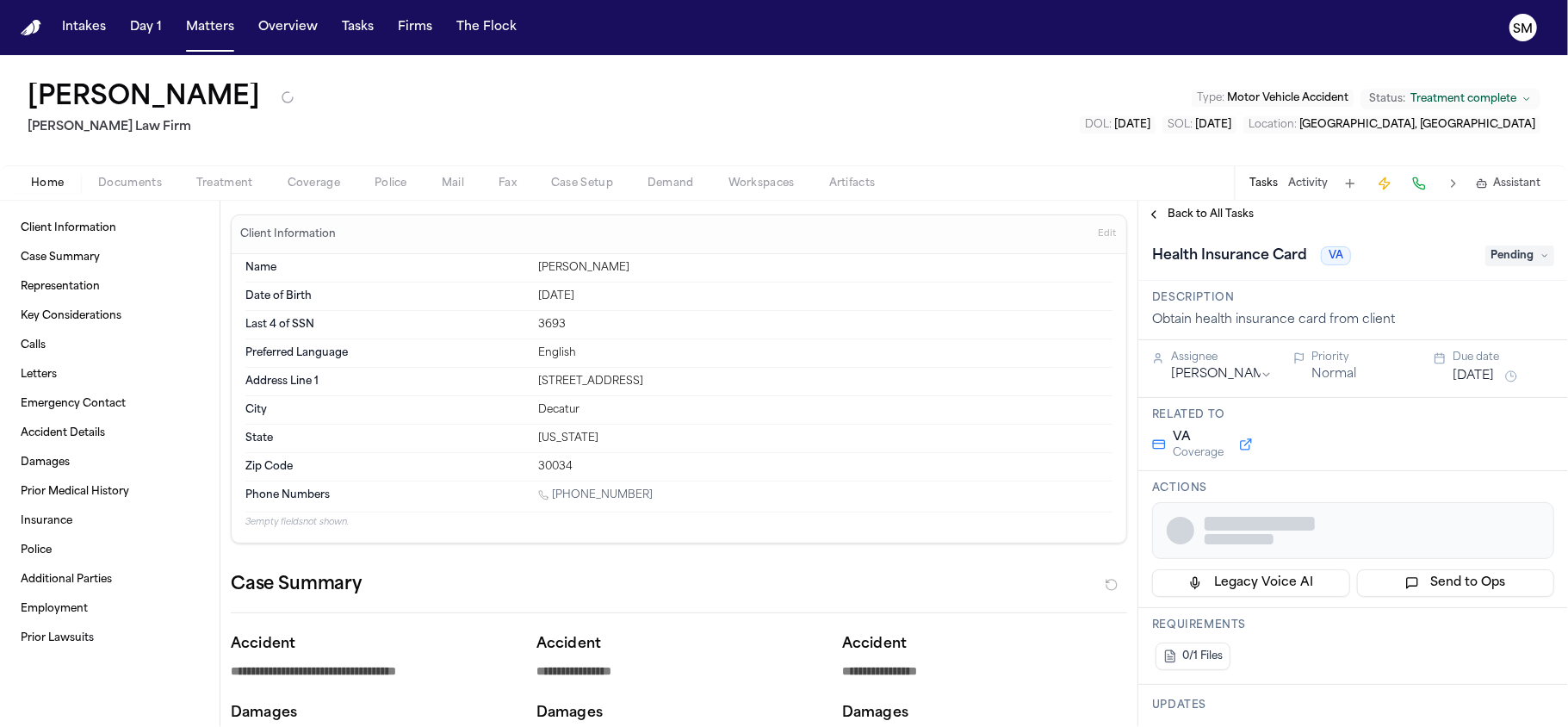
type textarea "*"
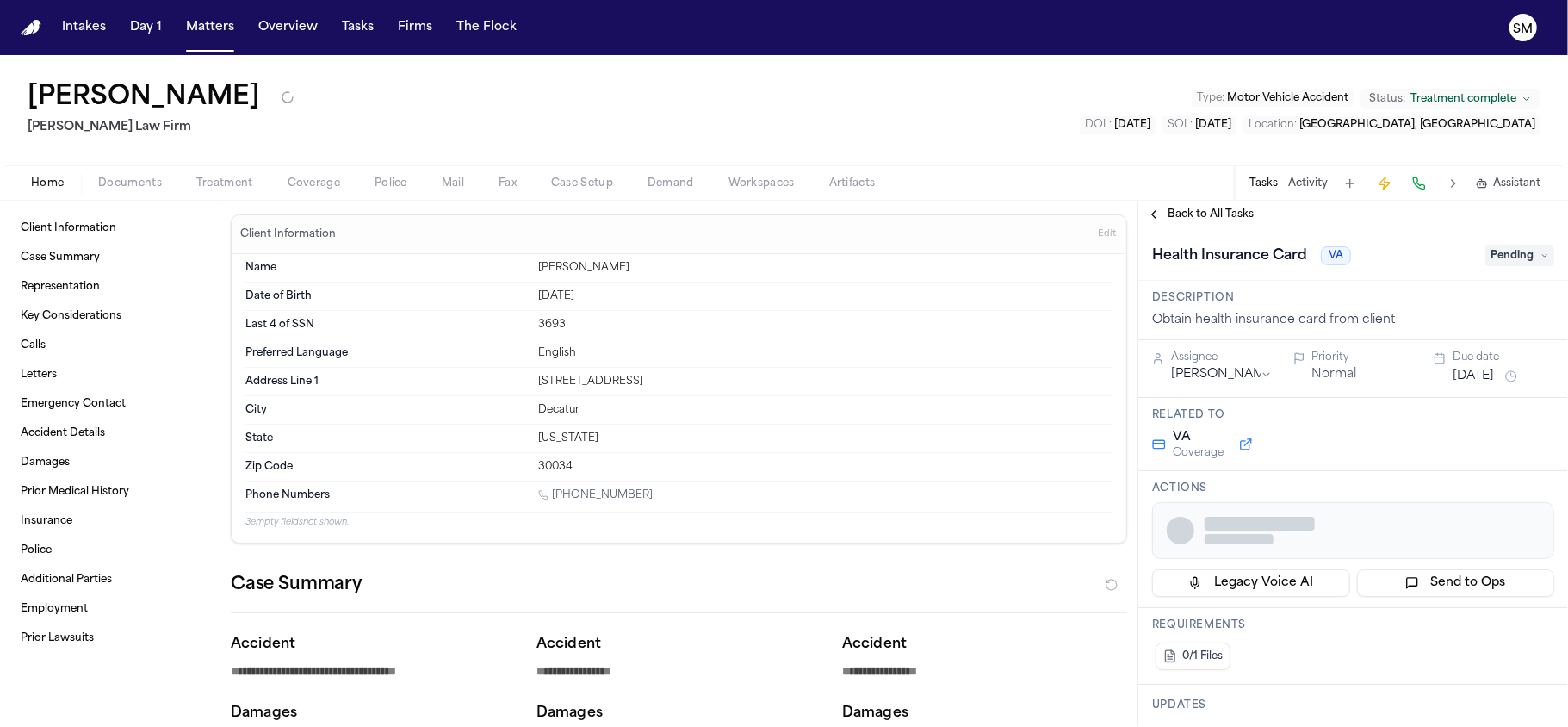
type textarea "*"
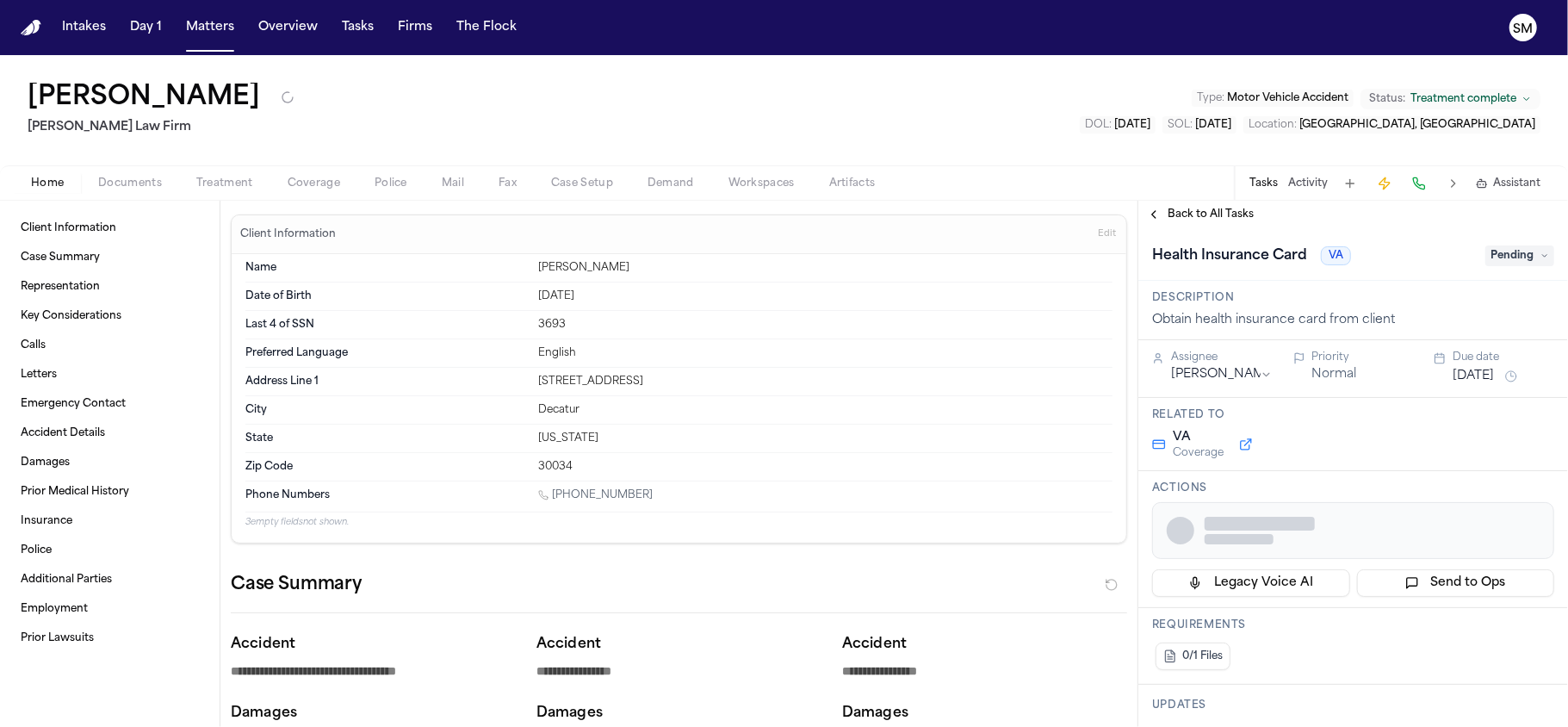
type textarea "*"
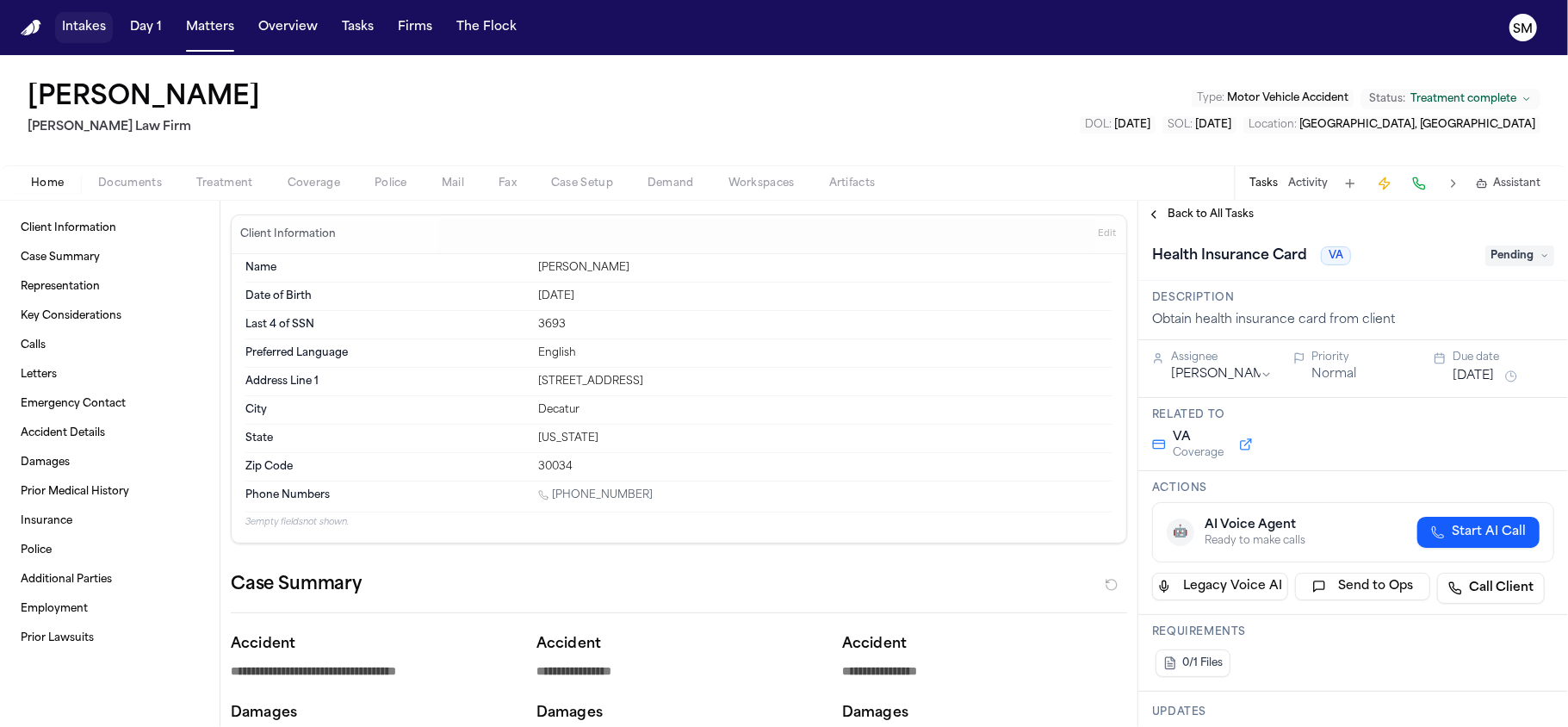
click at [83, 24] on button "Intakes" at bounding box center [84, 27] width 58 height 31
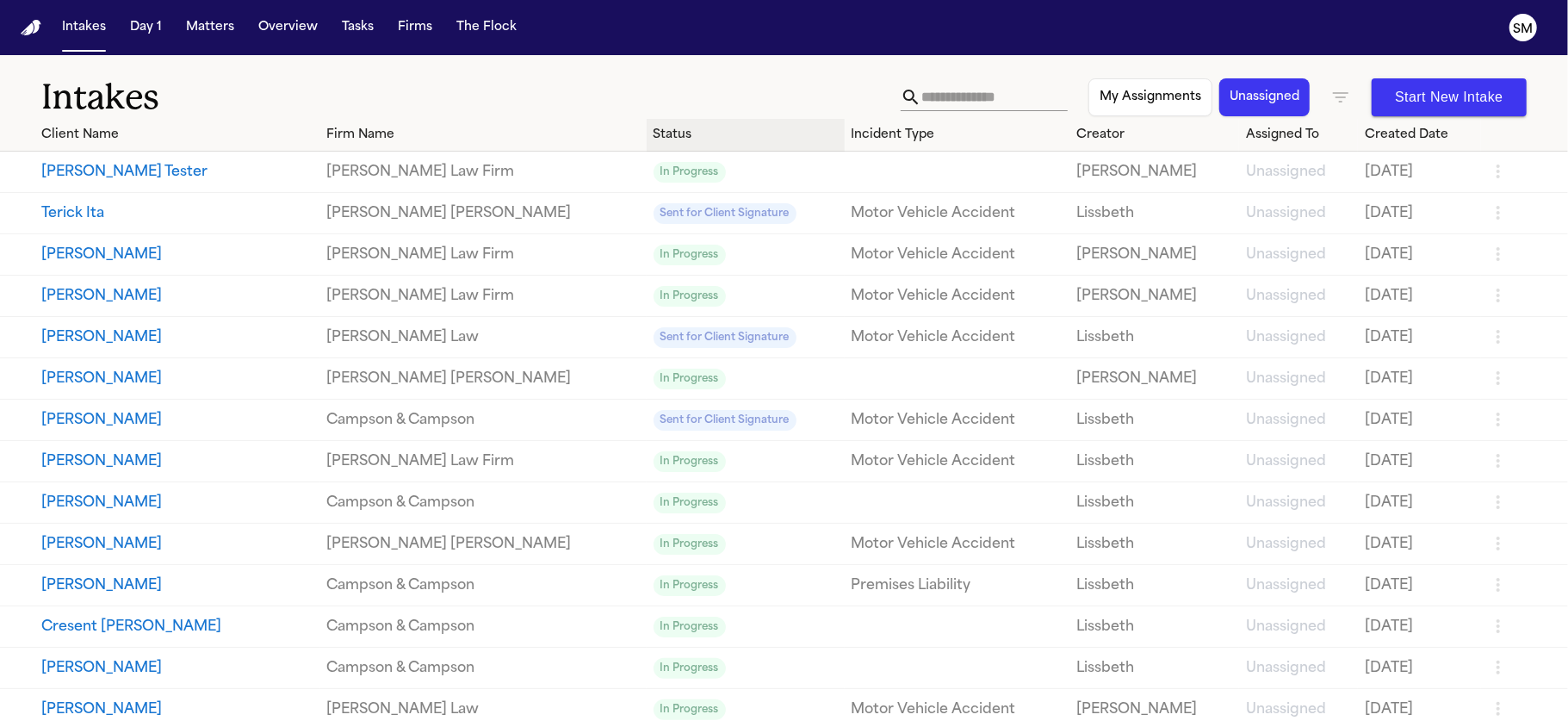
click at [654, 131] on div "Status" at bounding box center [745, 134] width 185 height 18
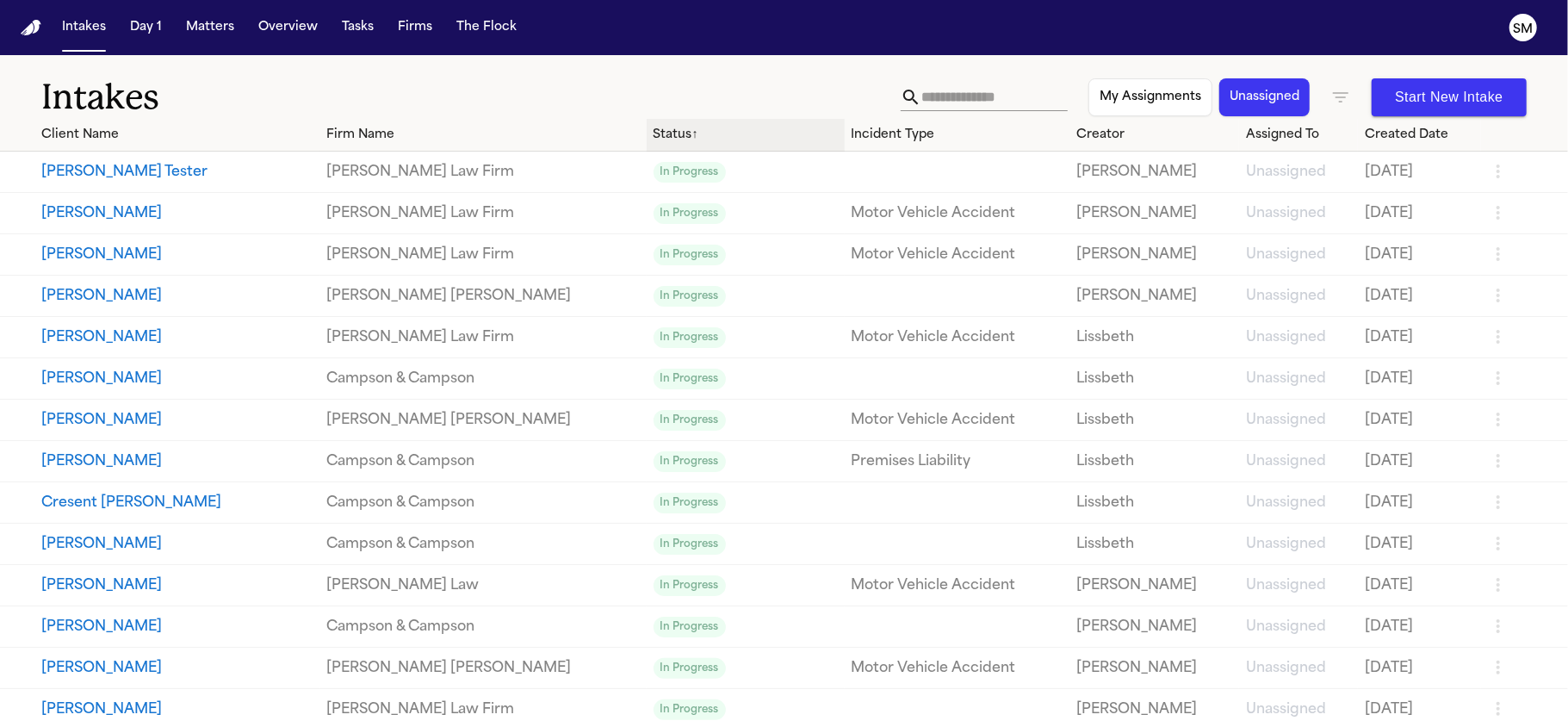
click at [654, 131] on div "Status ↑" at bounding box center [745, 134] width 185 height 18
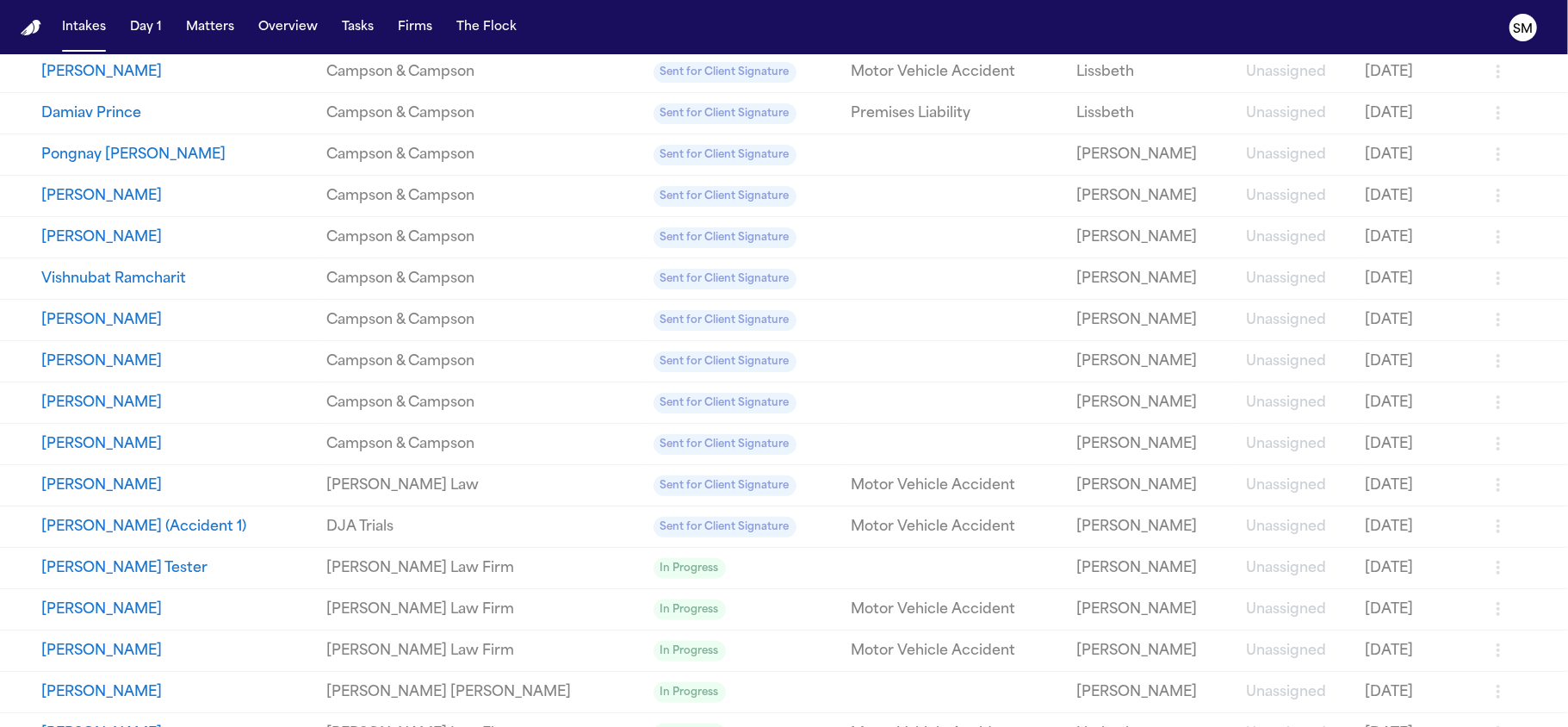
scroll to position [229, 0]
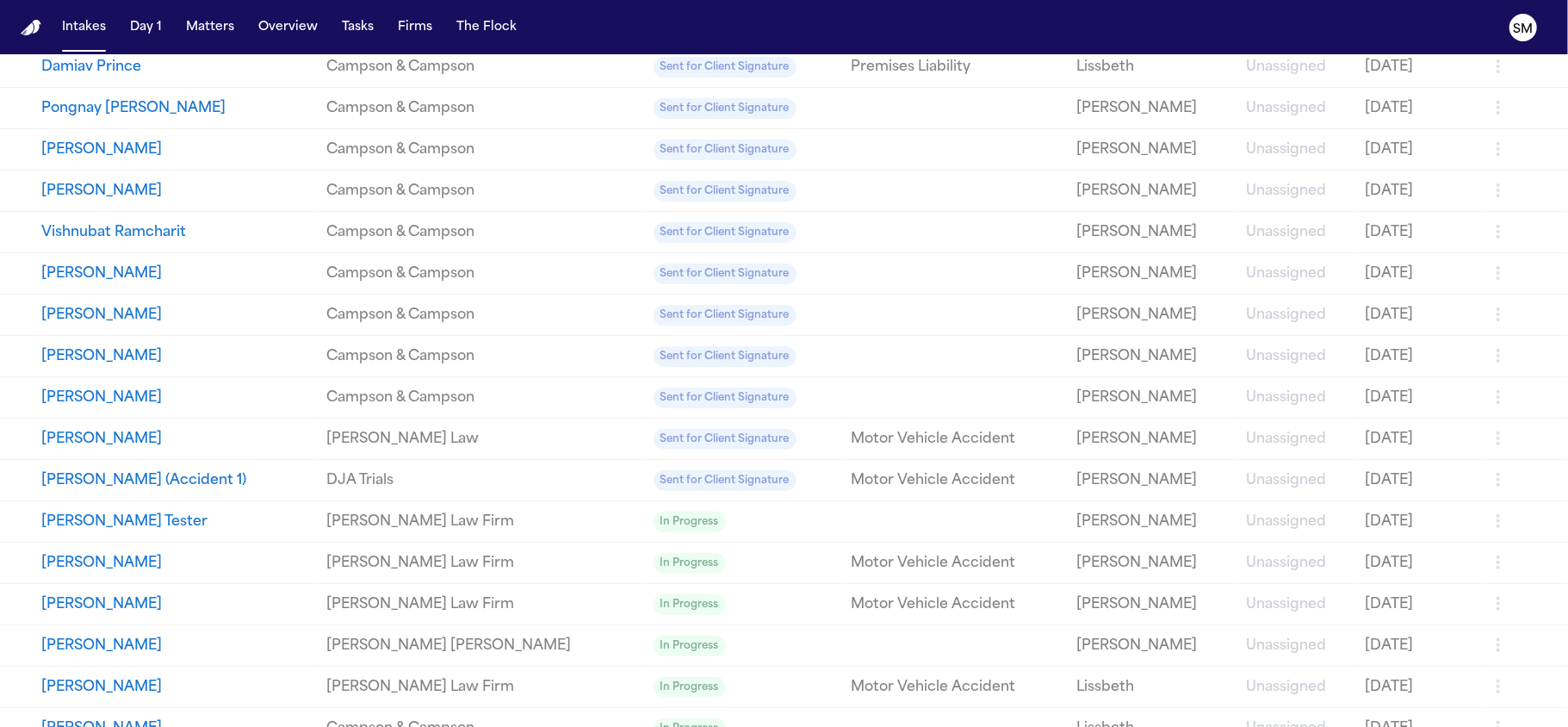
click at [177, 480] on button "[PERSON_NAME] (Accident 1)" at bounding box center [177, 480] width 272 height 20
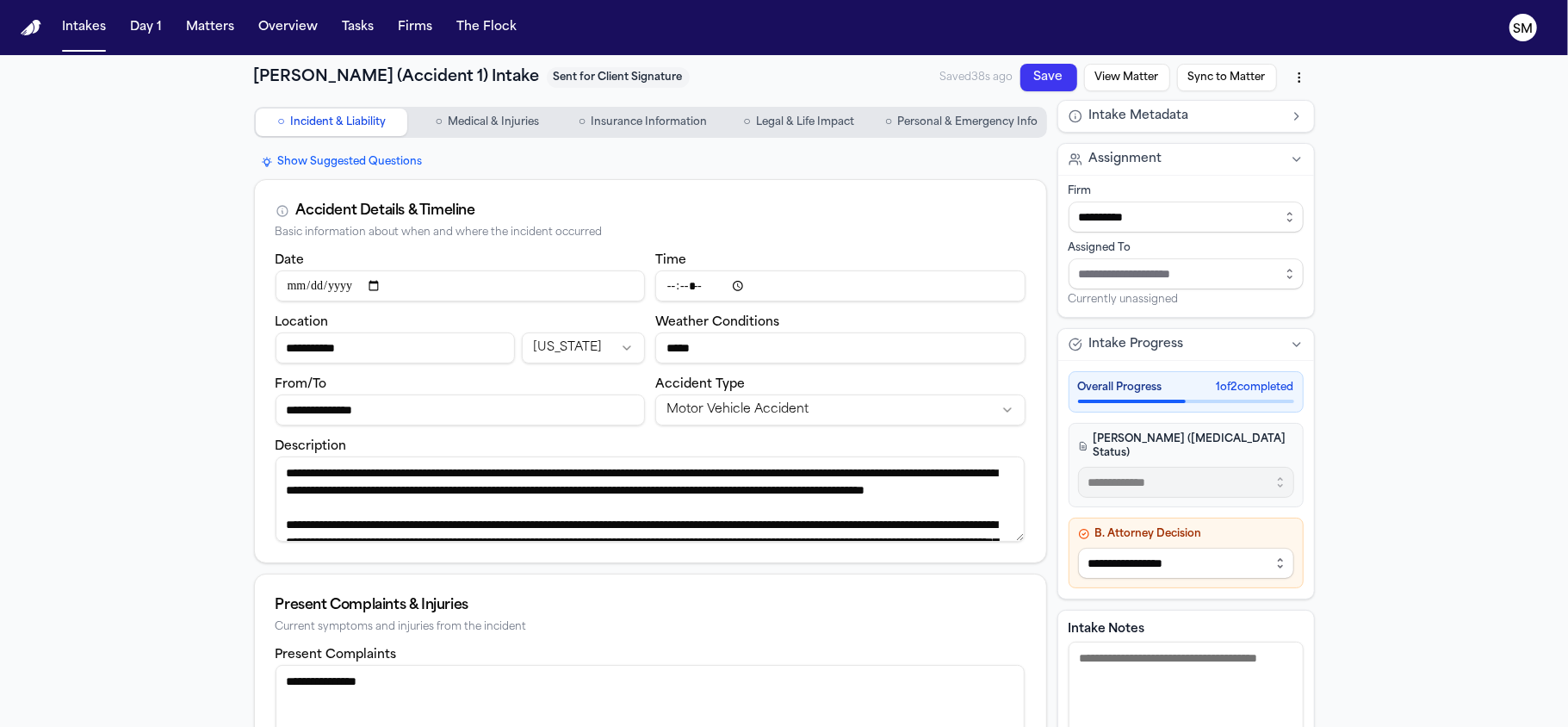
click at [494, 115] on span "Medical & Injuries" at bounding box center [493, 122] width 91 height 14
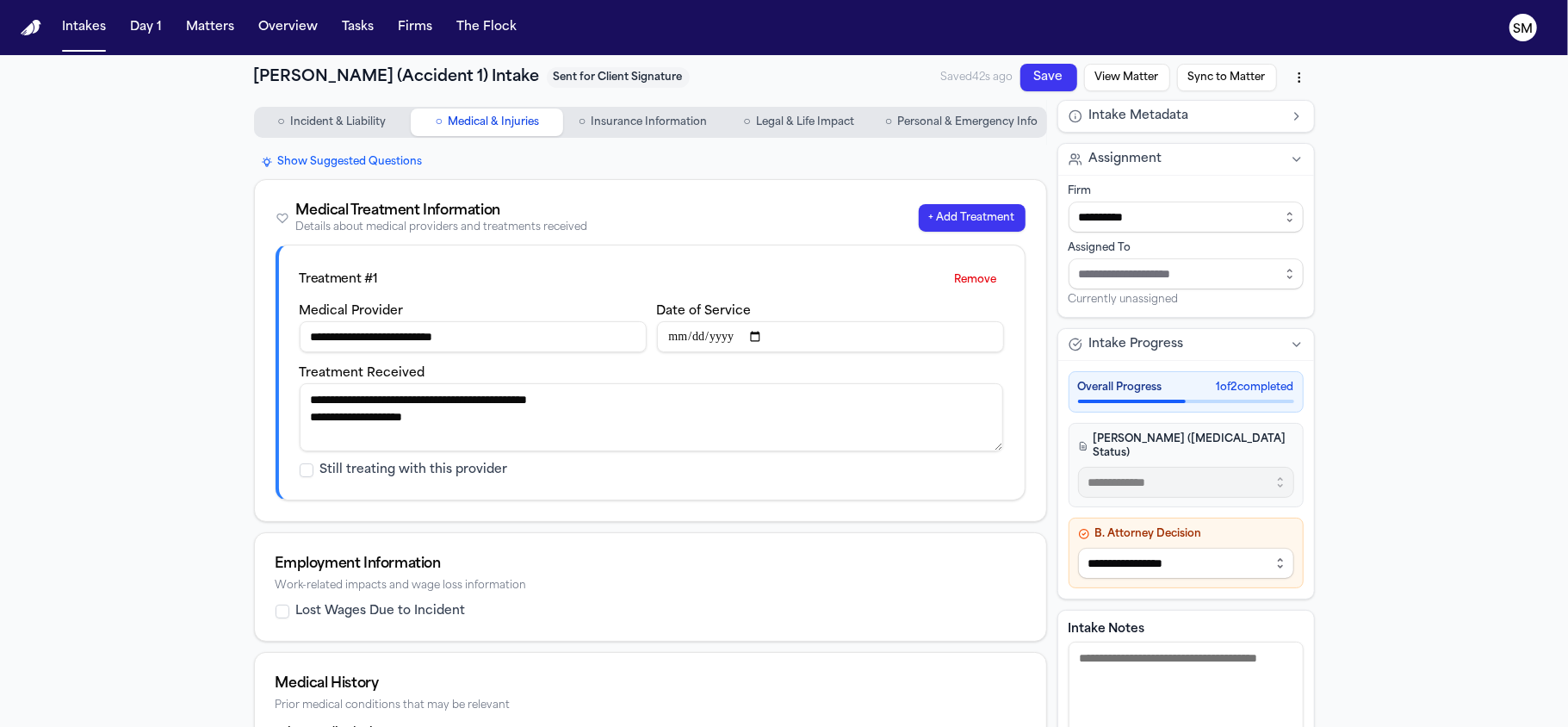
click at [658, 124] on span "Insurance Information" at bounding box center [648, 122] width 116 height 14
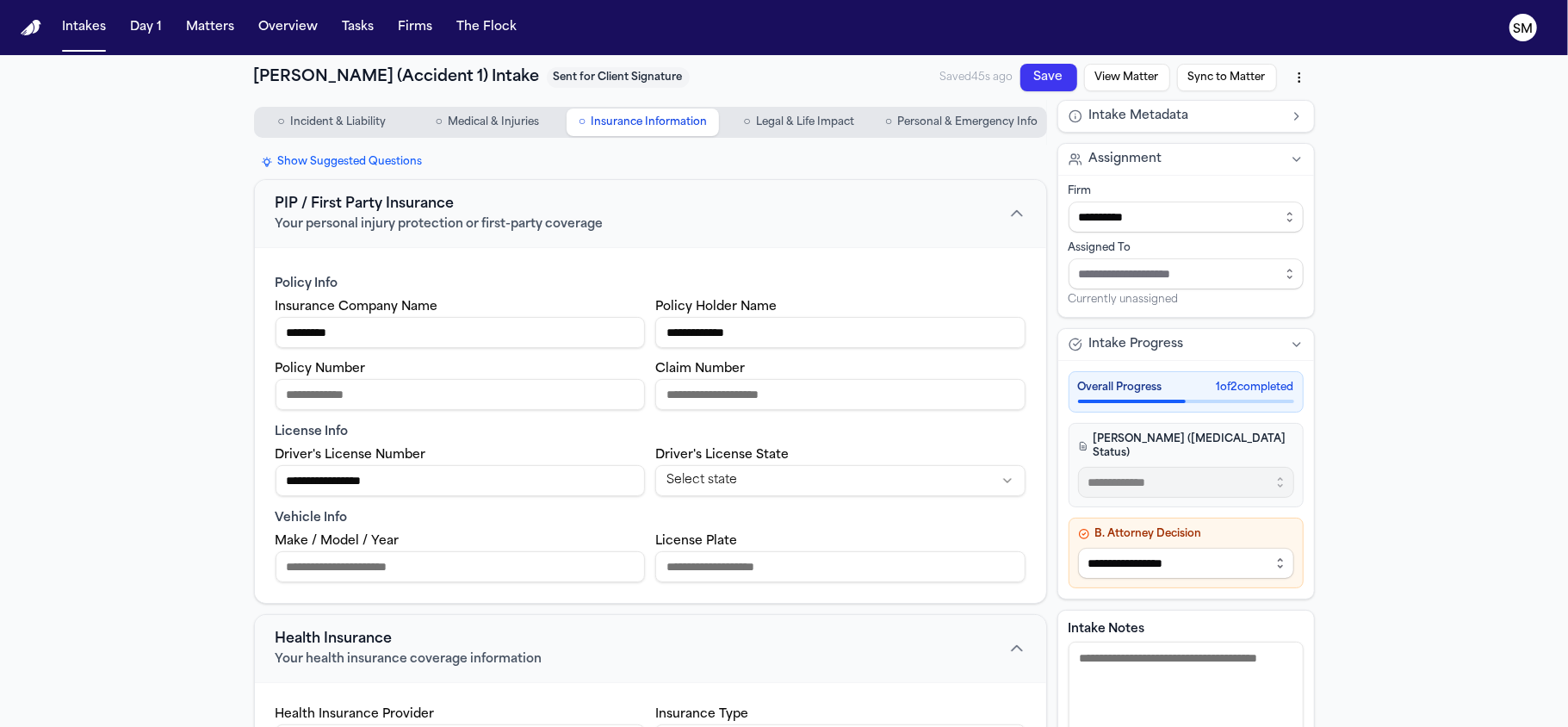
click at [779, 118] on span "Legal & Life Impact" at bounding box center [805, 122] width 98 height 14
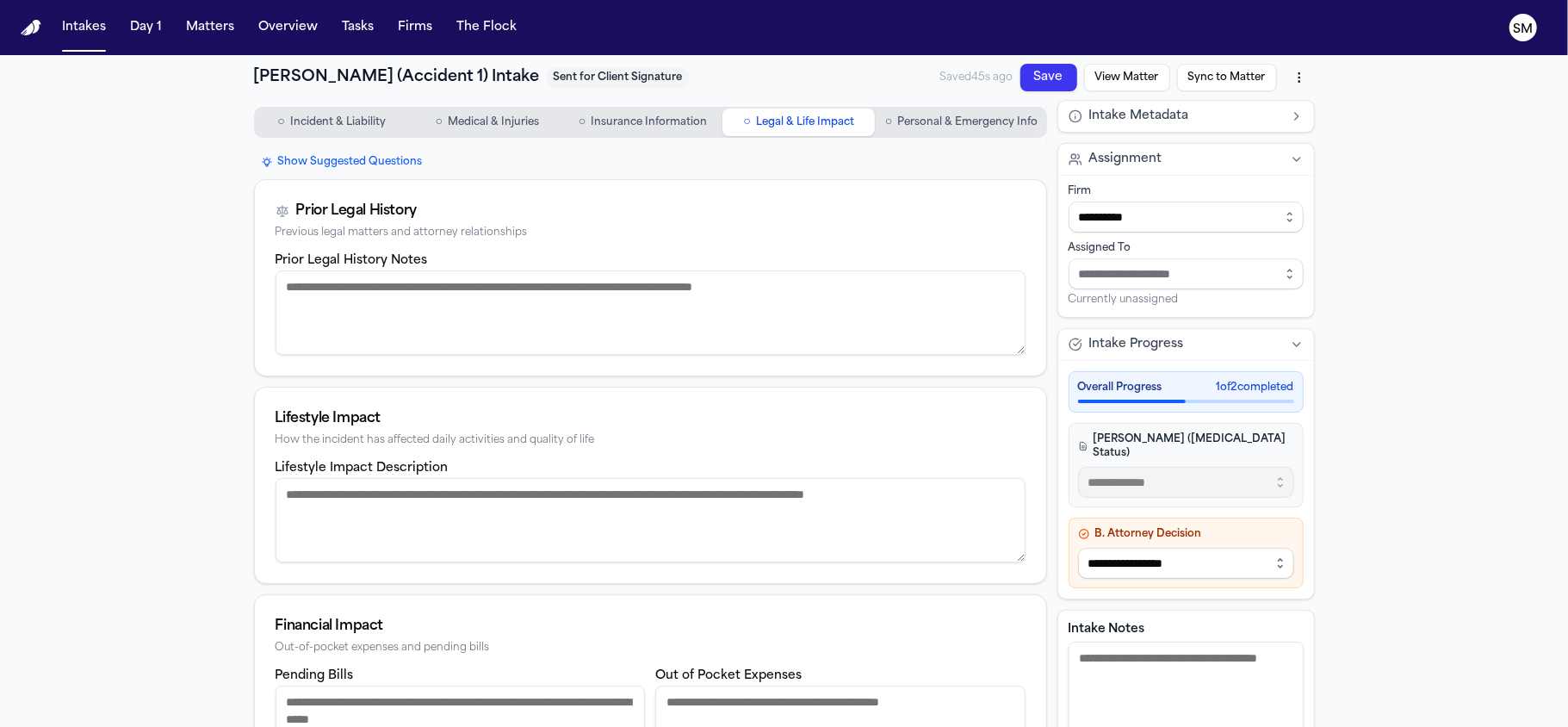
click at [965, 117] on span "Personal & Emergency Info" at bounding box center [967, 122] width 140 height 14
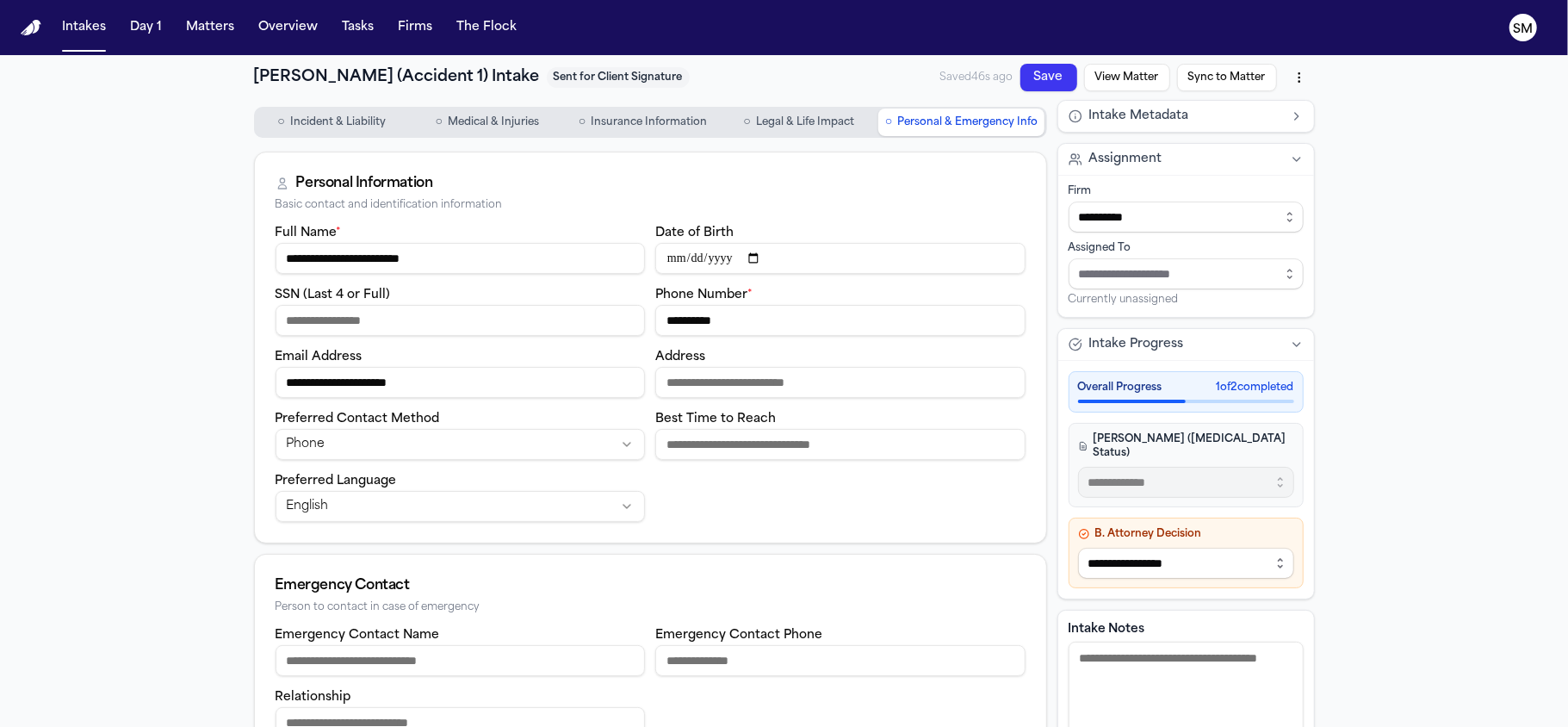
click at [327, 124] on span "Incident & Liability" at bounding box center [338, 122] width 96 height 14
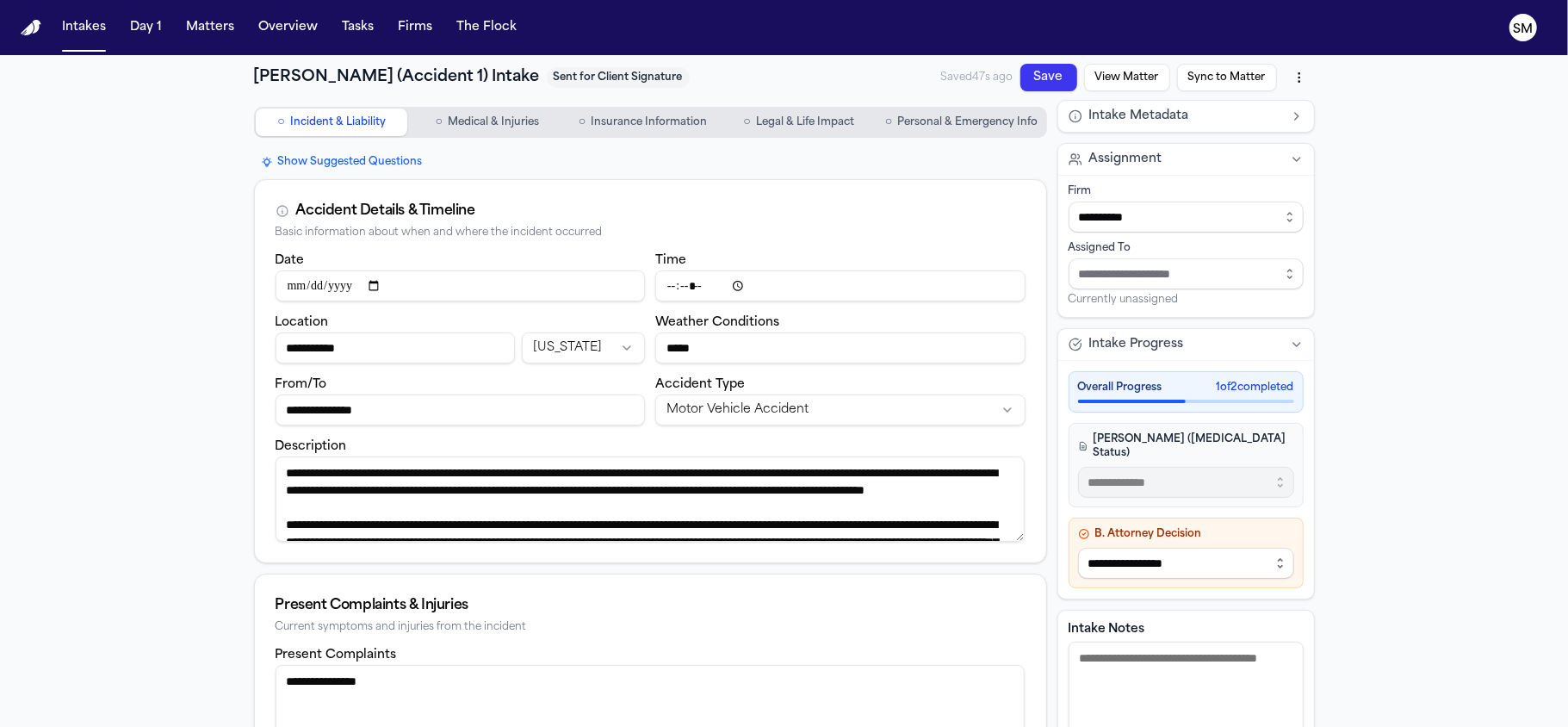
click at [198, 231] on div "**********" at bounding box center [784, 647] width 1568 height 1186
click at [86, 34] on button "Intakes" at bounding box center [84, 27] width 58 height 31
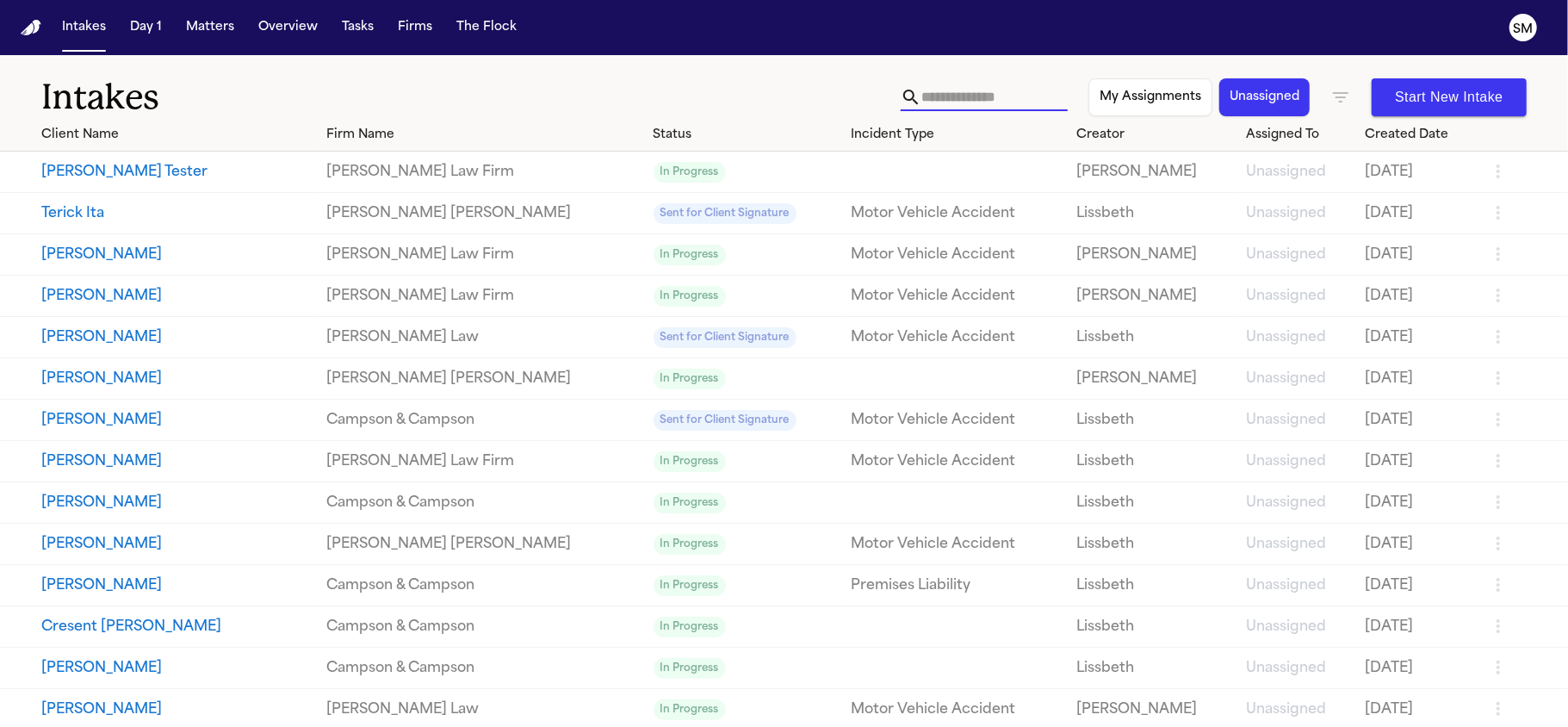
click at [944, 97] on input "text" at bounding box center [995, 97] width 147 height 28
click at [396, 167] on link "[PERSON_NAME] Law Firm" at bounding box center [483, 172] width 313 height 20
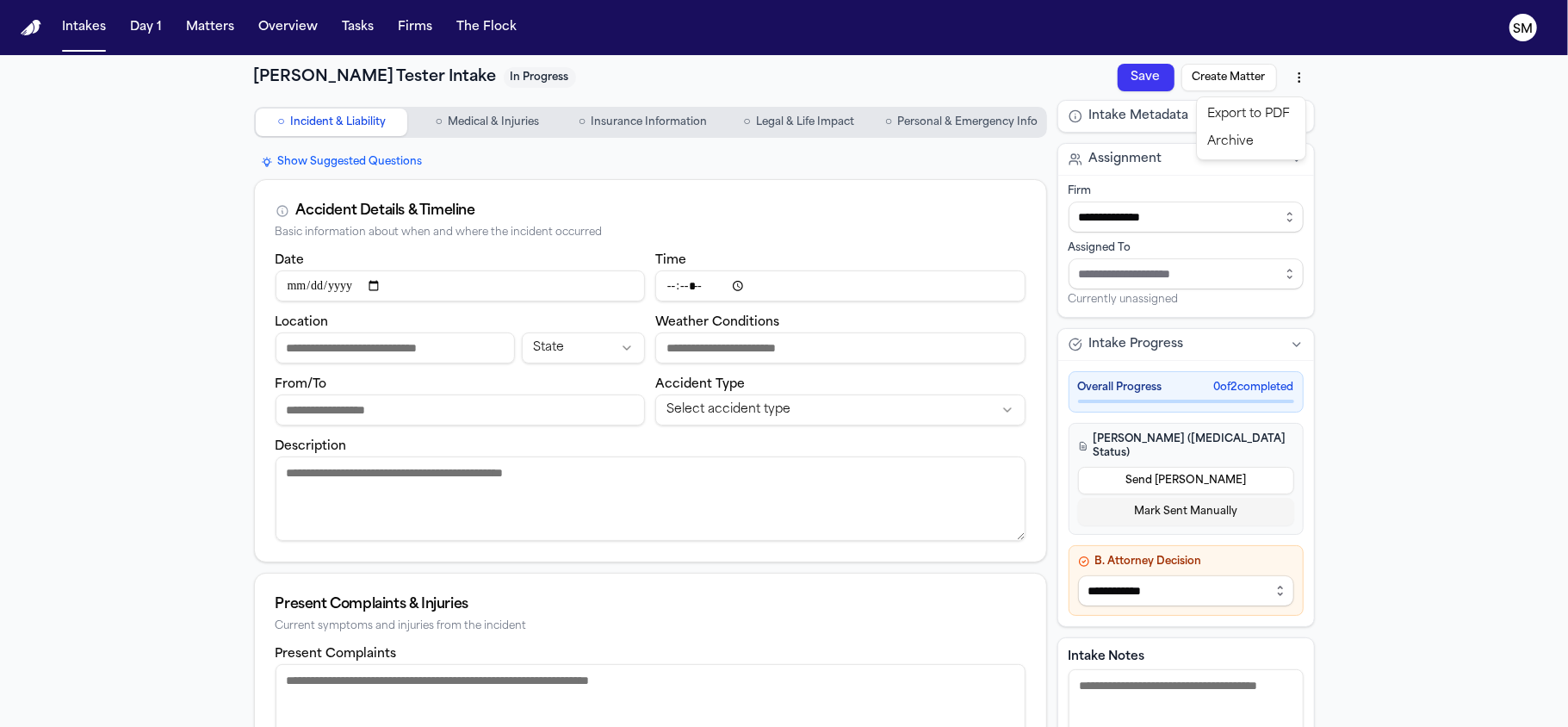
click at [1292, 70] on html "**********" at bounding box center [784, 363] width 1568 height 727
click at [1240, 137] on div "Archive" at bounding box center [1251, 142] width 101 height 28
click at [1292, 76] on html "**********" at bounding box center [784, 363] width 1568 height 727
click at [1362, 107] on html "**********" at bounding box center [784, 363] width 1568 height 727
click at [80, 25] on button "Intakes" at bounding box center [84, 27] width 58 height 31
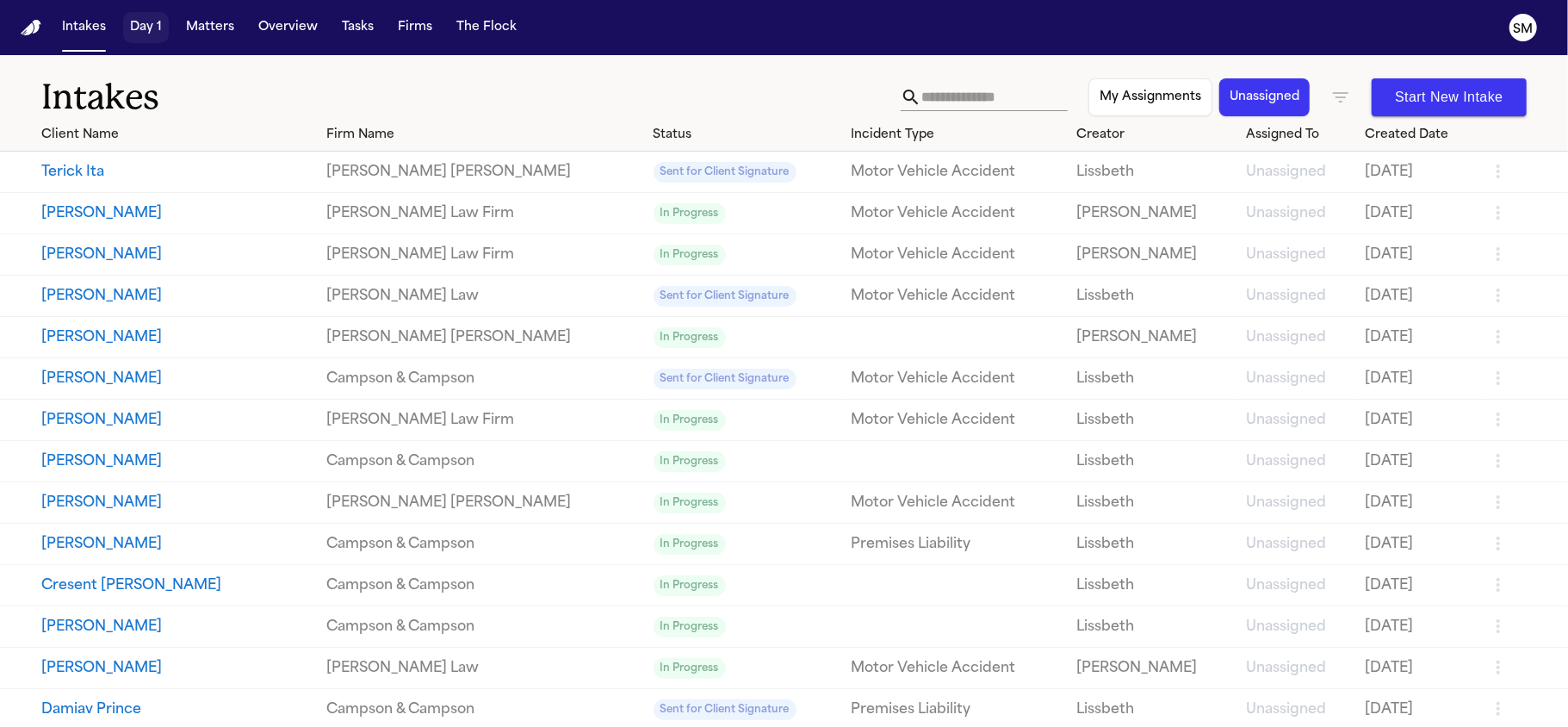
click at [149, 24] on button "Day 1" at bounding box center [146, 27] width 45 height 31
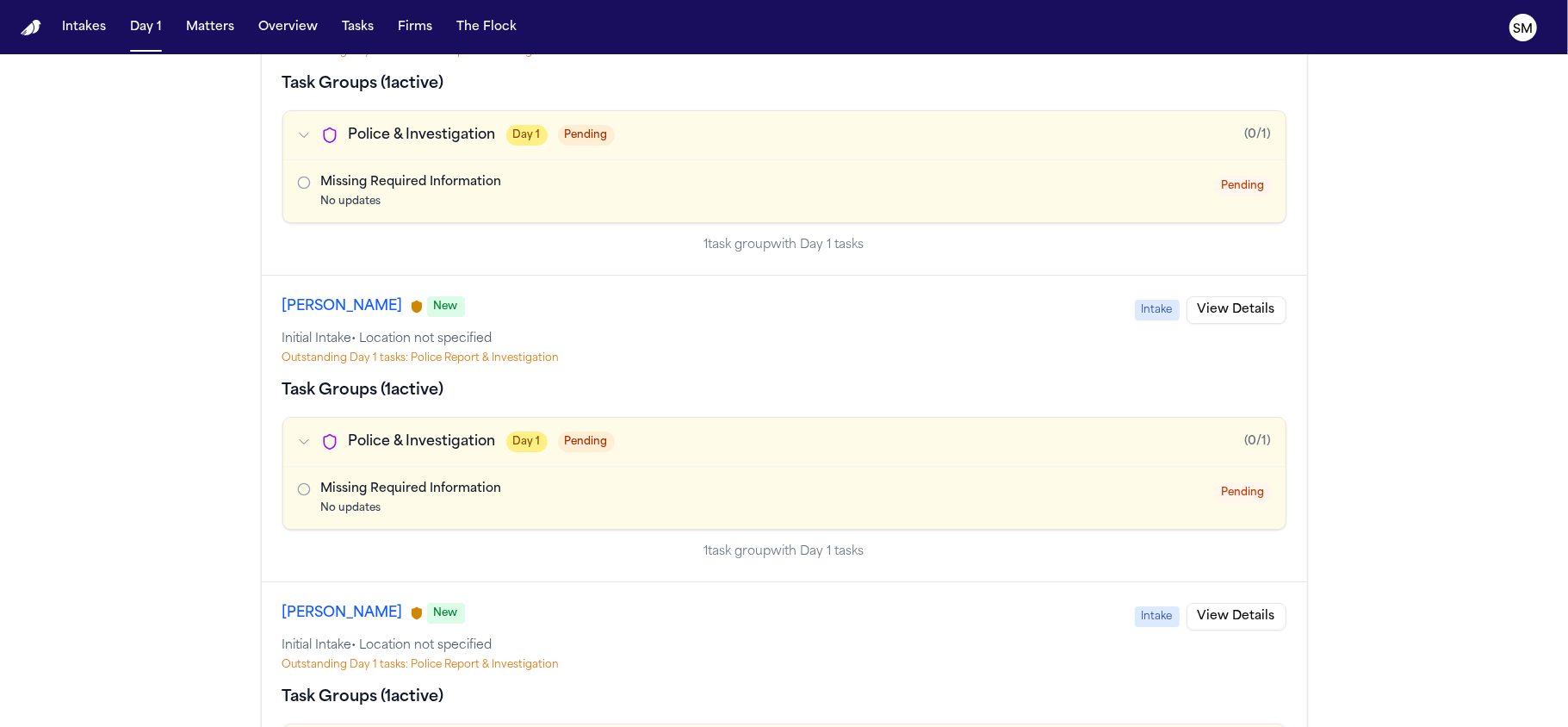
scroll to position [4593, 0]
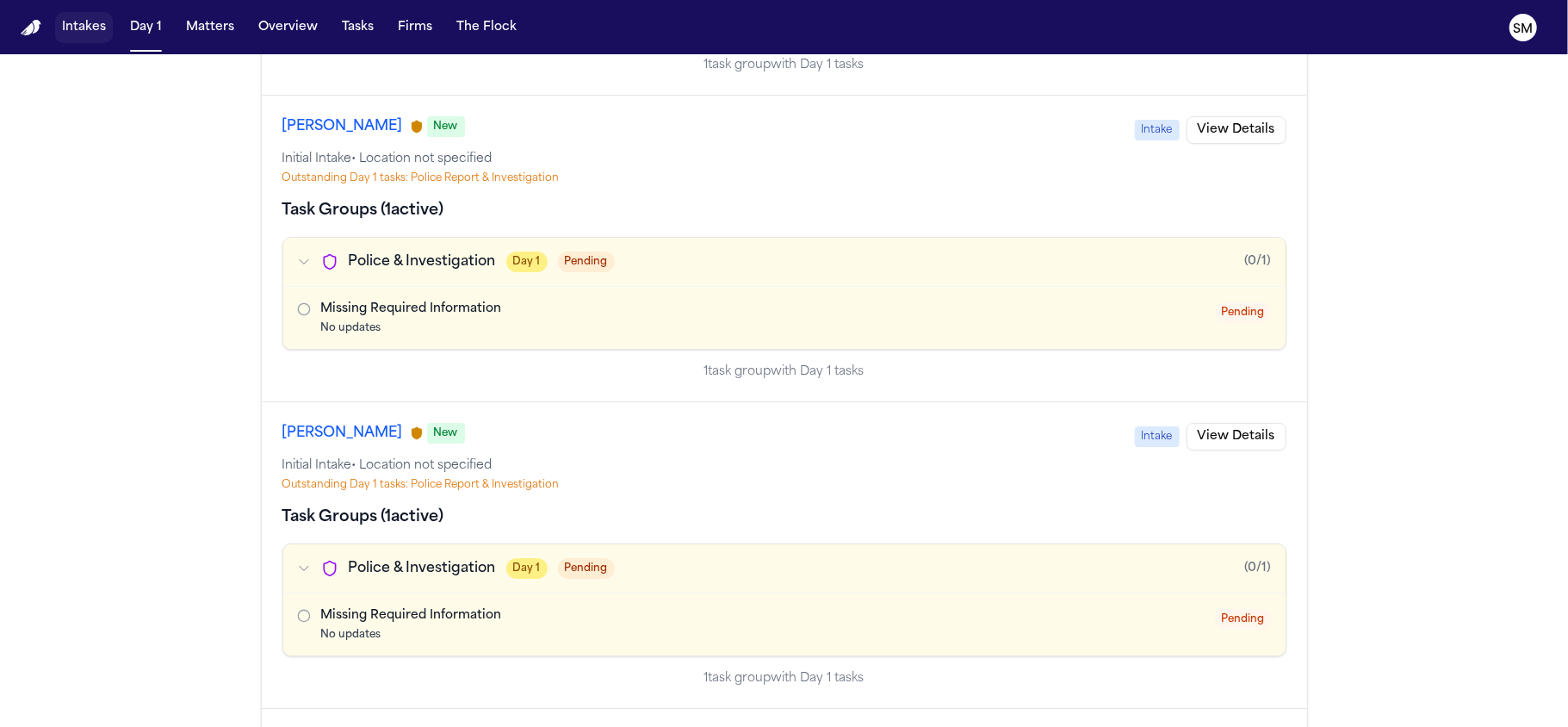
drag, startPoint x: 87, startPoint y: 21, endPoint x: 86, endPoint y: 11, distance: 10.0
click at [87, 21] on button "Intakes" at bounding box center [84, 27] width 58 height 31
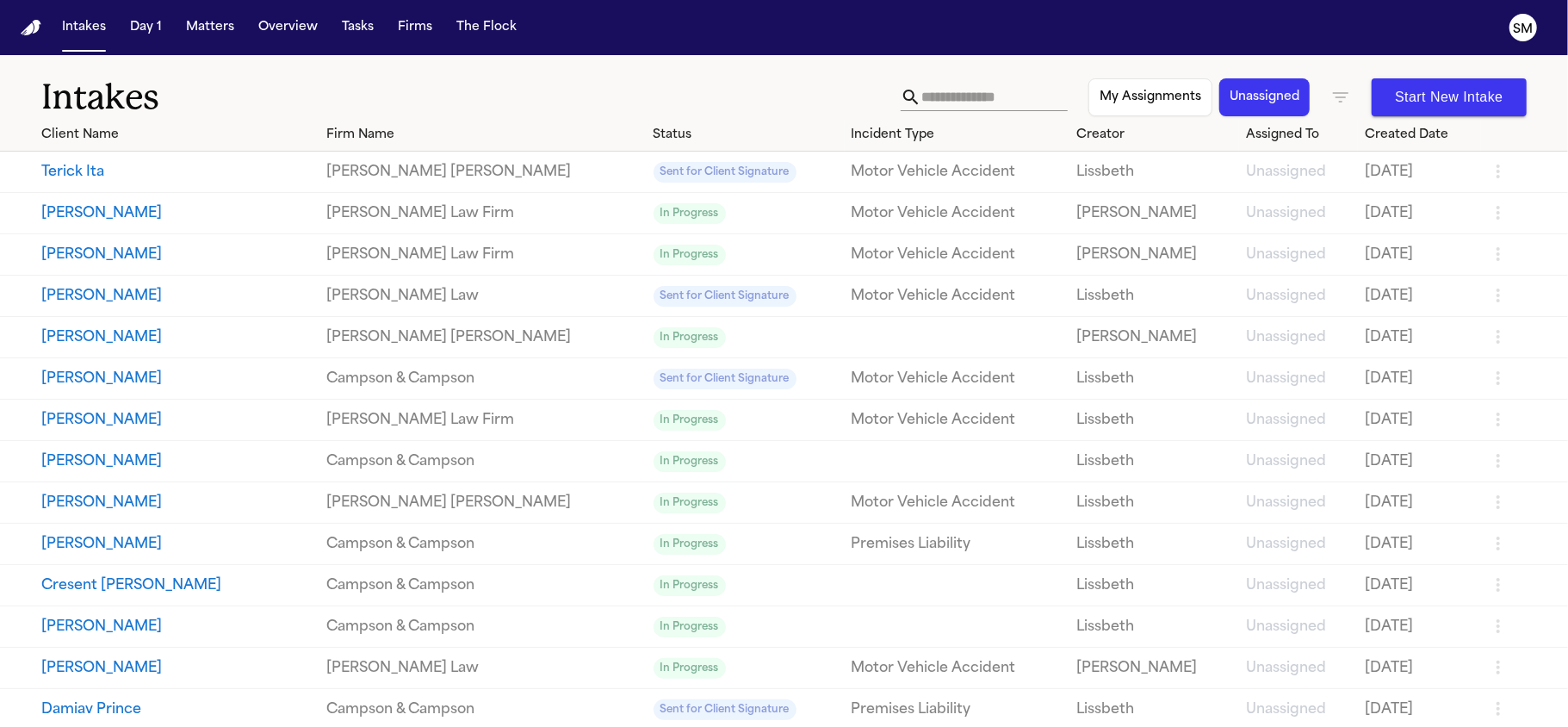
click at [687, 87] on h1 "Intakes" at bounding box center [472, 97] width 860 height 43
click at [88, 165] on button "Terick Ita" at bounding box center [177, 172] width 272 height 20
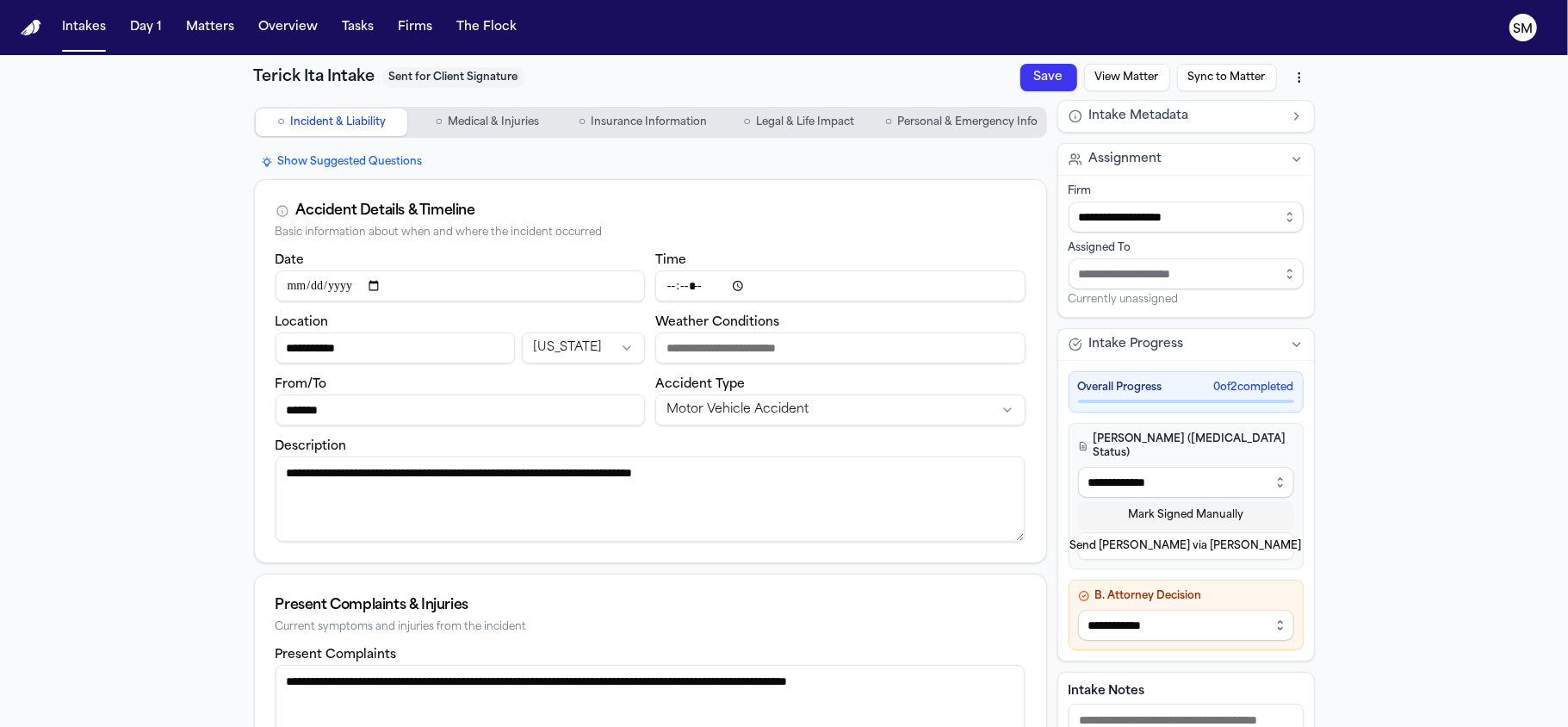
click at [330, 155] on button "Show Suggested Questions" at bounding box center [342, 162] width 175 height 20
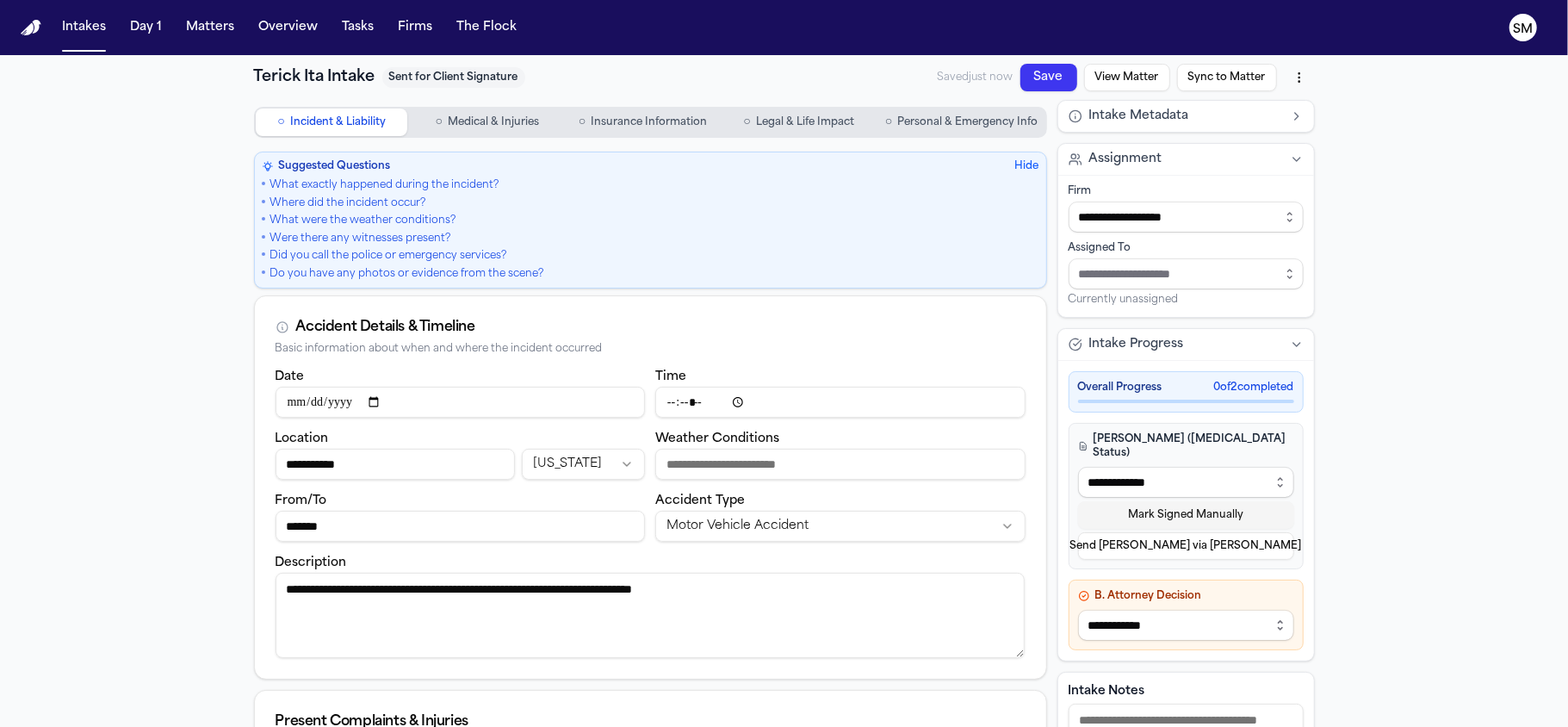
click at [1025, 162] on button "Hide" at bounding box center [1028, 166] width 24 height 14
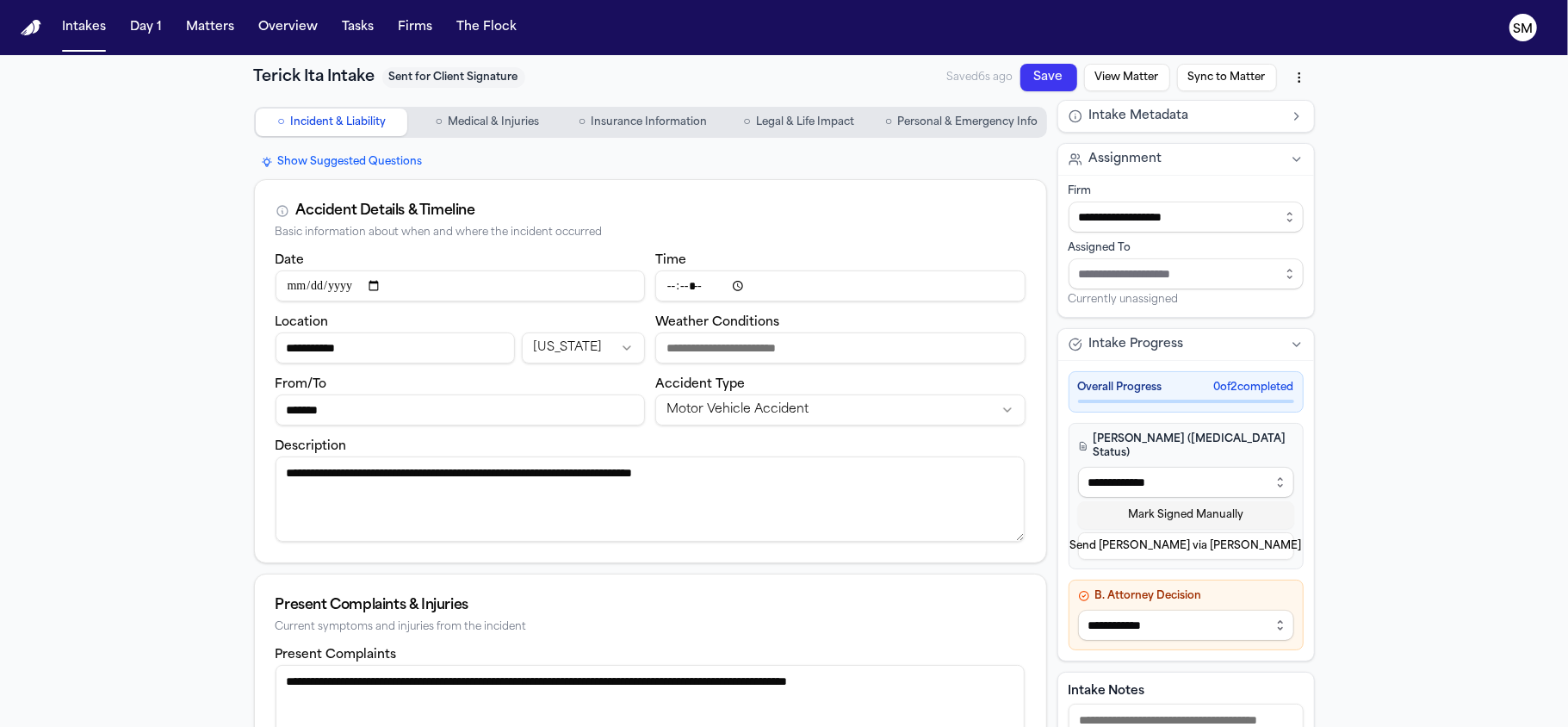
click at [1264, 117] on button "Intake Metadata" at bounding box center [1186, 116] width 255 height 31
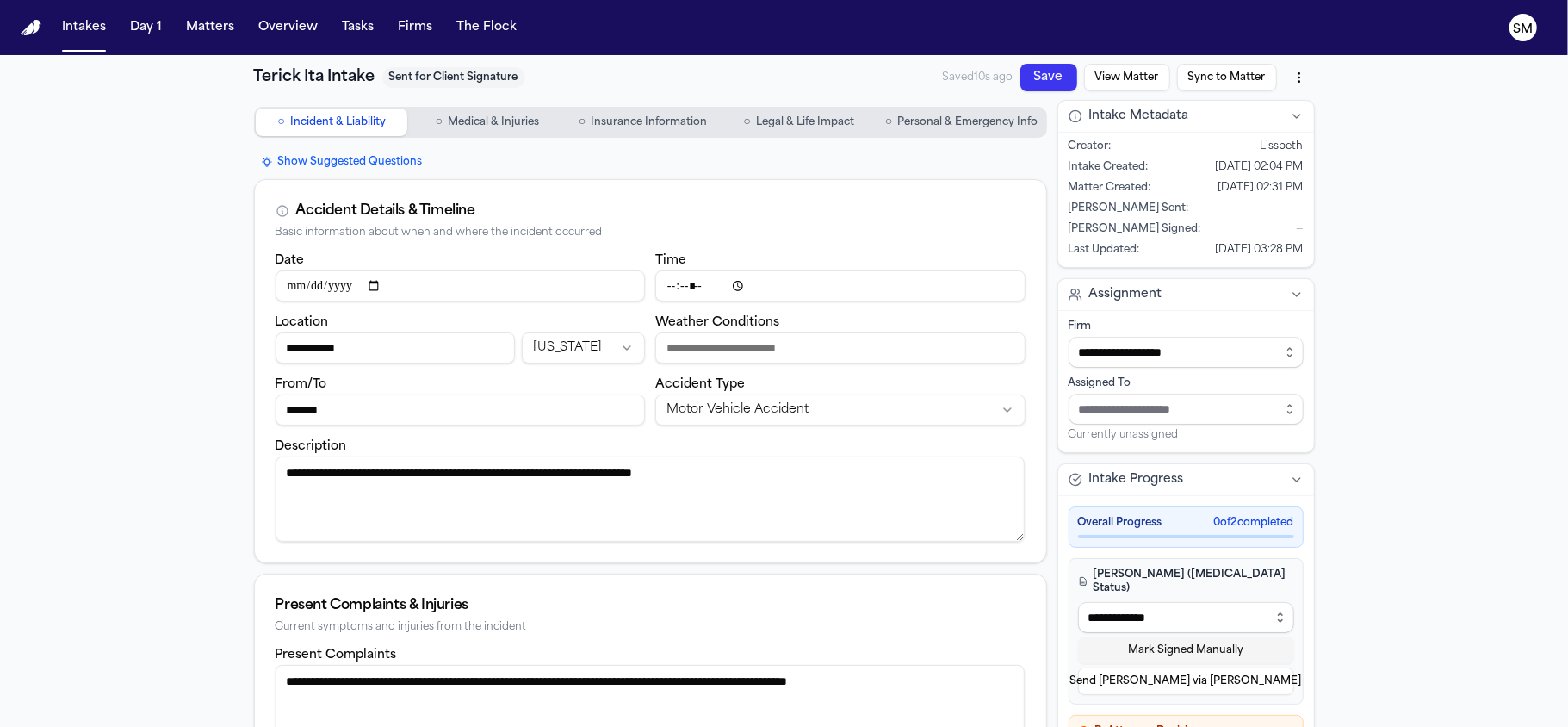
click at [1357, 201] on div "**********" at bounding box center [784, 647] width 1568 height 1186
click at [90, 25] on button "Intakes" at bounding box center [84, 27] width 58 height 31
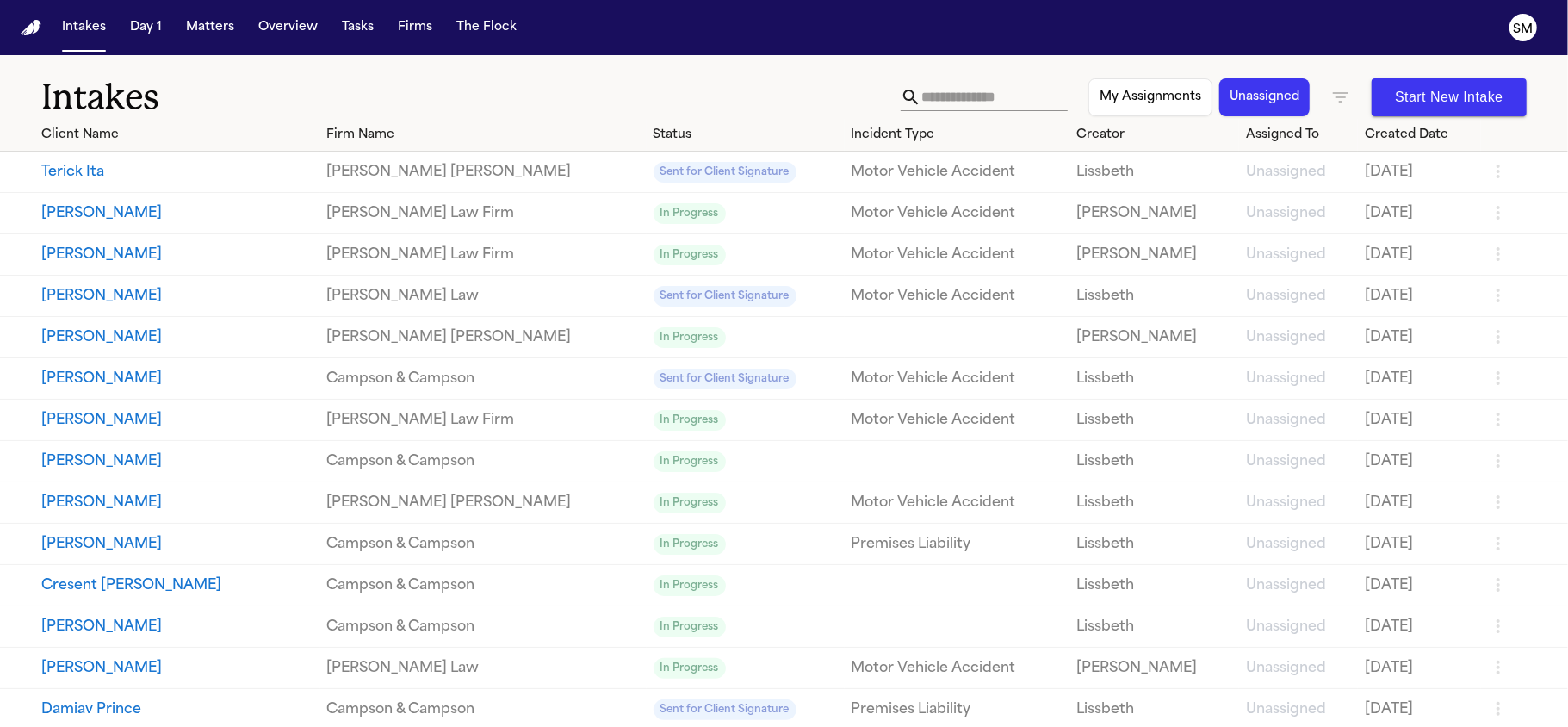
click at [942, 91] on input "text" at bounding box center [995, 97] width 147 height 28
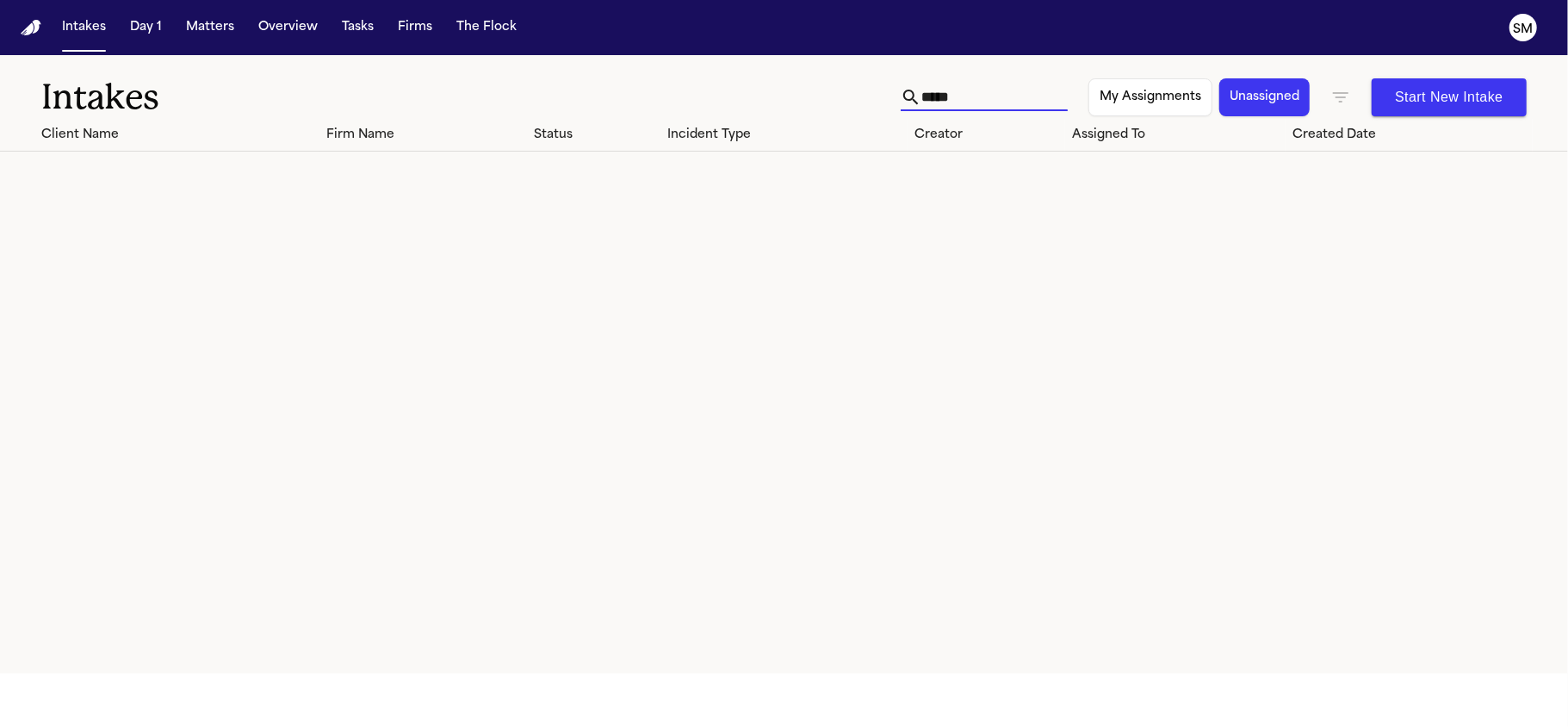
drag, startPoint x: 945, startPoint y: 93, endPoint x: 794, endPoint y: 87, distance: 151.1
click at [800, 87] on div "Intakes ***** My Assignments Unassigned Start New Intake" at bounding box center [784, 86] width 1568 height 64
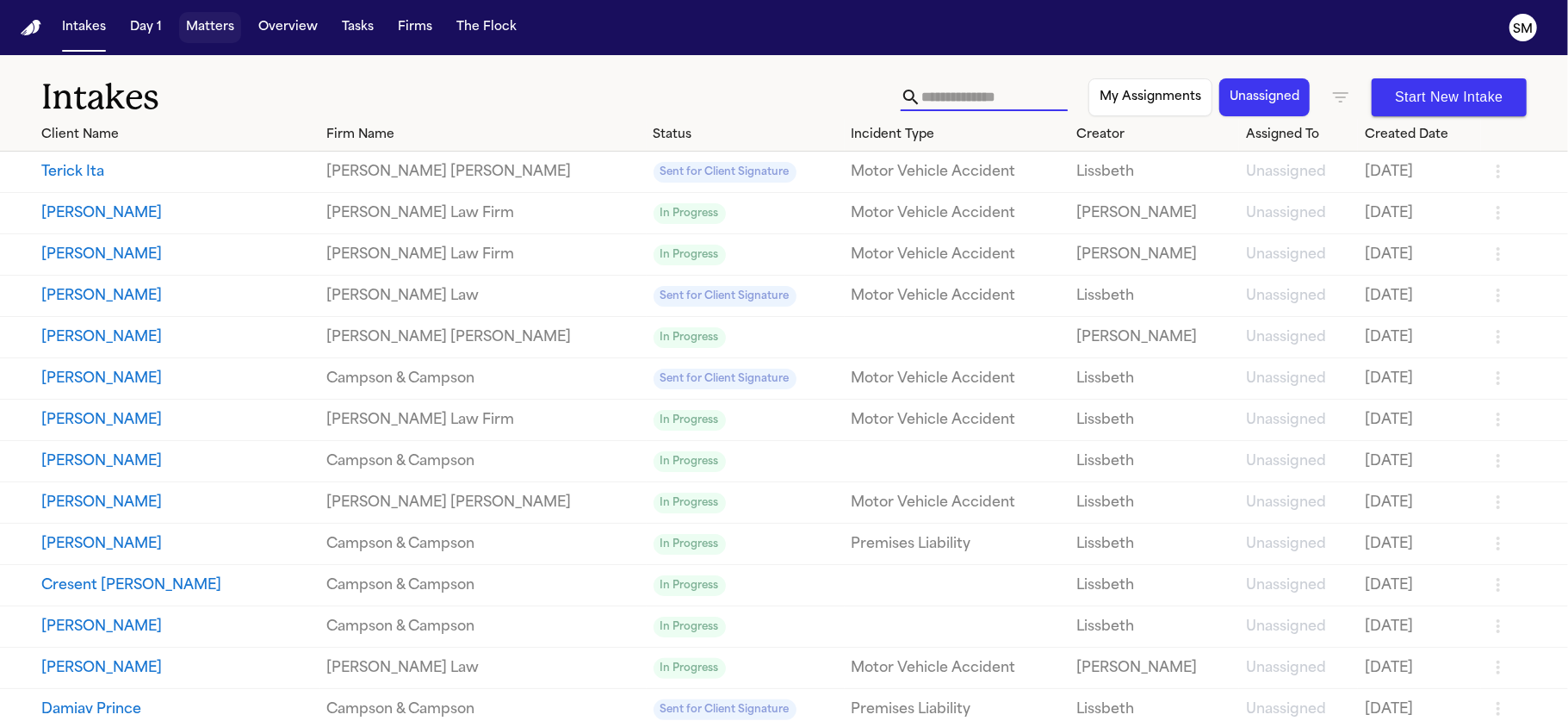
click at [189, 31] on button "Matters" at bounding box center [210, 27] width 62 height 31
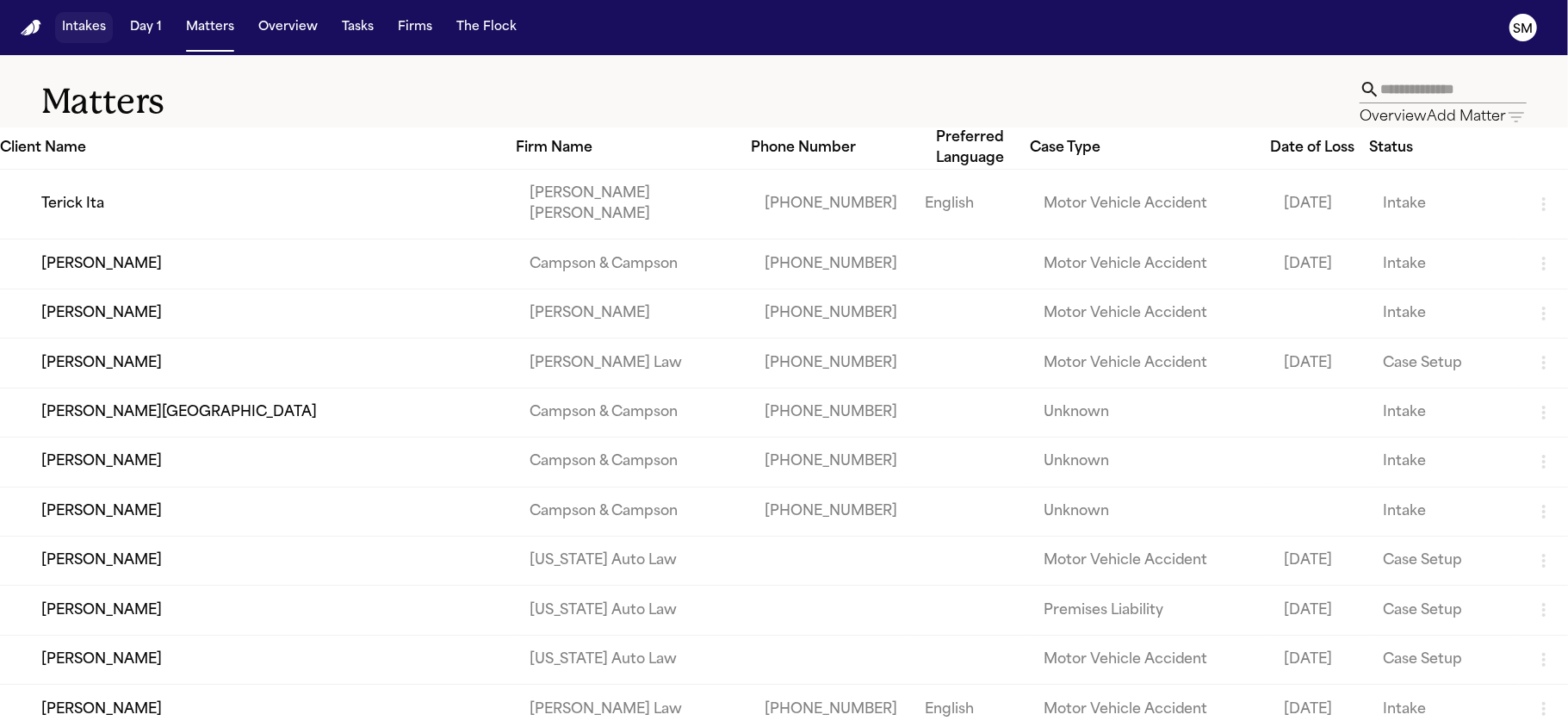
click at [71, 22] on button "Intakes" at bounding box center [84, 27] width 58 height 31
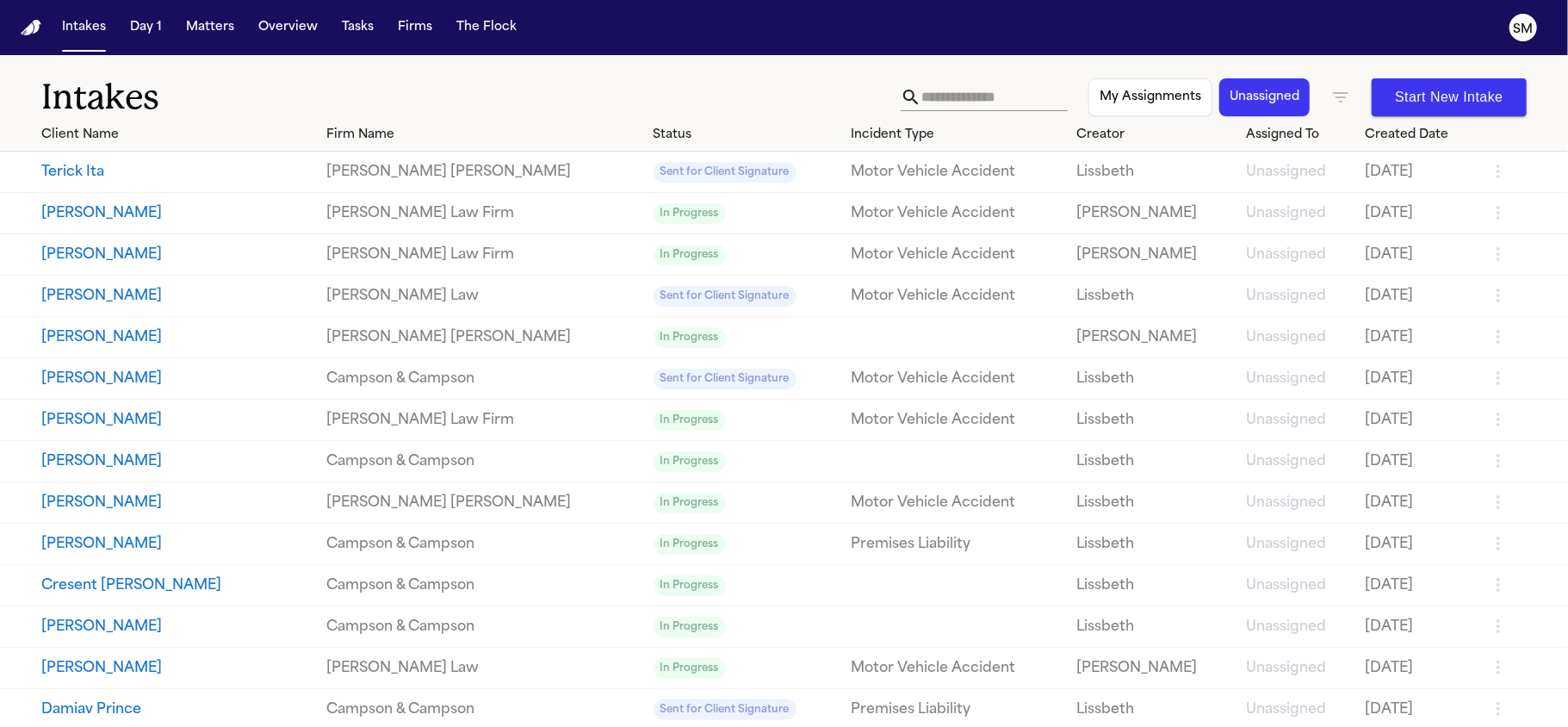
click at [962, 89] on input "text" at bounding box center [995, 97] width 147 height 28
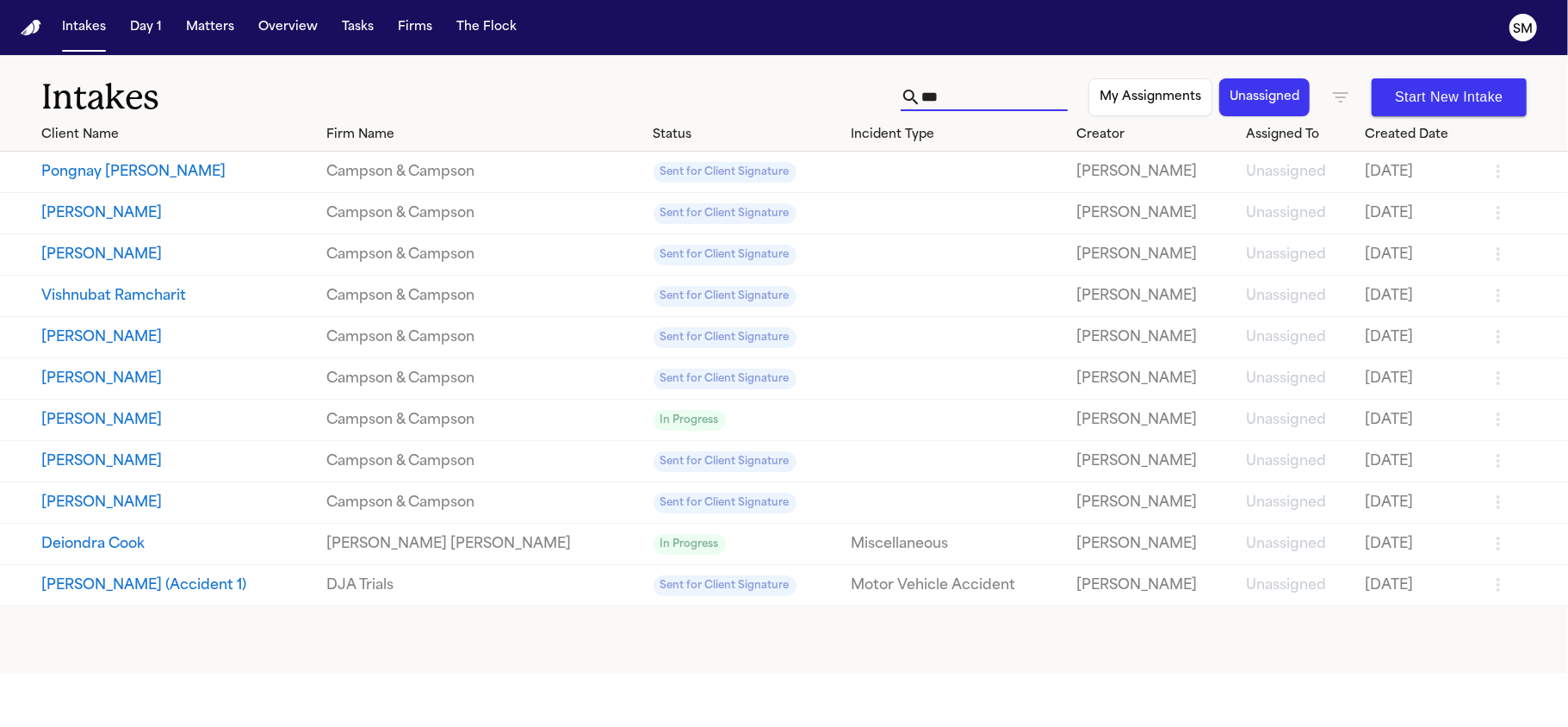
drag, startPoint x: 945, startPoint y: 90, endPoint x: 796, endPoint y: 86, distance: 149.1
click at [796, 86] on div "Intakes *** My Assignments Unassigned Start New Intake" at bounding box center [784, 86] width 1568 height 64
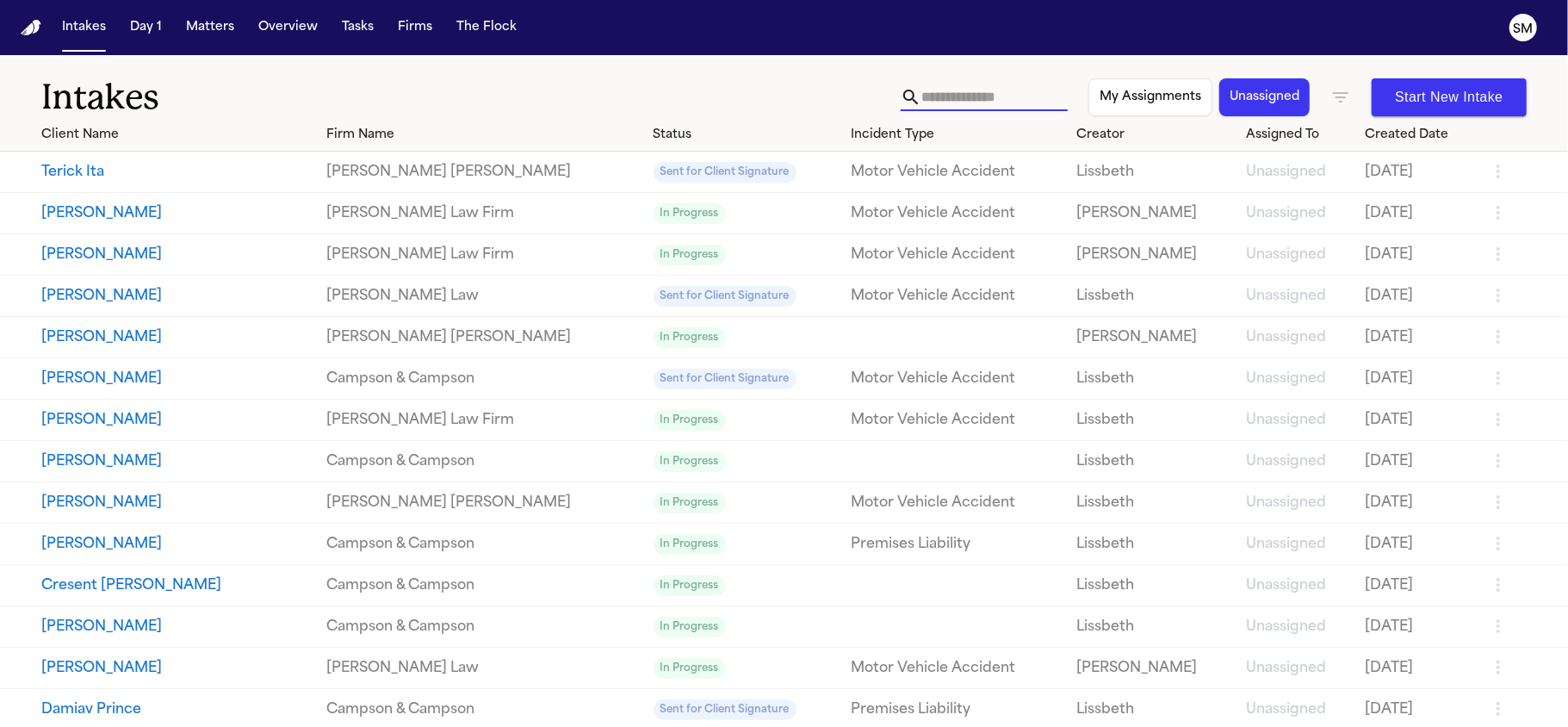
click at [763, 91] on h1 "Intakes" at bounding box center [472, 97] width 860 height 43
click at [1135, 95] on button "My Assignments" at bounding box center [1150, 97] width 124 height 38
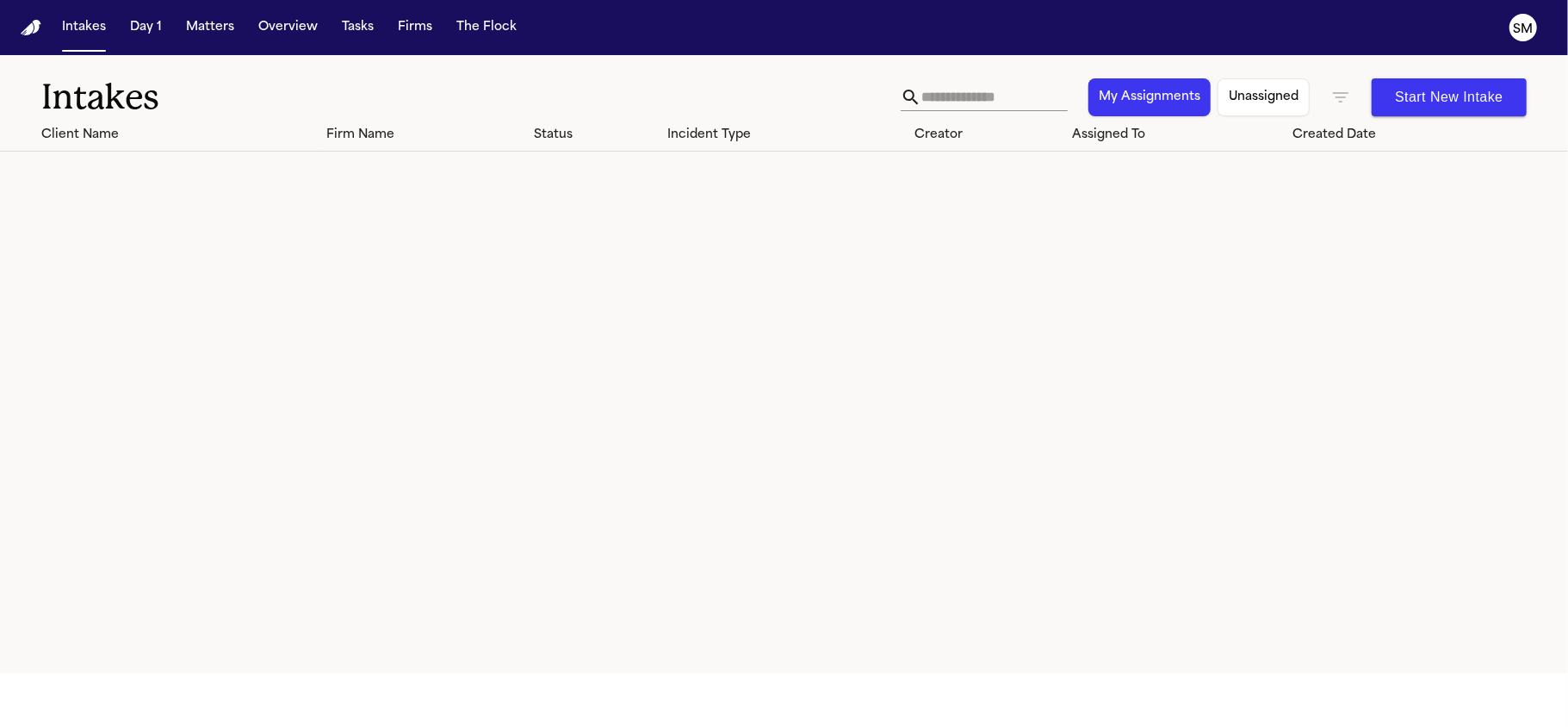
click at [1249, 94] on button "Unassigned" at bounding box center [1263, 97] width 92 height 38
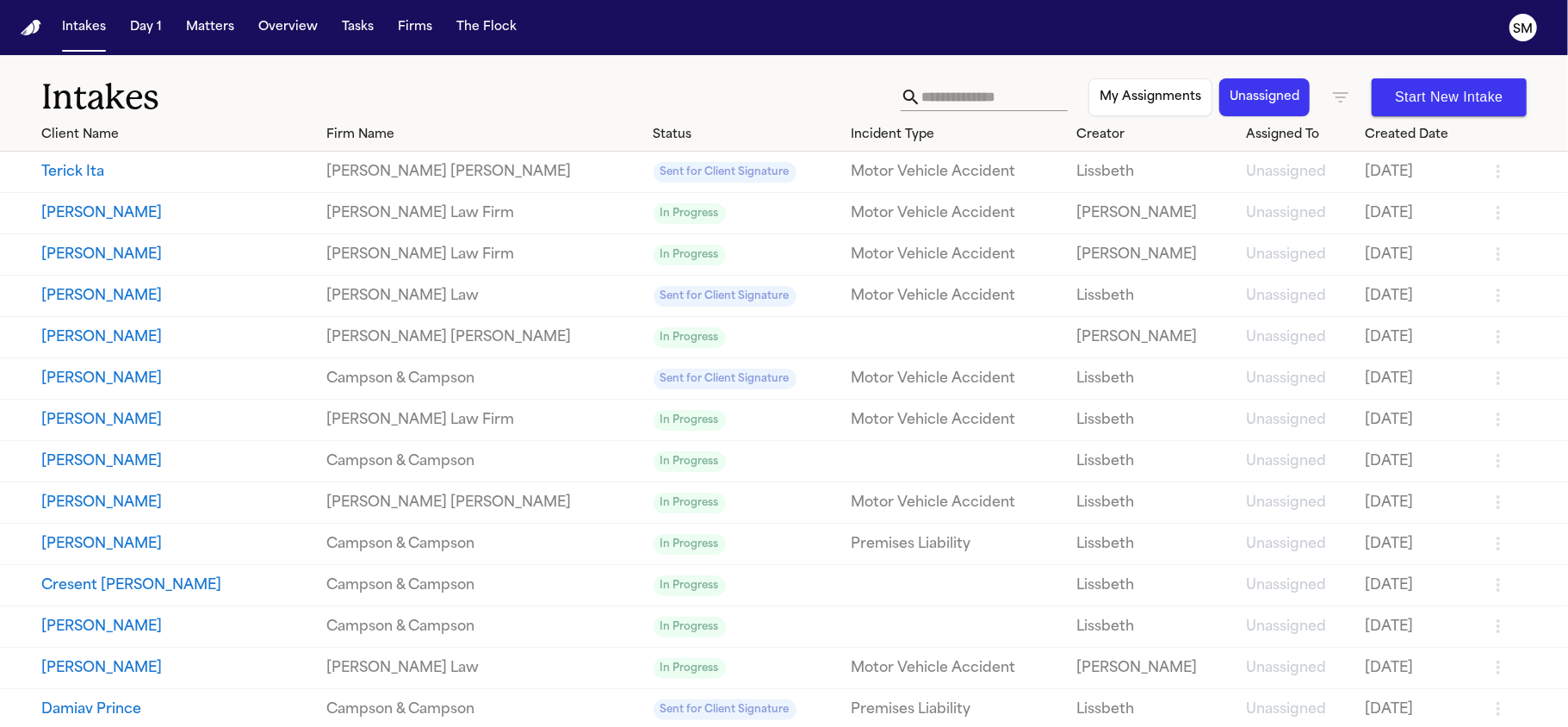
click at [1330, 93] on icon "button" at bounding box center [1341, 97] width 20 height 20
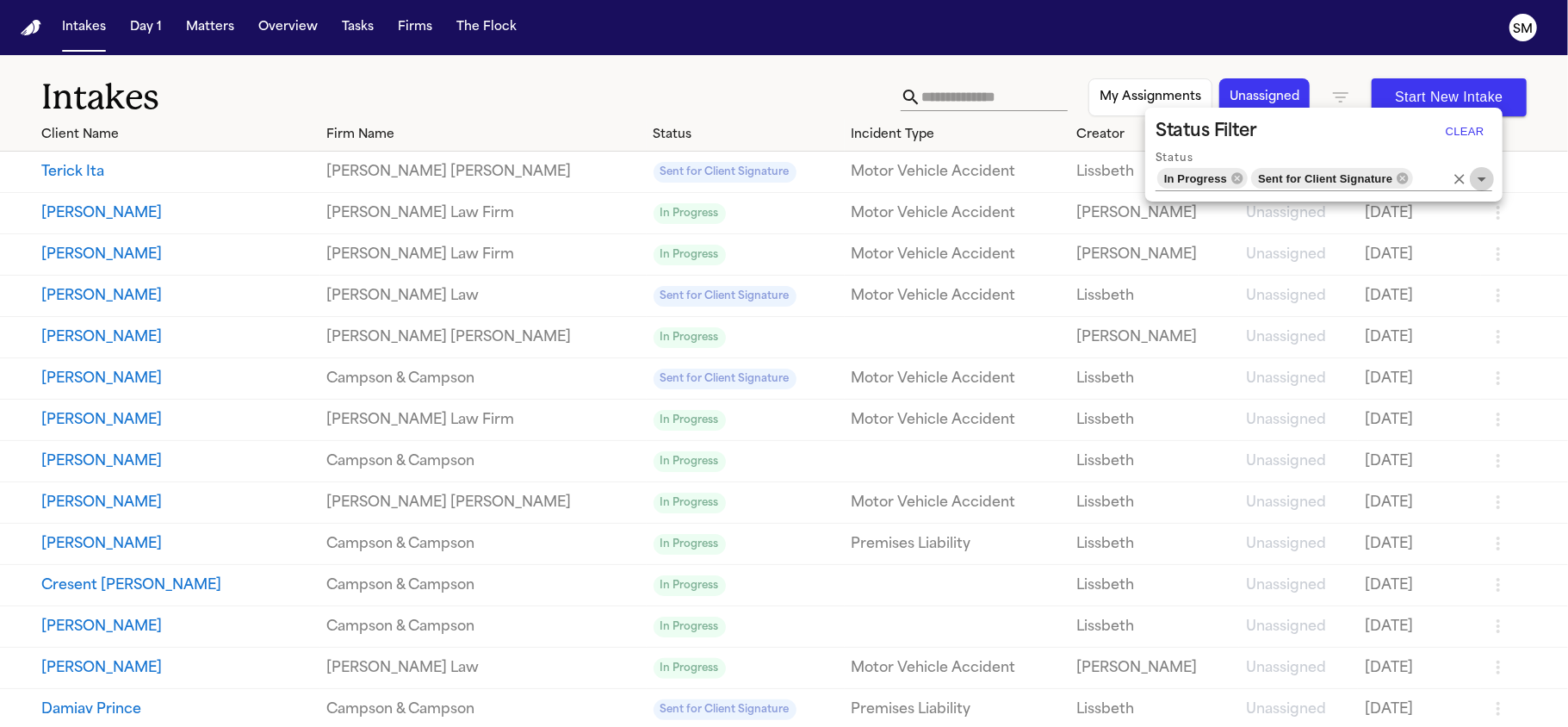
click at [1483, 184] on icon "Open" at bounding box center [1482, 179] width 20 height 20
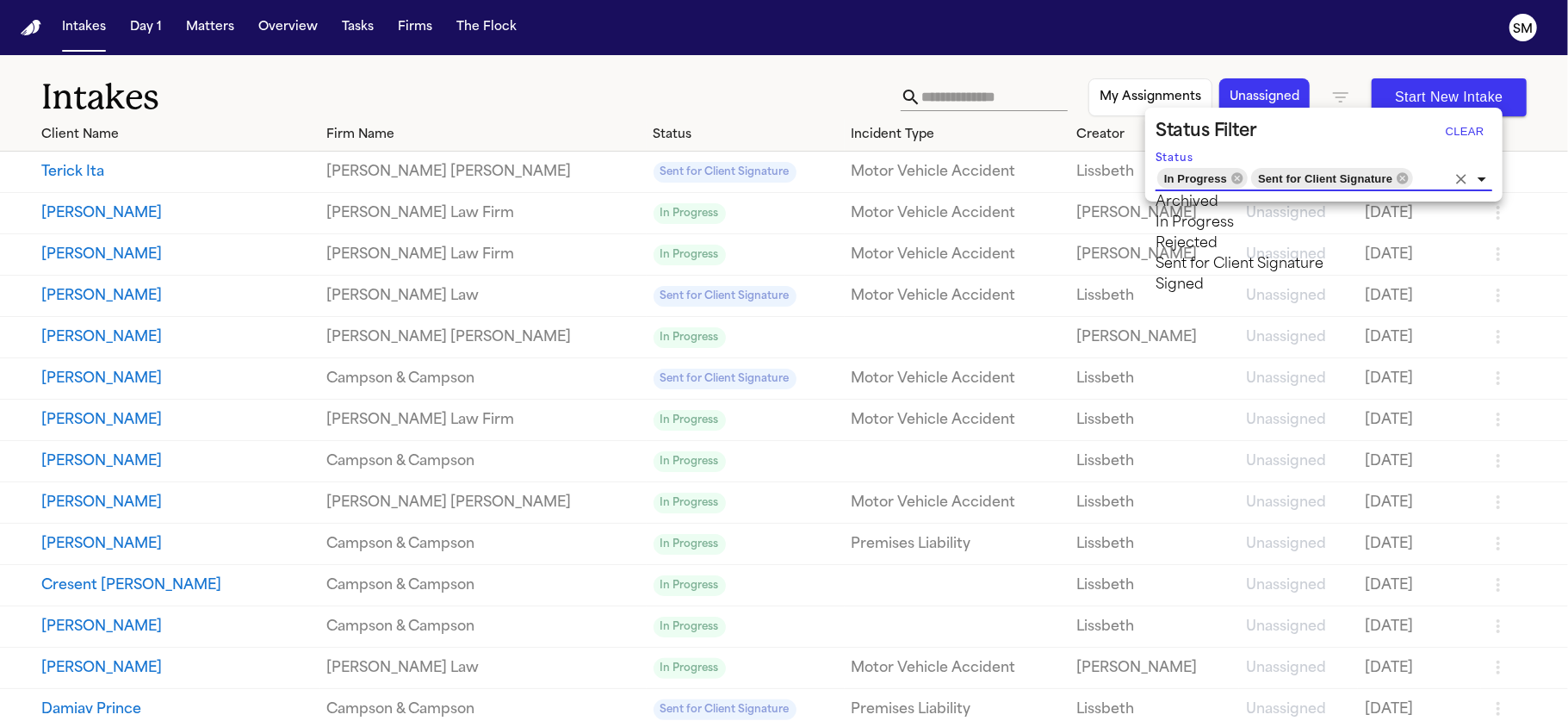
click at [1254, 295] on li "Signed" at bounding box center [1325, 285] width 337 height 20
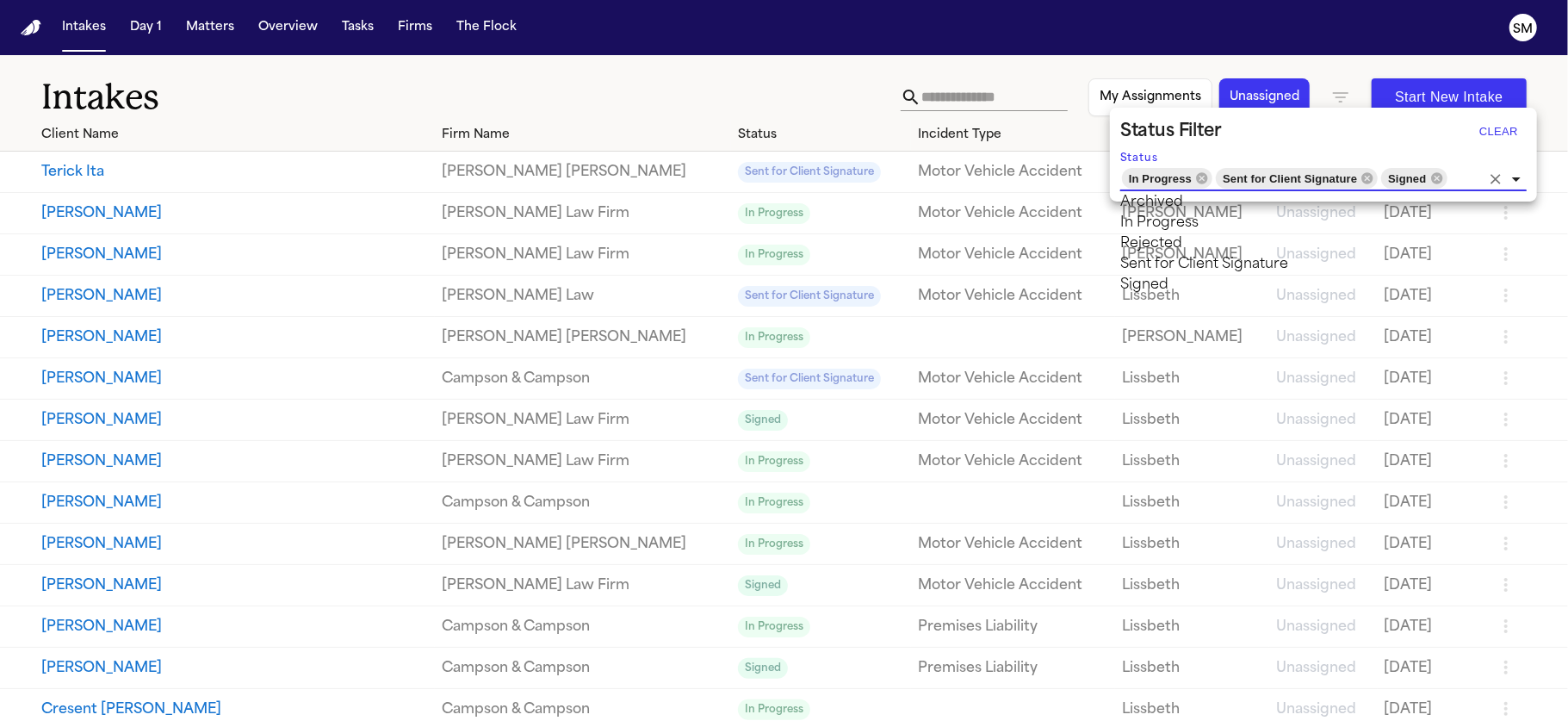
click at [1504, 129] on button "Clear" at bounding box center [1498, 132] width 55 height 28
click at [1504, 129] on div at bounding box center [784, 363] width 1568 height 727
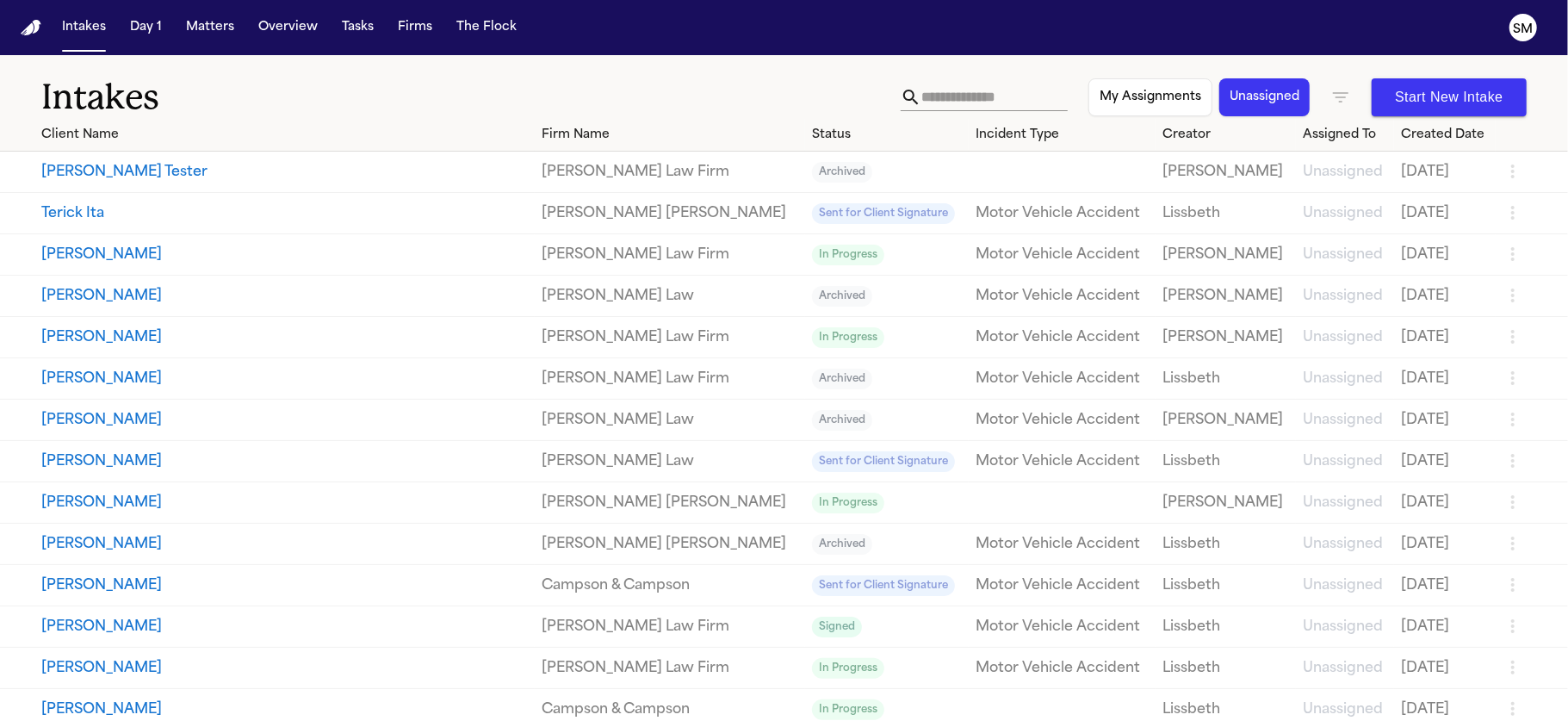
click at [1330, 100] on icon "button" at bounding box center [1341, 97] width 20 height 20
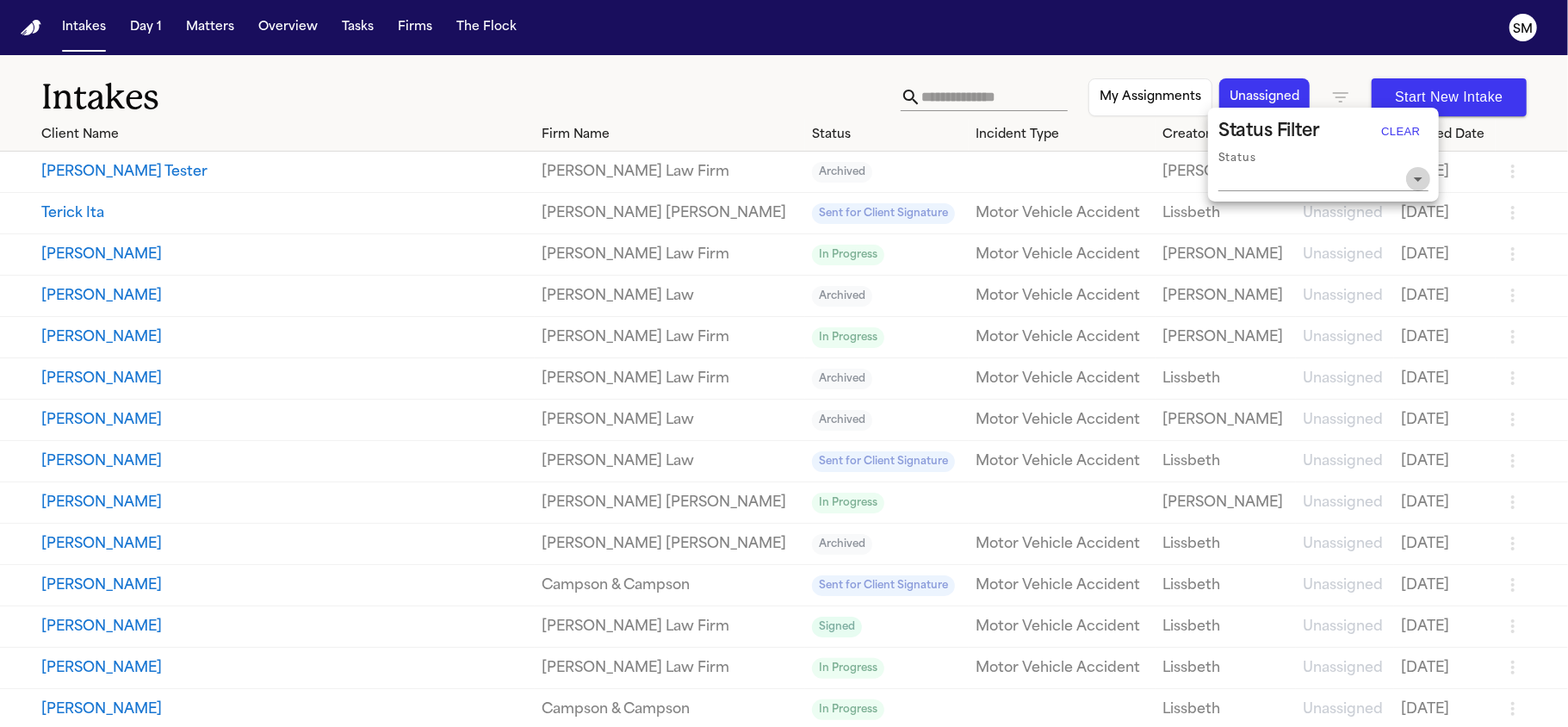
click at [1417, 179] on icon "Open" at bounding box center [1418, 179] width 8 height 5
click at [1307, 233] on li "In Progress" at bounding box center [1324, 223] width 210 height 20
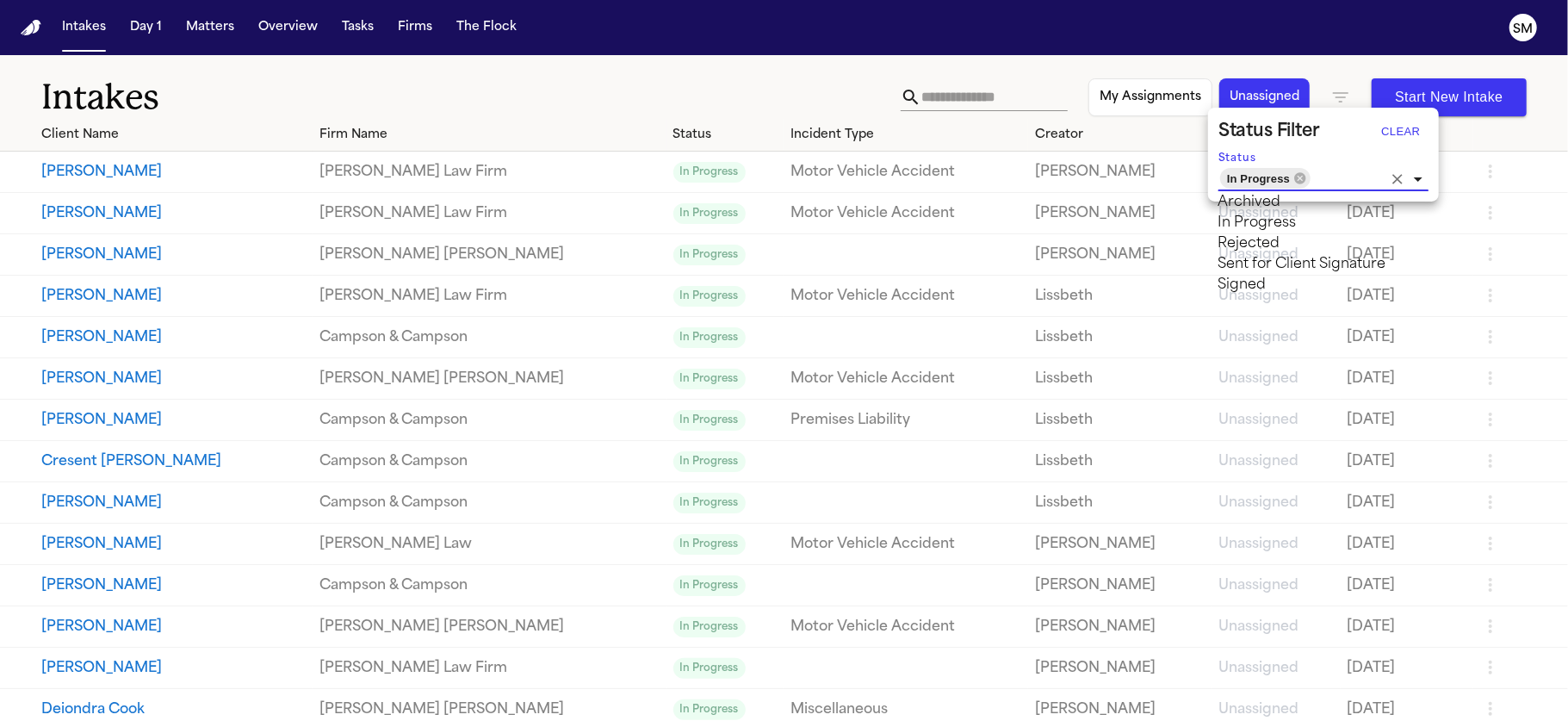
click at [1297, 275] on li "Sent for Client Signature" at bounding box center [1324, 265] width 210 height 20
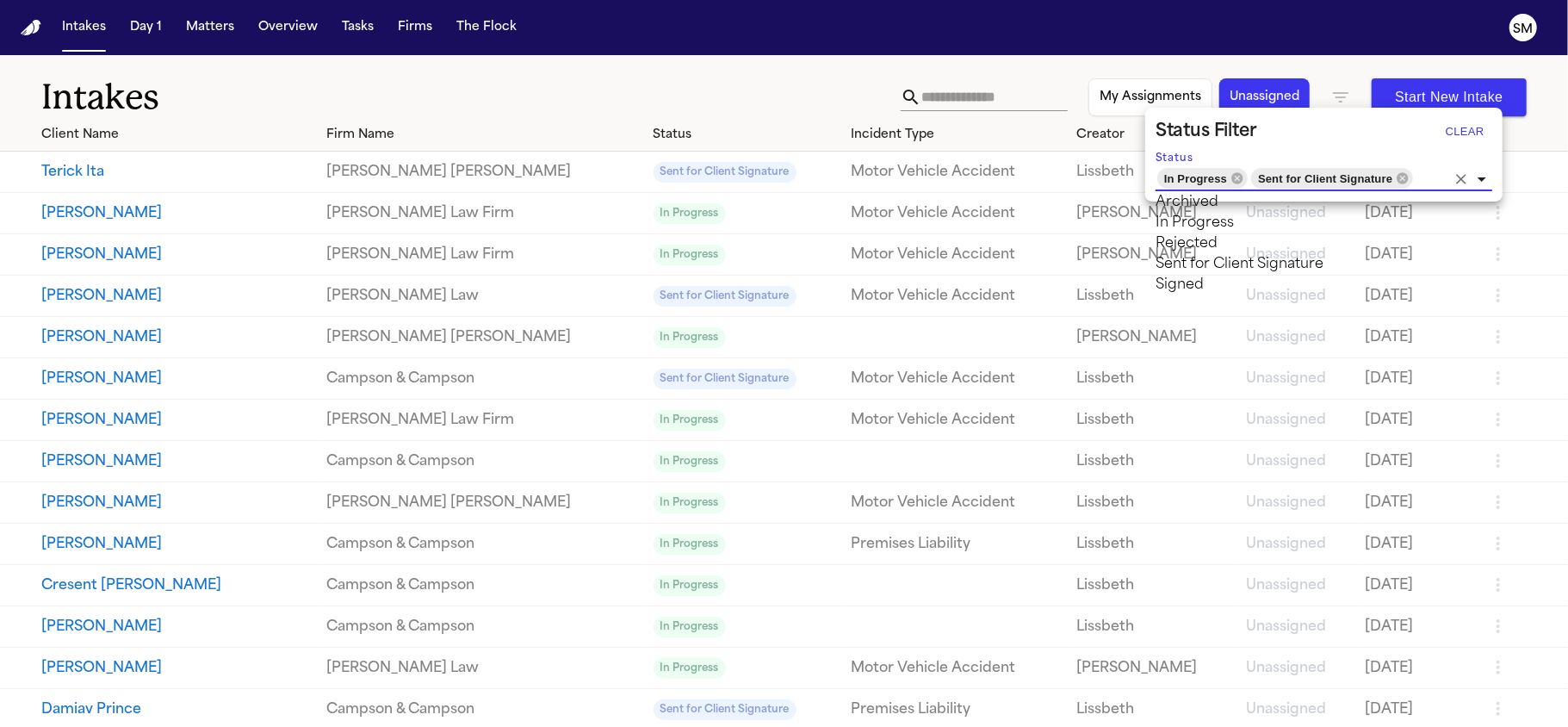
click at [679, 86] on div at bounding box center [784, 363] width 1568 height 727
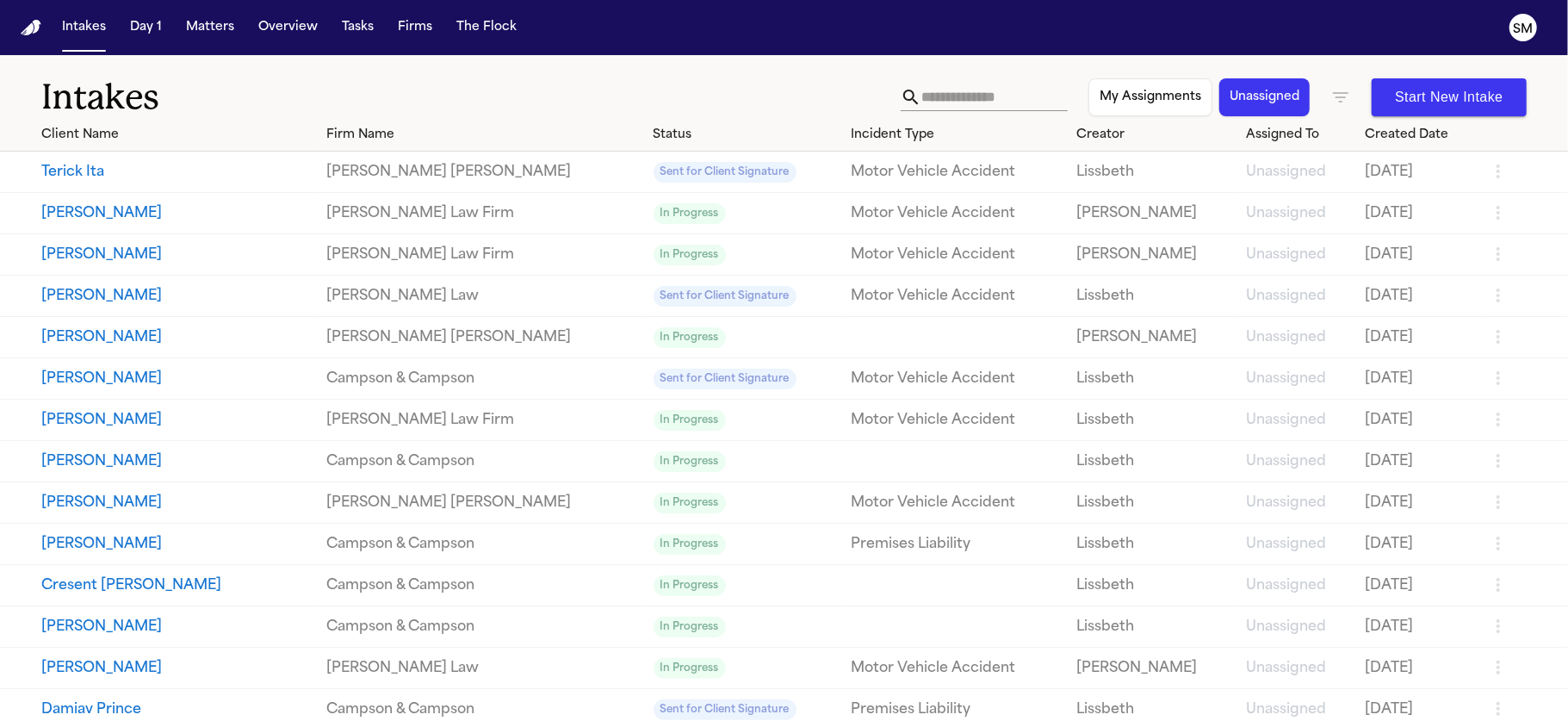
click at [611, 88] on h1 "Intakes" at bounding box center [472, 97] width 860 height 43
